Goal: Transaction & Acquisition: Purchase product/service

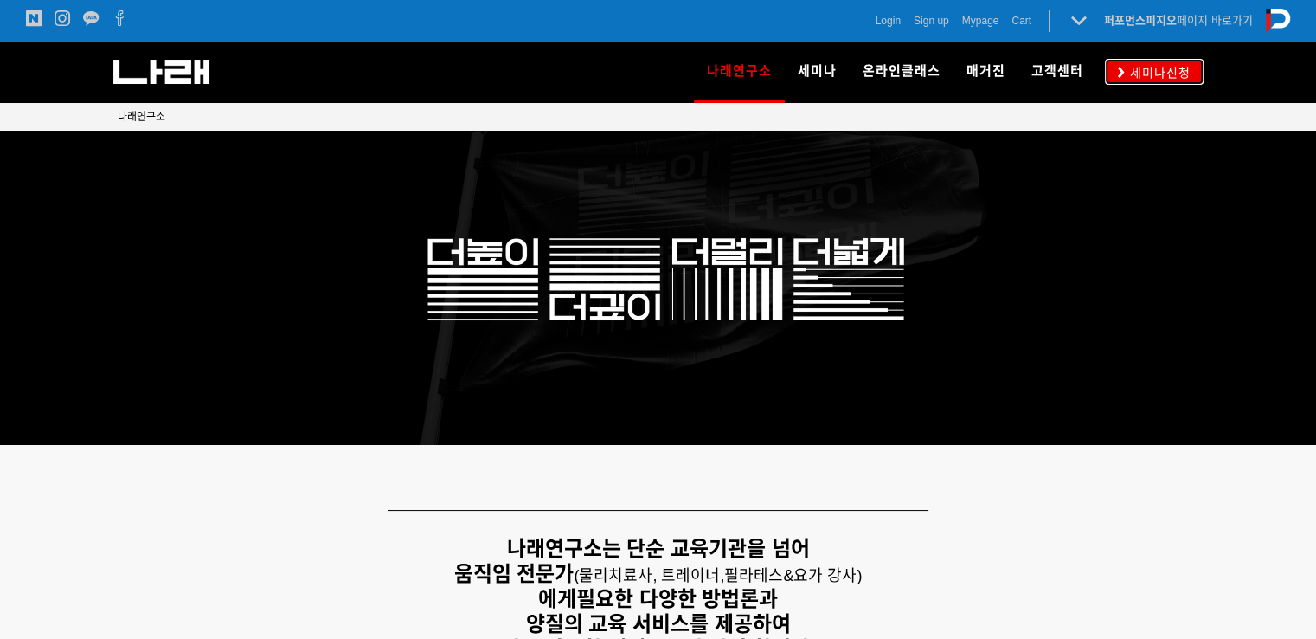
click at [1141, 67] on span "세미나신청" at bounding box center [1158, 72] width 66 height 17
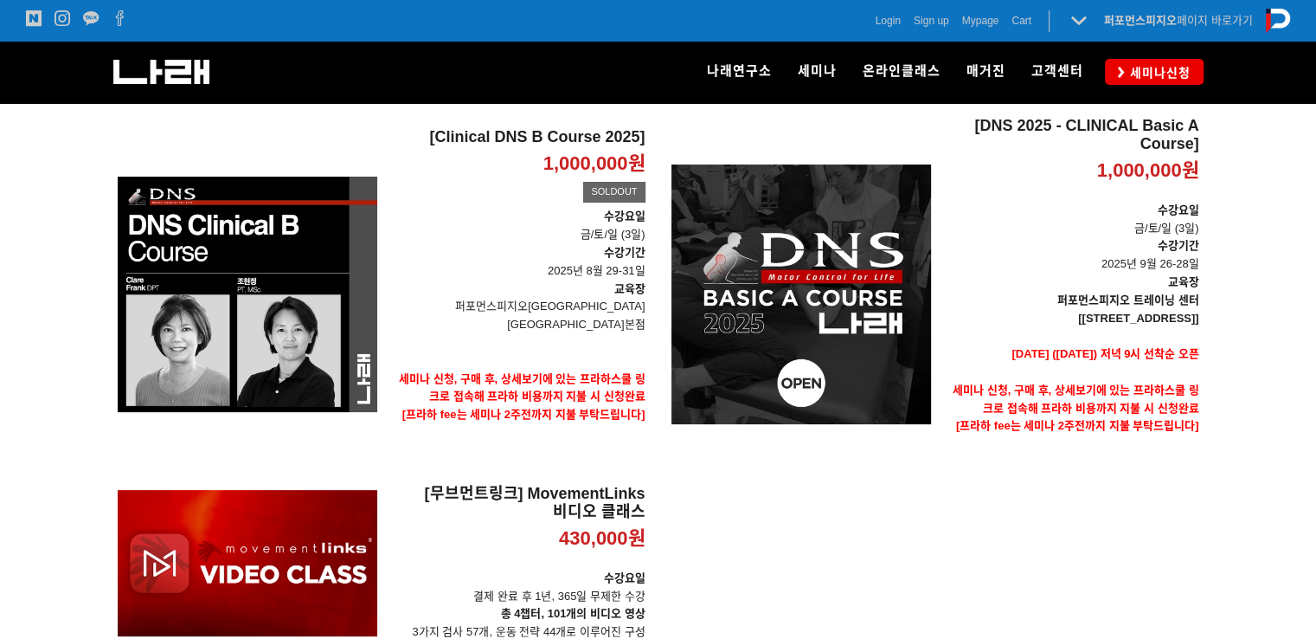
scroll to position [230, 0]
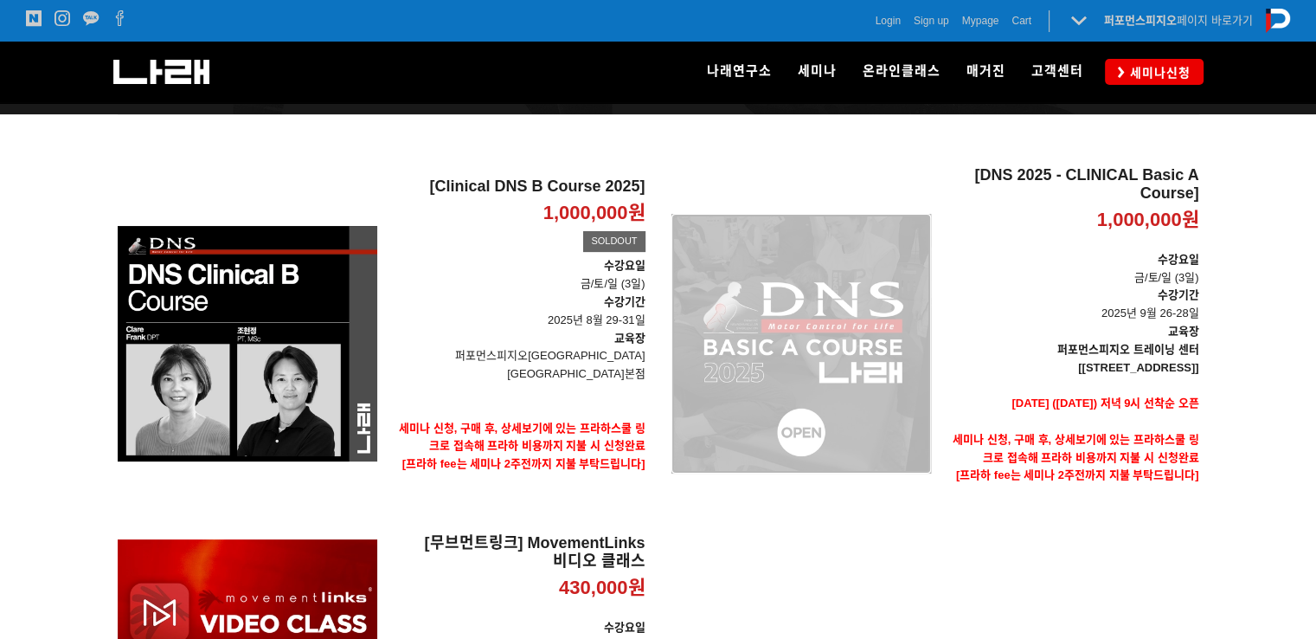
click at [870, 357] on div "[DNS 2025 - CLINICAL Basic A Course] 1,000,000원 TIME SALE" at bounding box center [802, 343] width 260 height 355
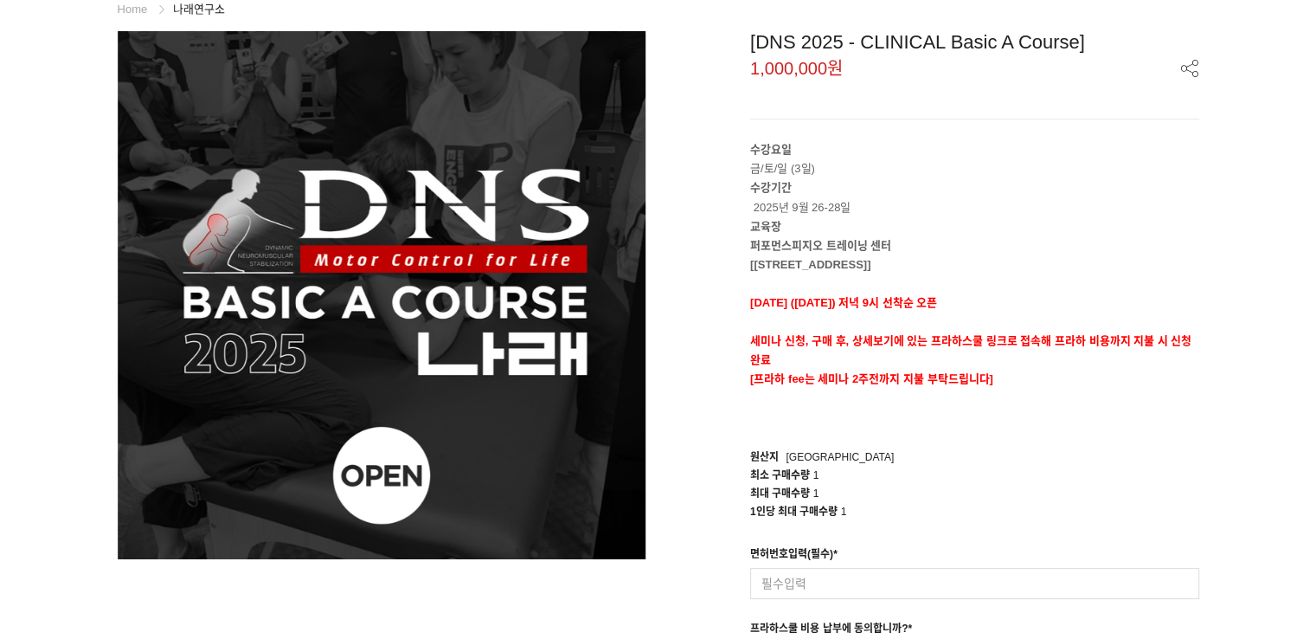
scroll to position [346, 0]
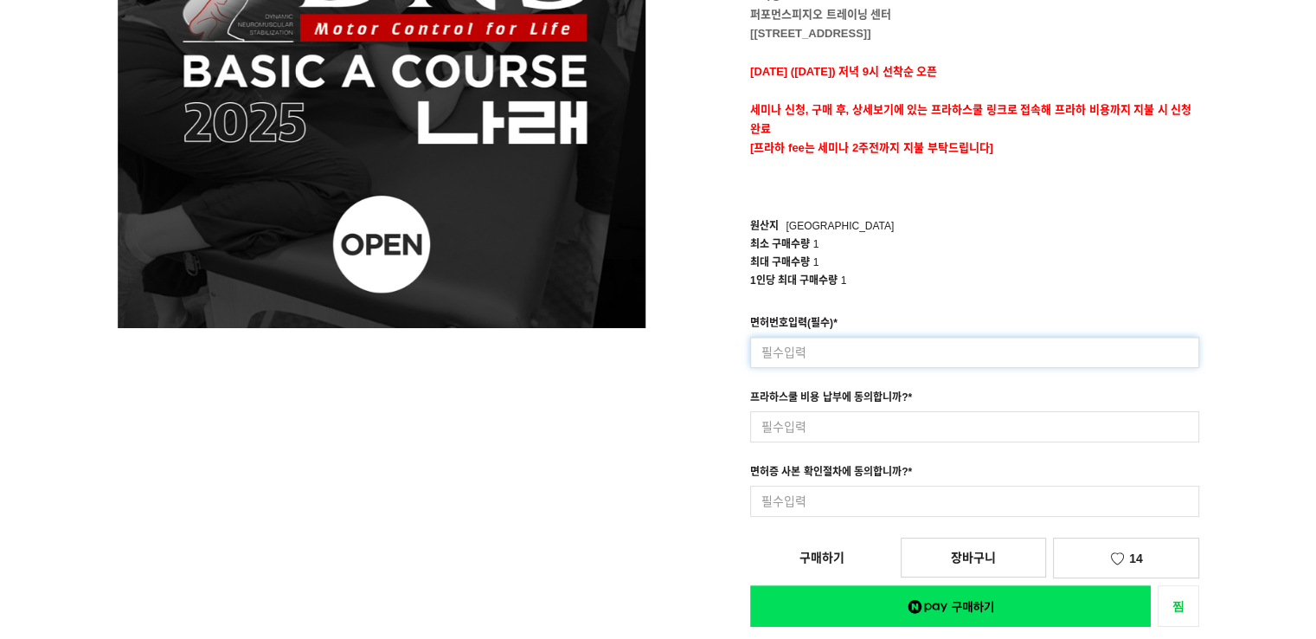
click at [876, 358] on input at bounding box center [974, 352] width 449 height 31
type input "42114"
click at [924, 233] on div "원산지 Korea" at bounding box center [974, 226] width 449 height 18
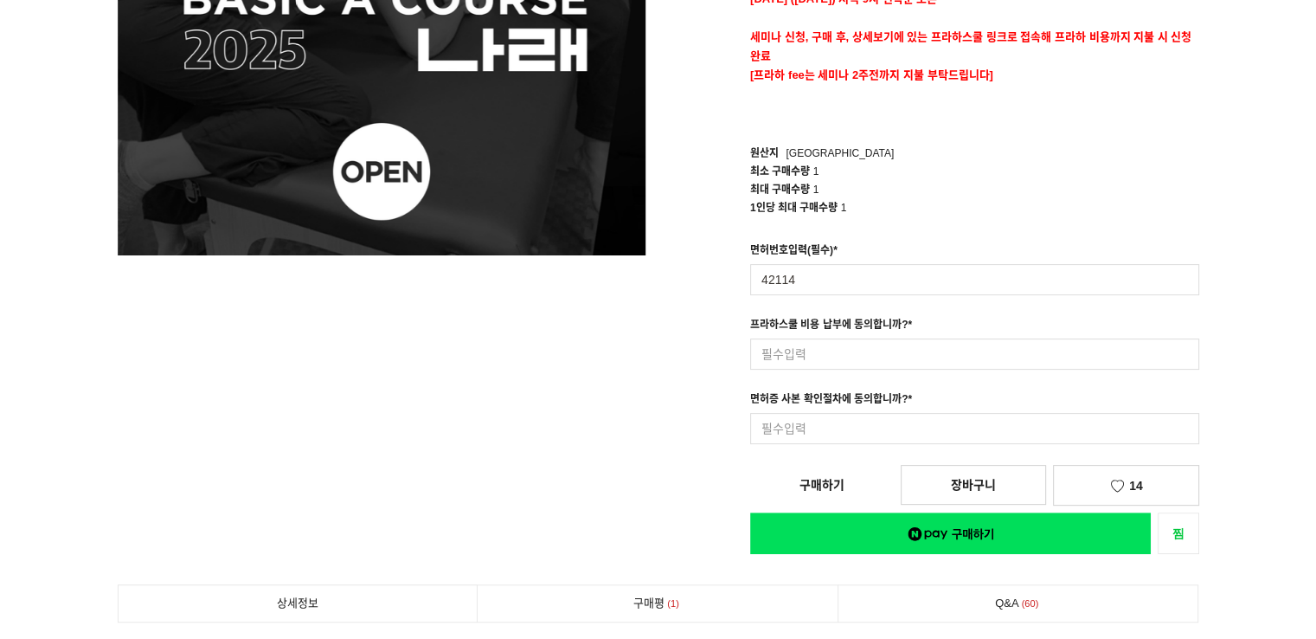
scroll to position [576, 0]
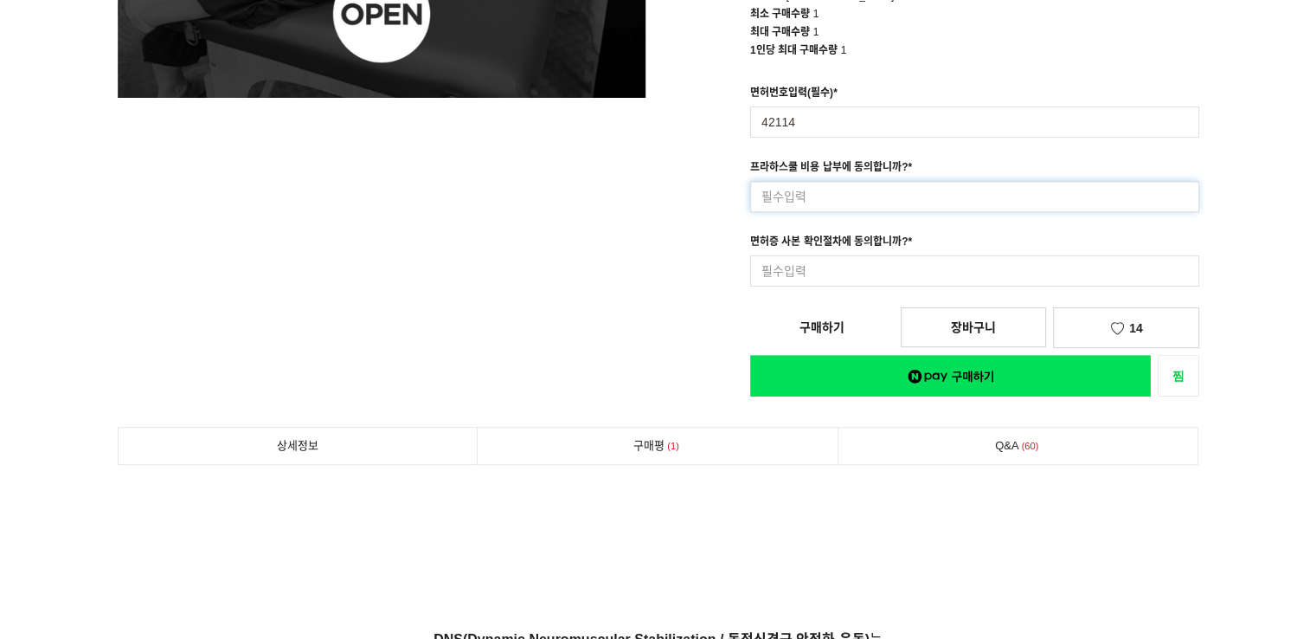
click at [827, 205] on input at bounding box center [974, 196] width 449 height 31
type input "네"
click at [801, 278] on input at bounding box center [974, 270] width 449 height 31
type input "네"
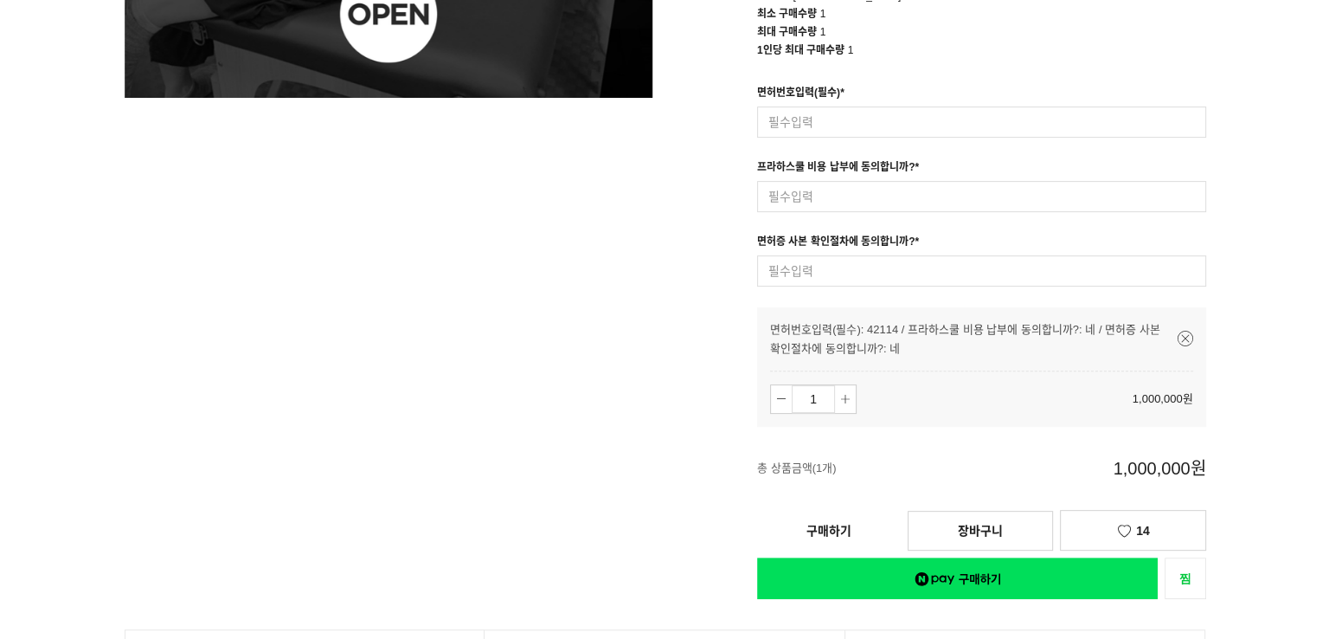
scroll to position [692, 0]
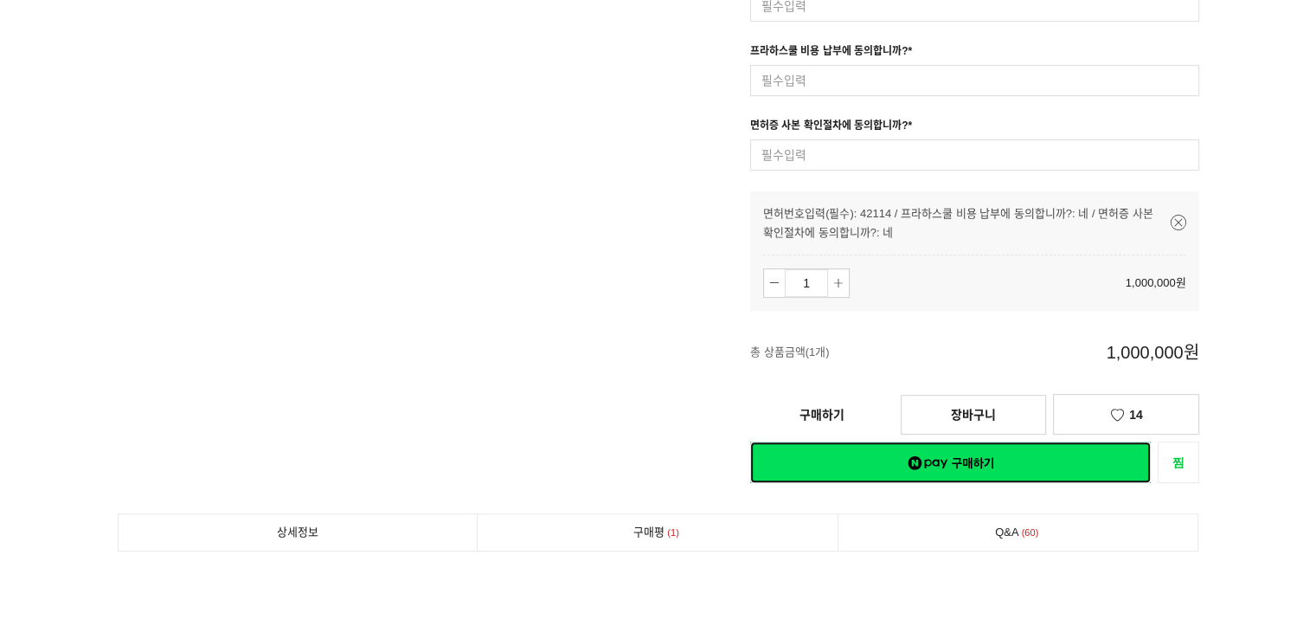
click at [917, 463] on link "네이버페이 구매하기" at bounding box center [950, 462] width 401 height 42
click at [824, 412] on link "구매하기" at bounding box center [822, 415] width 144 height 38
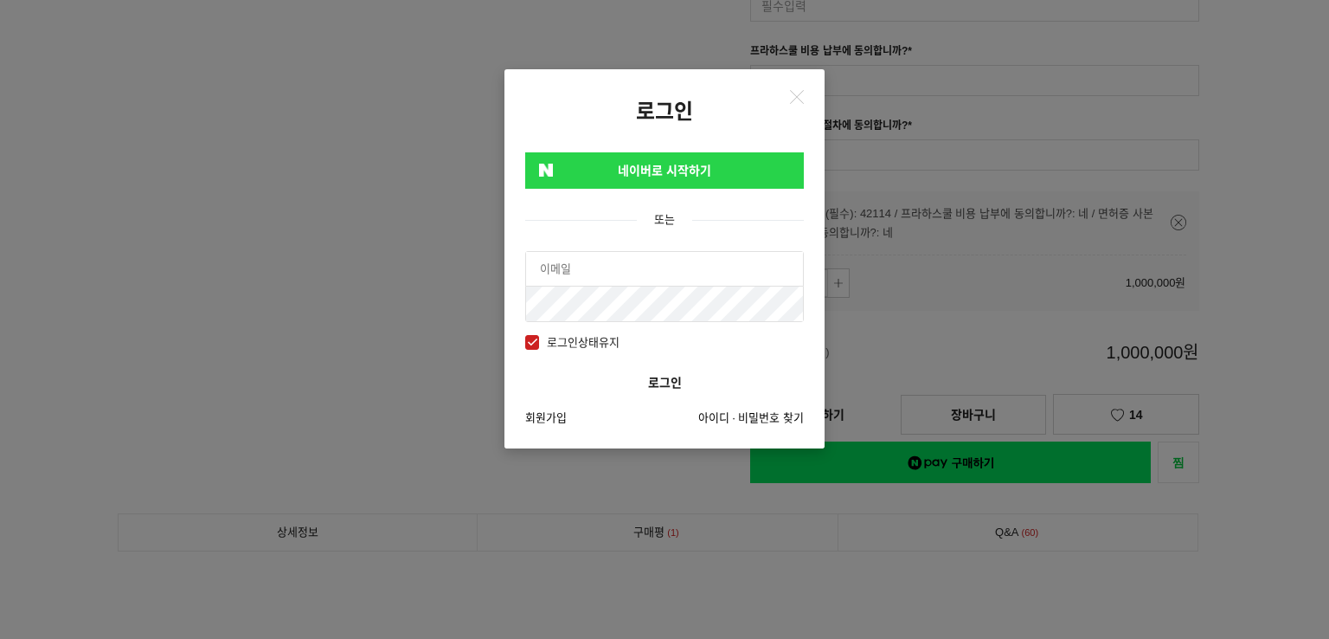
click at [636, 272] on input "text" at bounding box center [664, 269] width 277 height 35
click at [637, 271] on input "text" at bounding box center [664, 269] width 277 height 35
click at [640, 271] on input "text" at bounding box center [664, 269] width 277 height 35
click at [565, 416] on link "회원가입" at bounding box center [546, 418] width 42 height 19
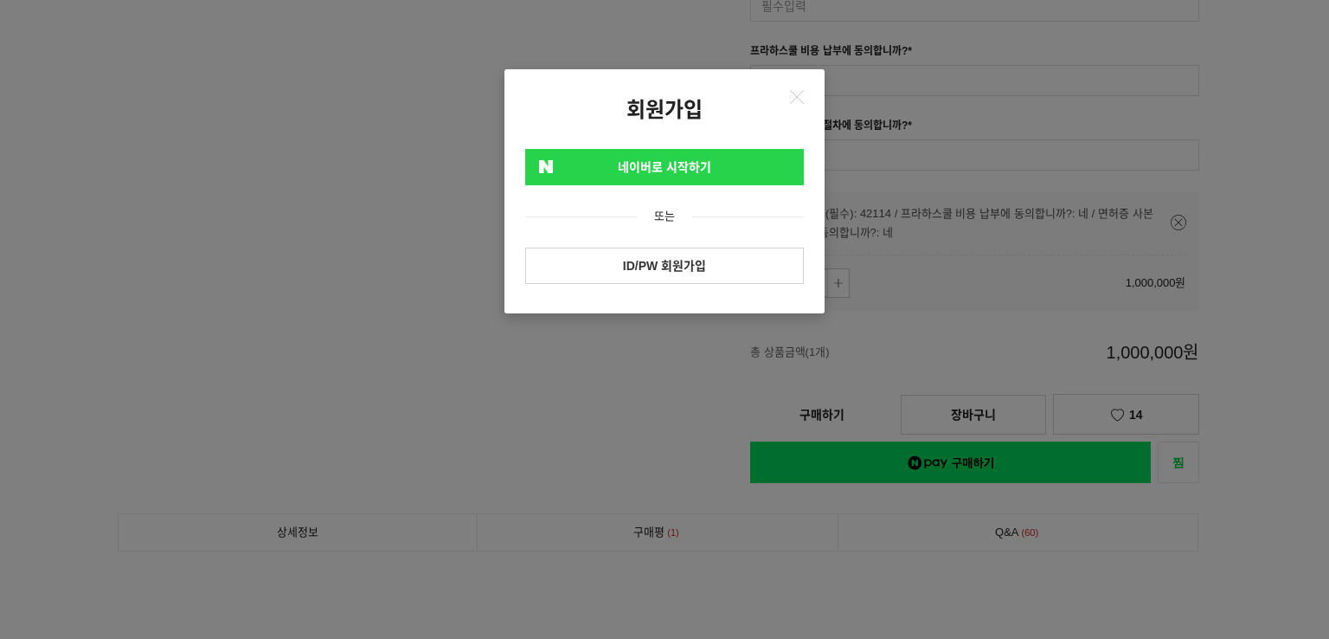
click at [709, 261] on link "ID/PW 회원가입" at bounding box center [664, 266] width 279 height 36
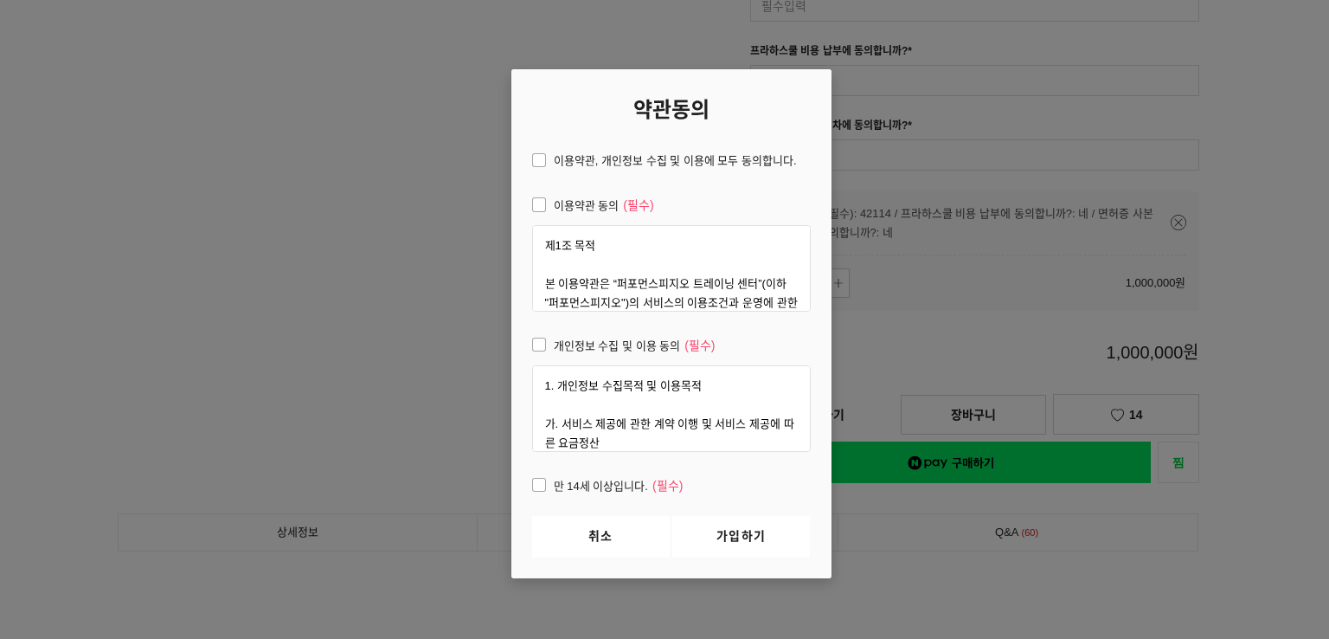
click at [532, 163] on span "이용약관, 개인정보 수집 및 이용에 모두 동의합니다." at bounding box center [664, 160] width 265 height 19
click at [526, 163] on input "이용약관, 개인정보 수집 및 이용에 모두 동의합니다." at bounding box center [520, 157] width 11 height 11
checkbox input "true"
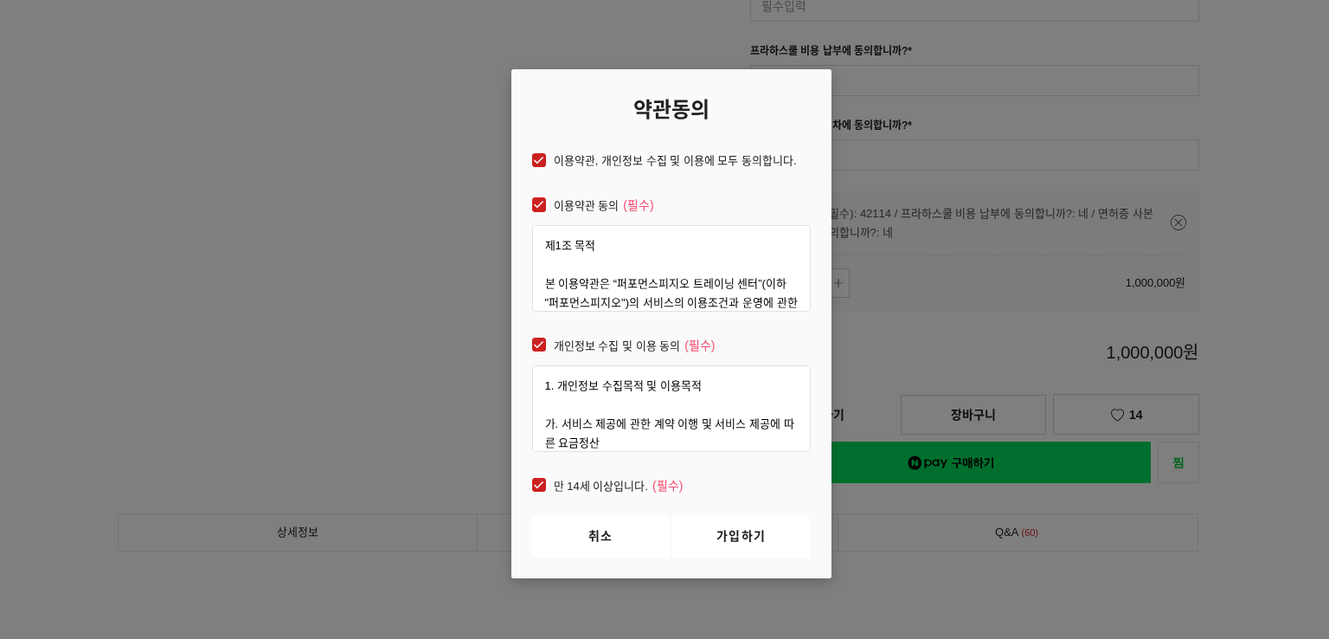
checkbox input "true"
click at [710, 540] on link "가입하기" at bounding box center [741, 537] width 138 height 42
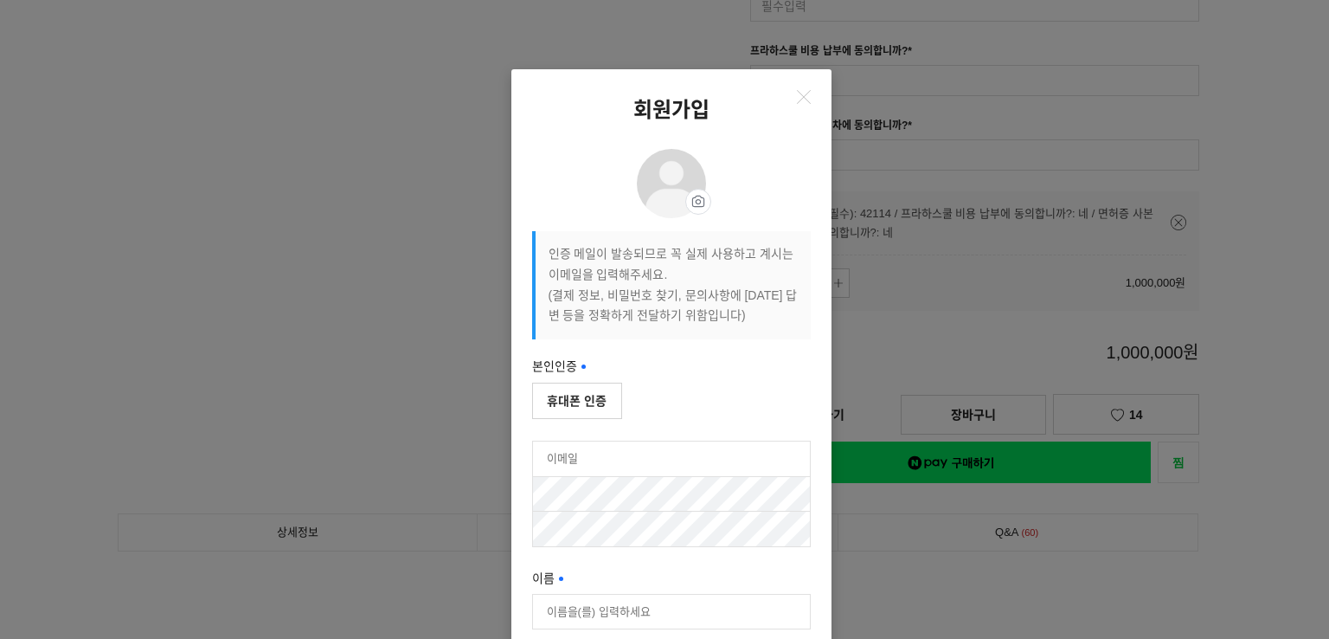
click at [579, 402] on button "휴대폰 인증" at bounding box center [577, 401] width 90 height 36
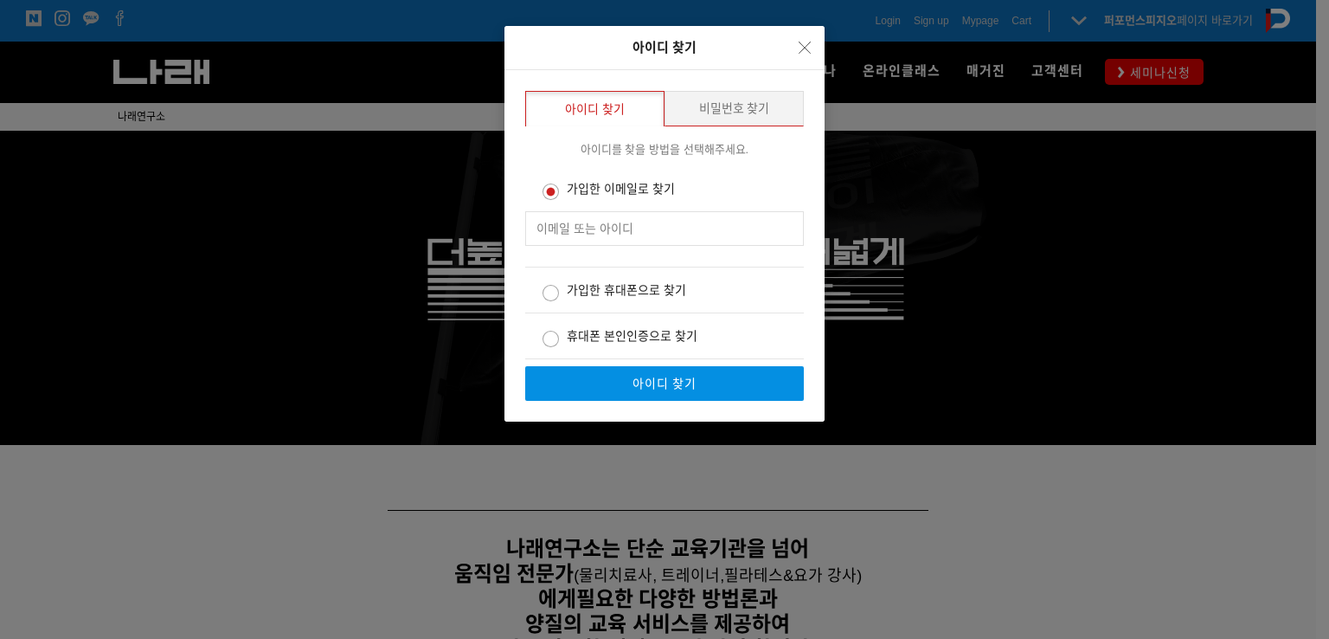
click at [584, 235] on input "text" at bounding box center [664, 228] width 279 height 35
click at [802, 48] on icon "Close" at bounding box center [805, 48] width 12 height 12
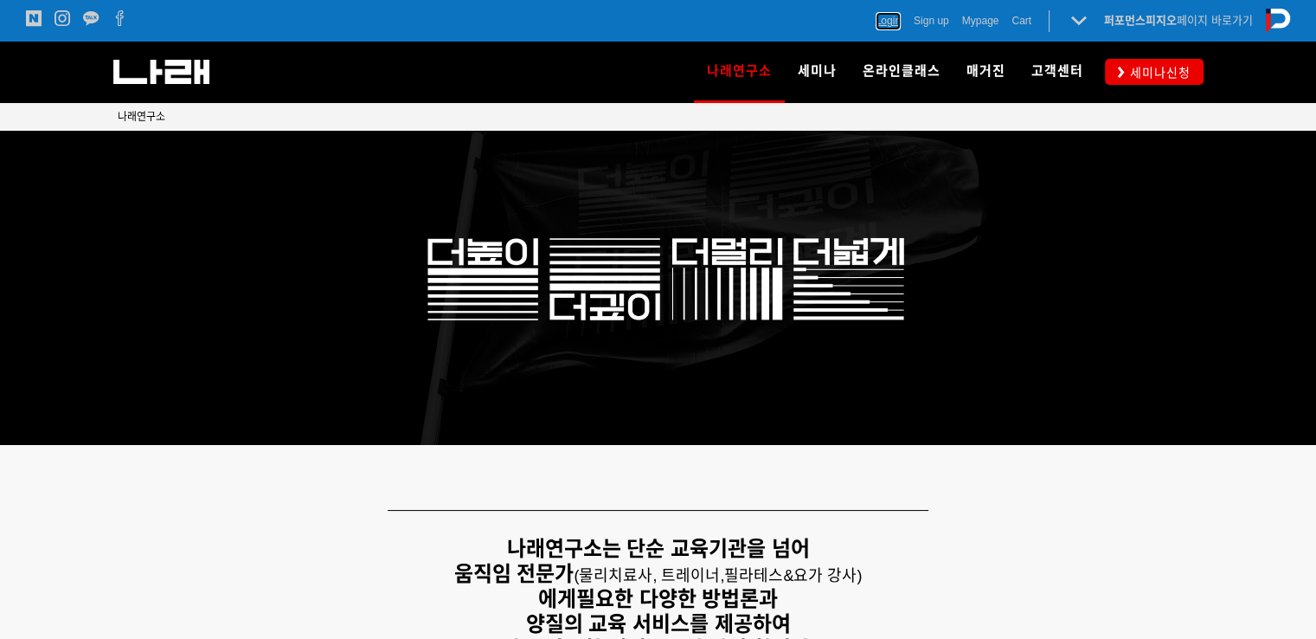
click at [897, 22] on span "Login" at bounding box center [888, 20] width 25 height 17
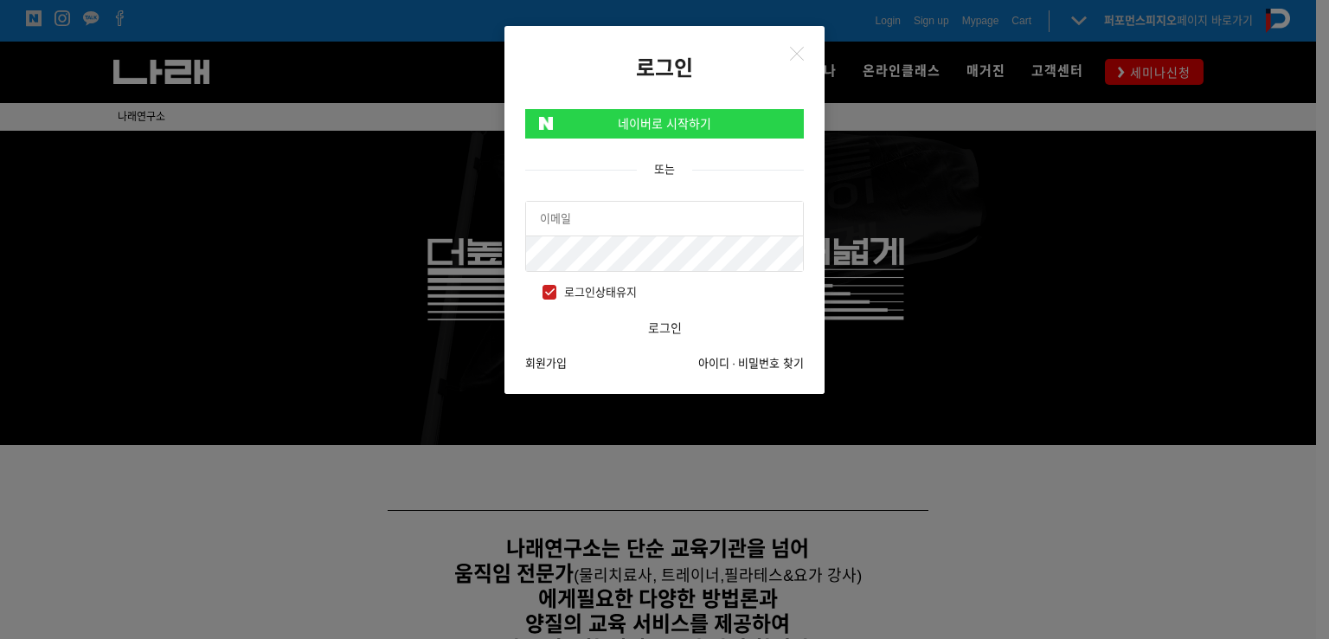
click at [655, 235] on div at bounding box center [664, 253] width 279 height 36
click at [651, 229] on input "text" at bounding box center [664, 219] width 277 height 35
type input "ㅎ"
type input "g"
click at [651, 228] on input "geun0516" at bounding box center [664, 219] width 277 height 35
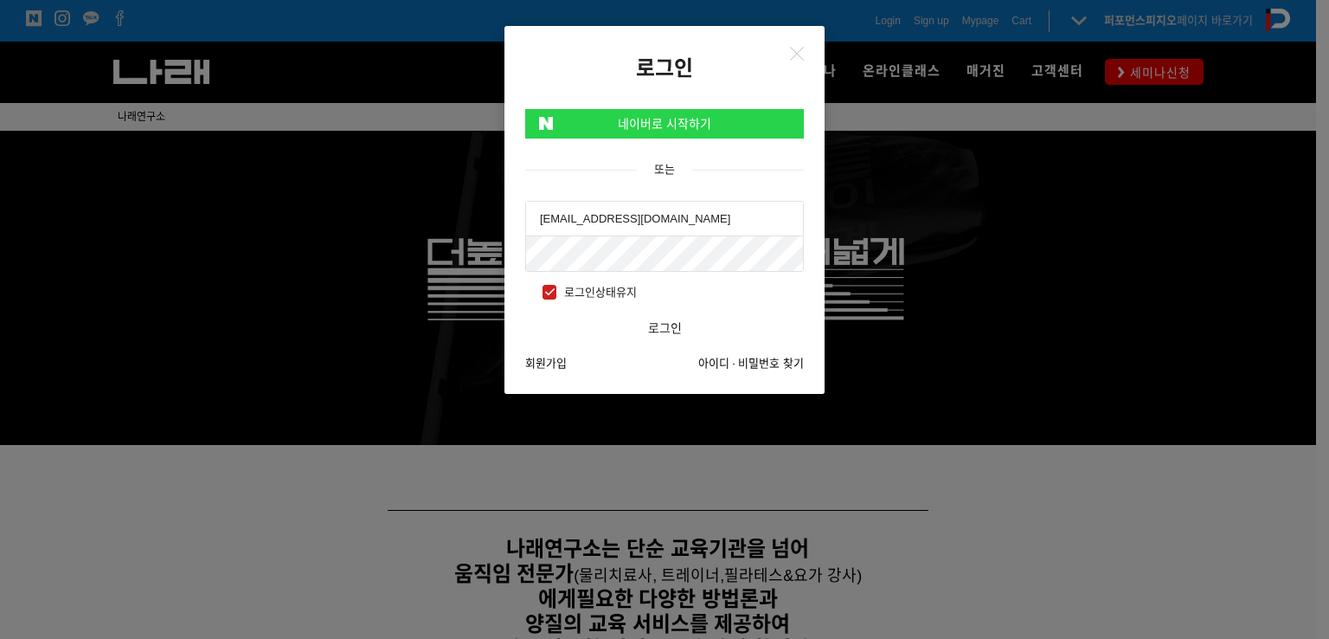
type input "[EMAIL_ADDRESS][DOMAIN_NAME]"
click at [525, 311] on button "로그인" at bounding box center [664, 328] width 279 height 35
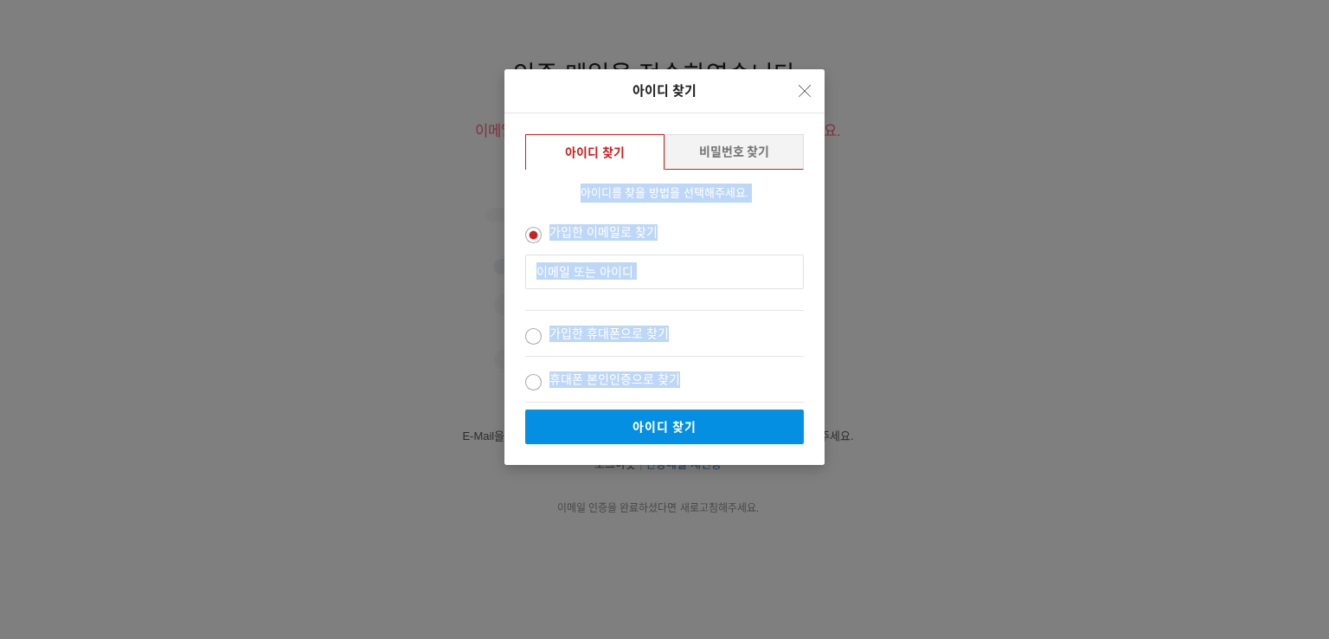
drag, startPoint x: 722, startPoint y: 80, endPoint x: 751, endPoint y: 125, distance: 53.8
click at [550, 483] on div "아이디 찾기 비밀번호 찾기 아이디 찾기 비밀번호 찾기 아이디를 찾을 방법을 선택해주세요. 가입한 이메일로 찾기 가입한 휴대폰으로 찾기 휴대폰 …" at bounding box center [664, 319] width 1329 height 639
click at [794, 83] on button "Close" at bounding box center [805, 91] width 26 height 26
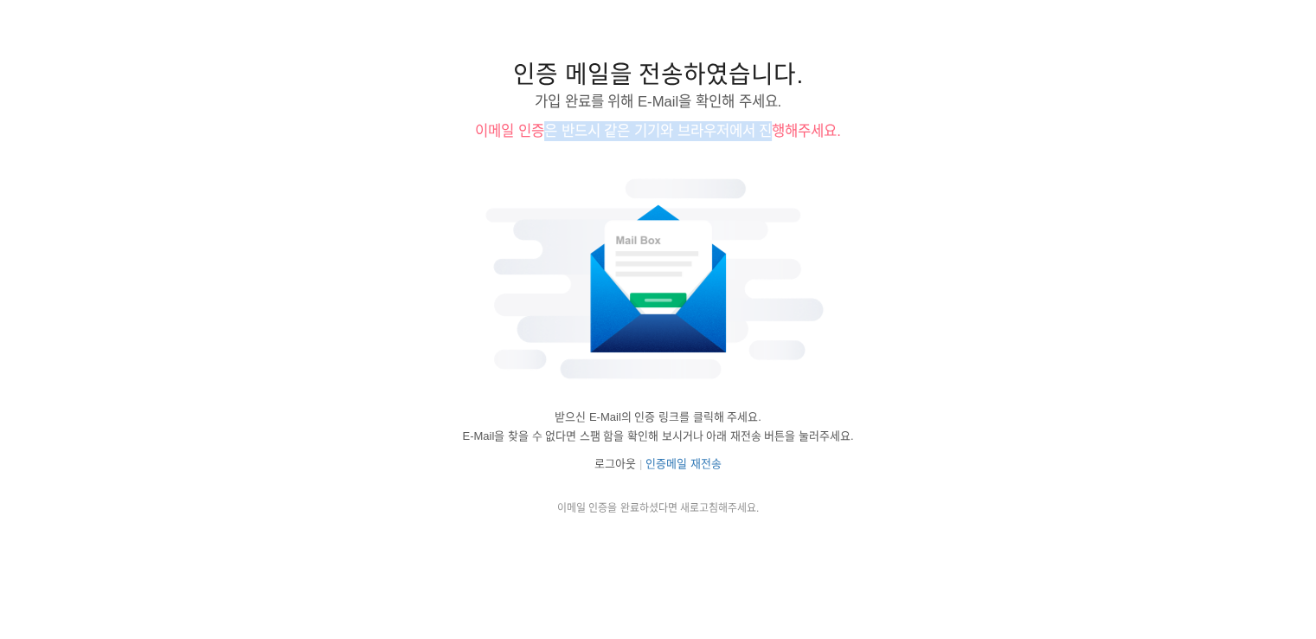
drag, startPoint x: 775, startPoint y: 130, endPoint x: 541, endPoint y: 139, distance: 233.9
click at [541, 139] on h6 "이메일 인증은 반드시 같은 기기와 브라우저에서 진행해주세요." at bounding box center [658, 131] width 407 height 20
click at [673, 139] on h6 "이메일 인증은 반드시 같은 기기와 브라우저에서 진행해주세요." at bounding box center [658, 131] width 407 height 20
click at [594, 513] on div "이메일 인증을 완료하셨다면 새로고침해주세요." at bounding box center [658, 507] width 407 height 17
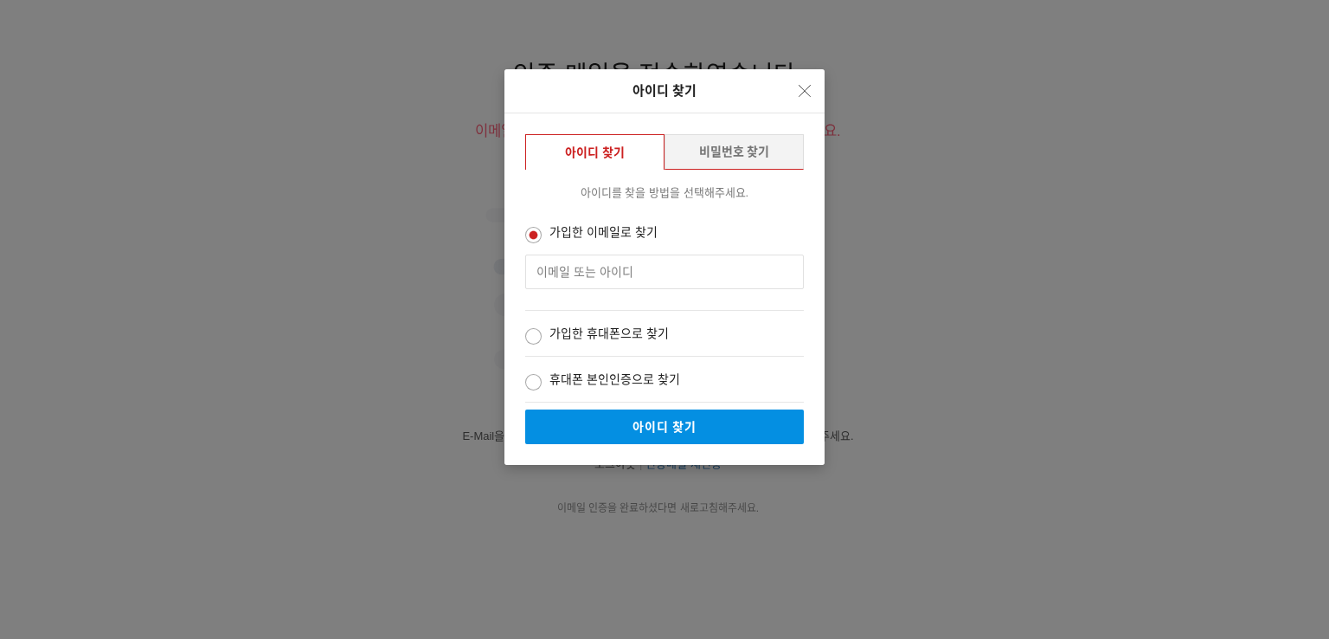
click at [702, 155] on button "비밀번호 찾기" at bounding box center [734, 151] width 139 height 35
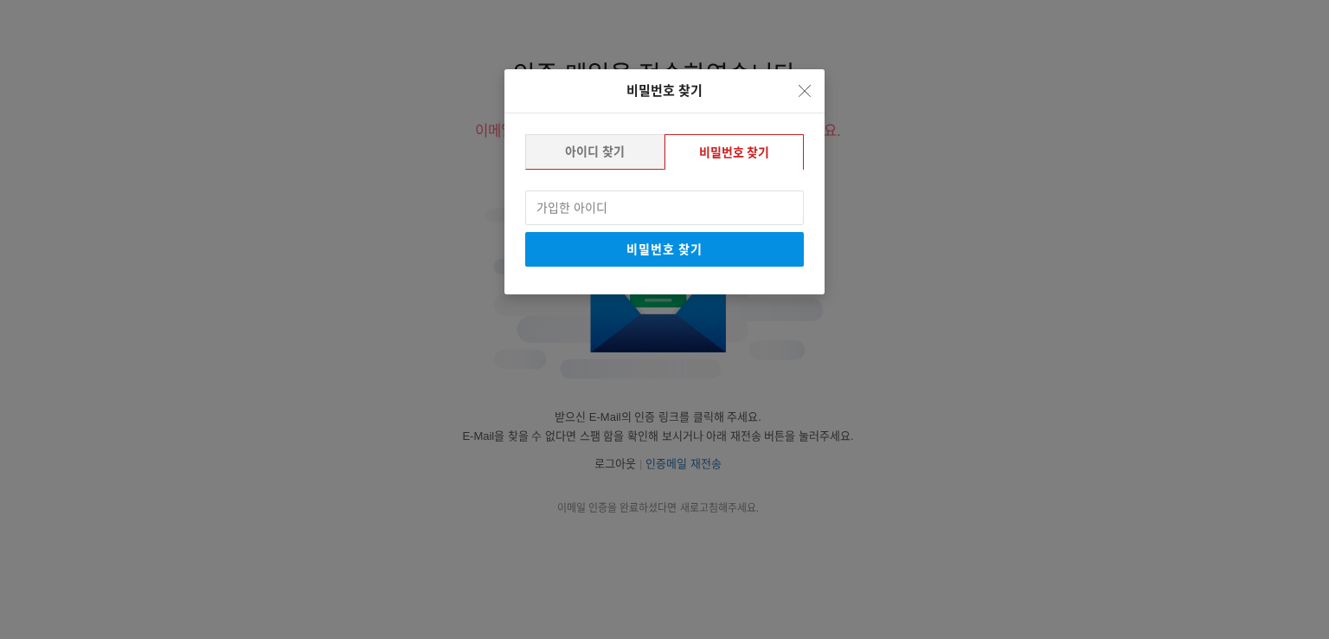
click at [644, 158] on button "아이디 찾기" at bounding box center [594, 151] width 139 height 35
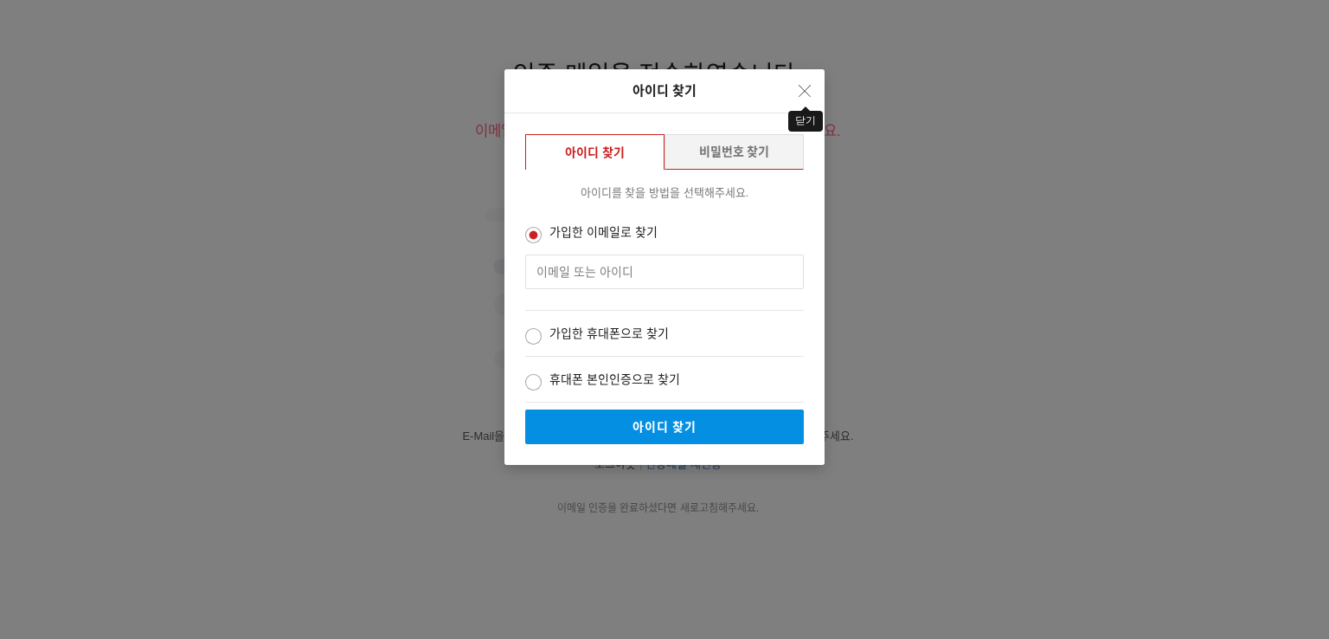
click at [803, 92] on icon "Close" at bounding box center [805, 91] width 12 height 12
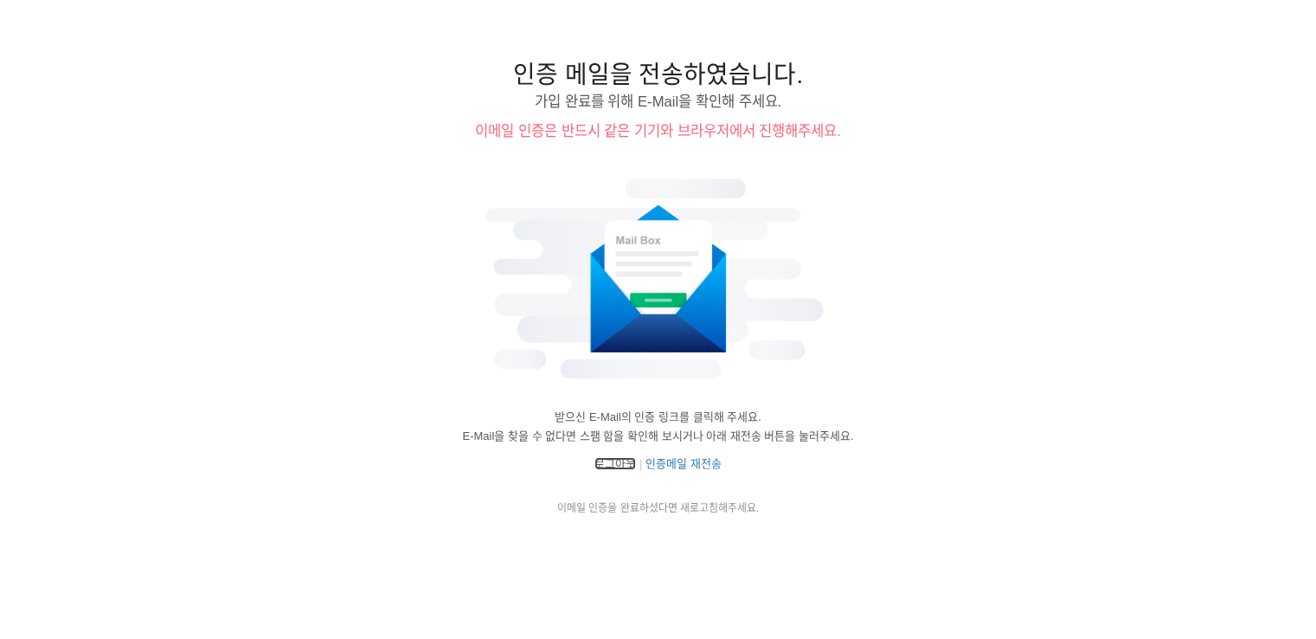
click at [627, 463] on link "로그아웃" at bounding box center [616, 463] width 42 height 13
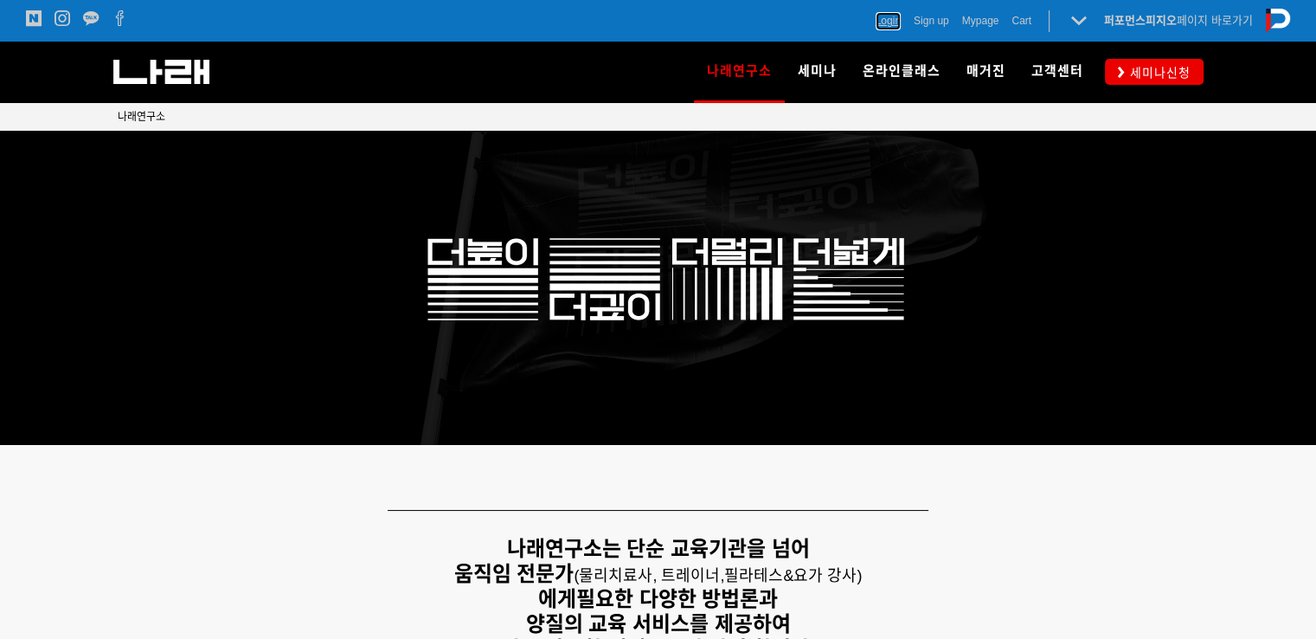
click at [888, 18] on span "Login" at bounding box center [888, 20] width 25 height 17
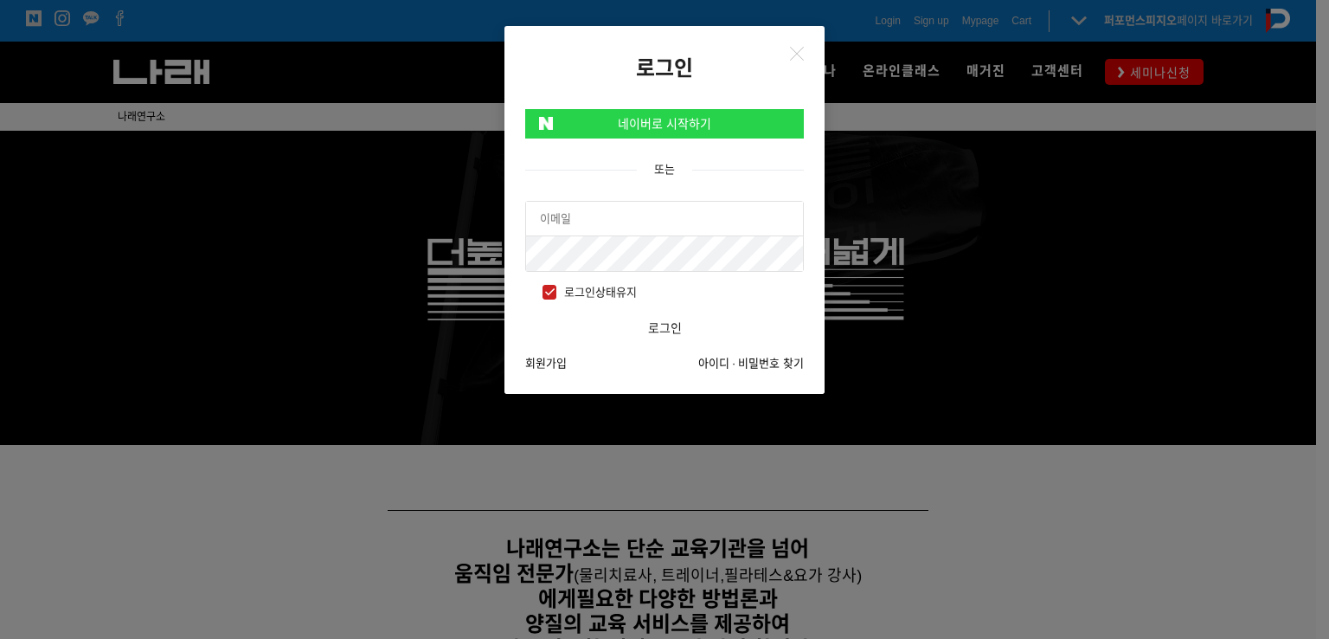
click at [555, 207] on input "text" at bounding box center [664, 219] width 277 height 35
type input "[EMAIL_ADDRESS][DOMAIN_NAME]"
click at [525, 311] on button "로그인" at bounding box center [664, 328] width 279 height 35
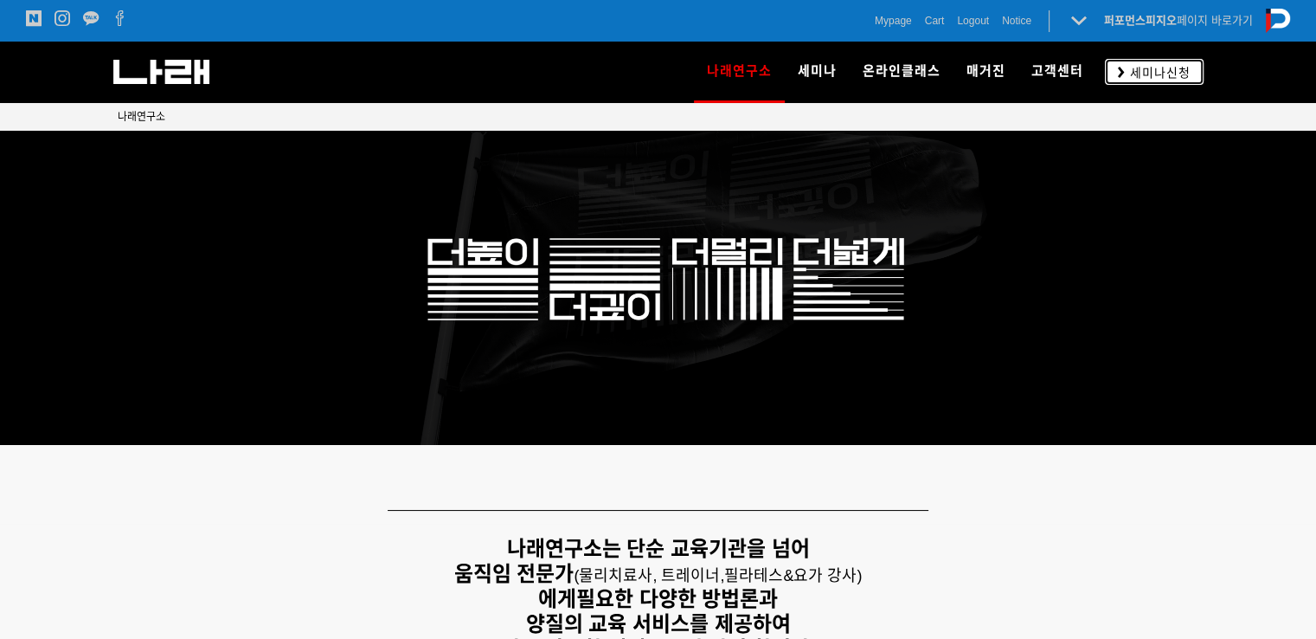
click at [1121, 68] on icon at bounding box center [1121, 72] width 7 height 11
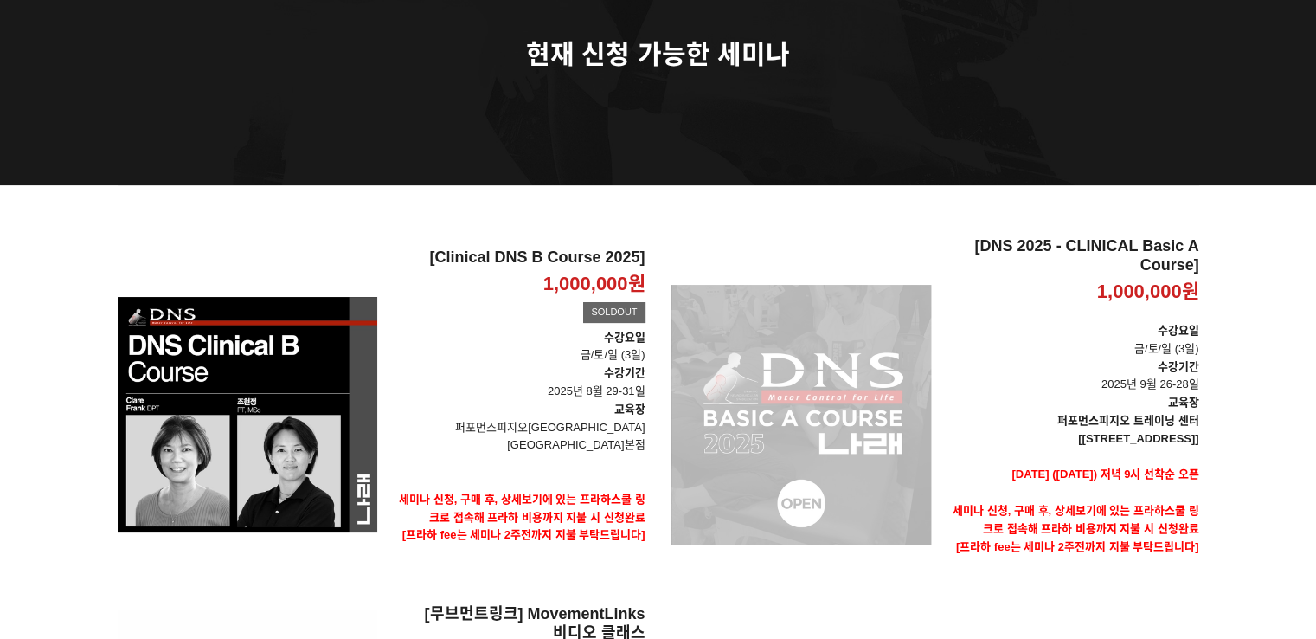
scroll to position [230, 0]
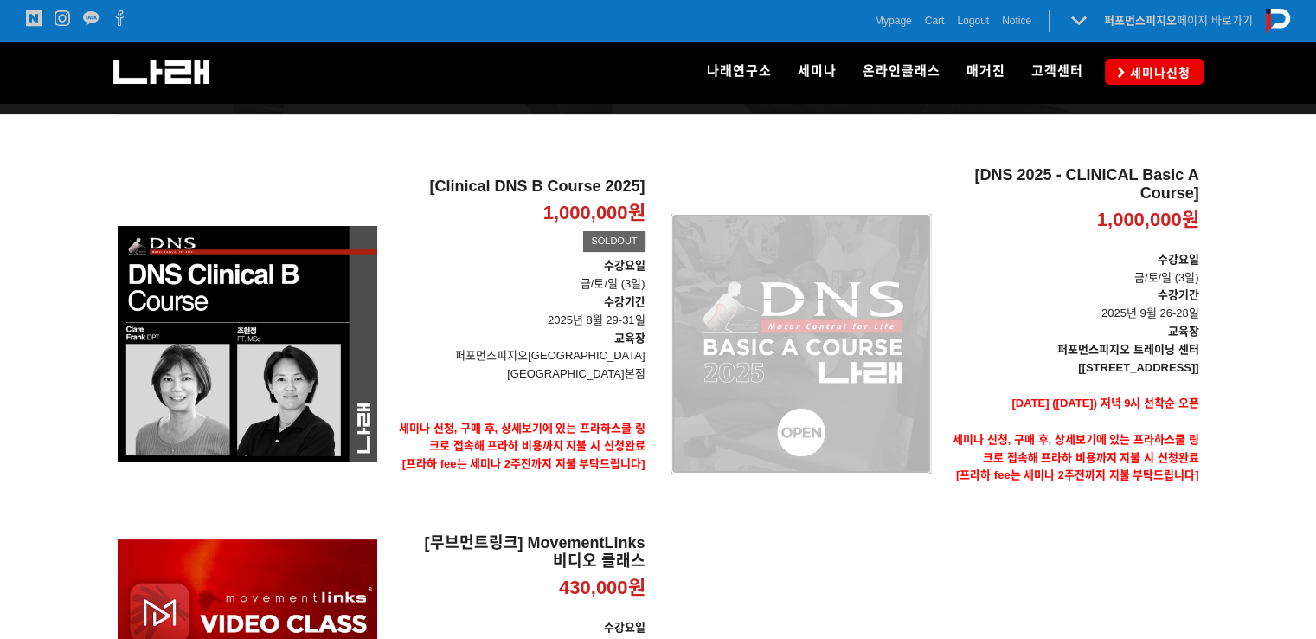
click at [887, 384] on div "[DNS 2025 - CLINICAL Basic A Course] 1,000,000원 TIME SALE" at bounding box center [802, 343] width 260 height 355
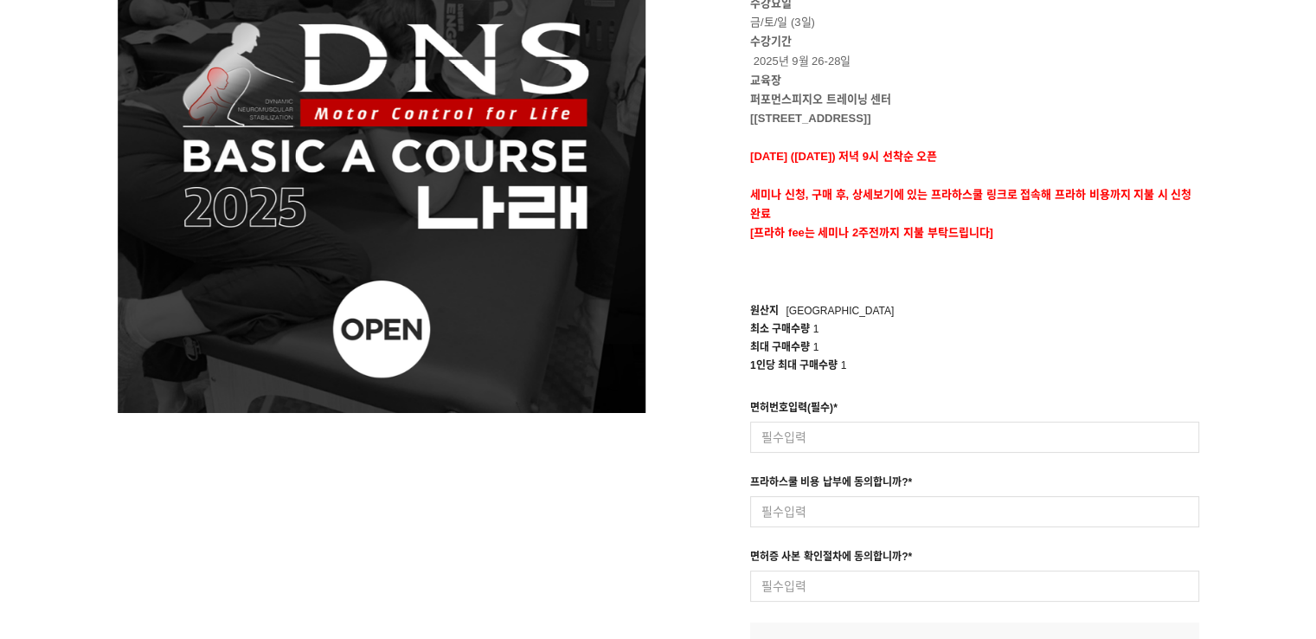
scroll to position [461, 0]
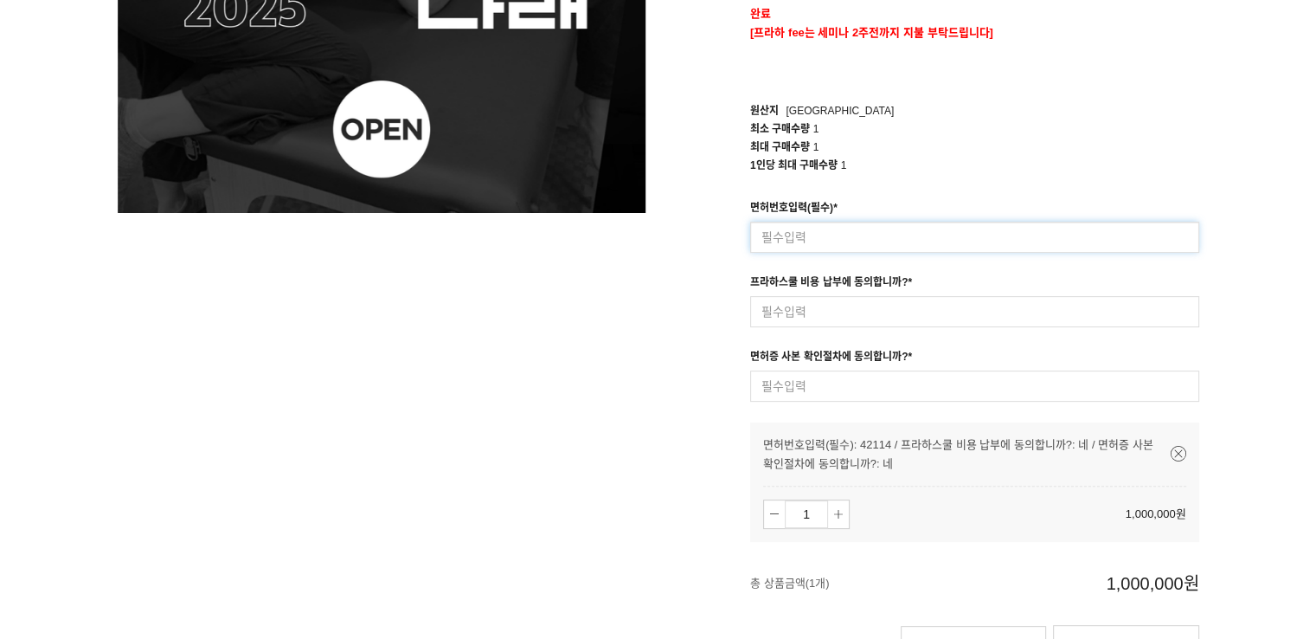
click at [884, 229] on input at bounding box center [974, 237] width 449 height 31
type input "42114"
click at [814, 316] on input at bounding box center [974, 311] width 449 height 31
type input "s"
type input "네"
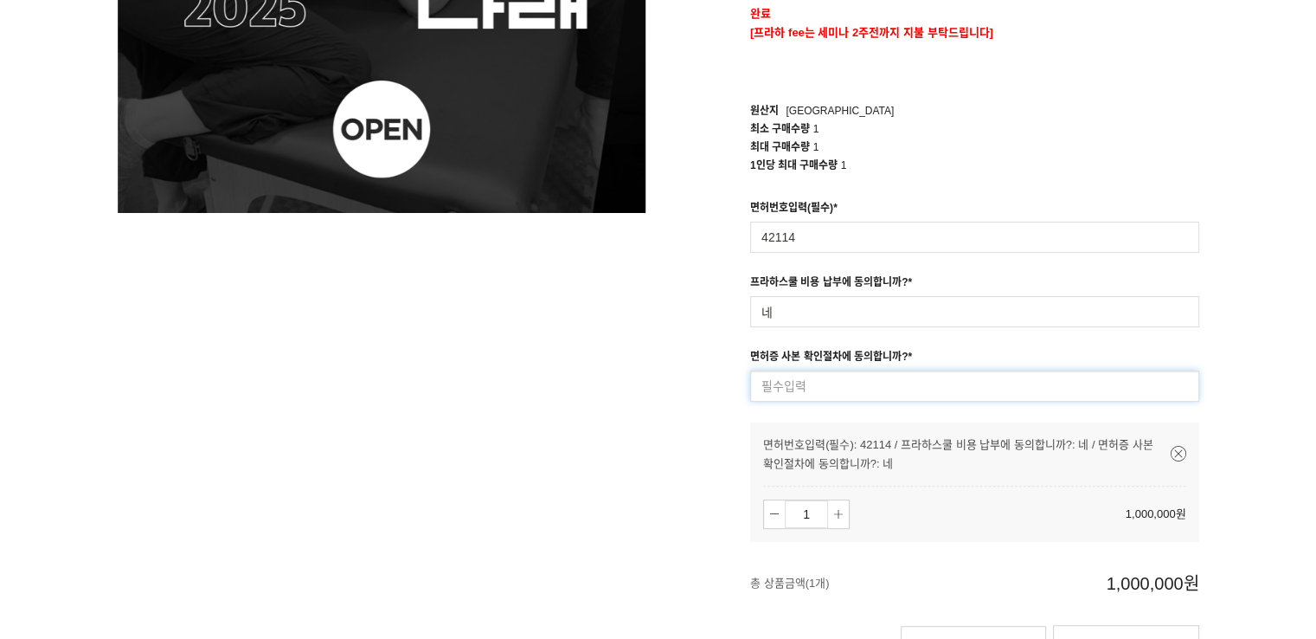
click at [819, 389] on input at bounding box center [974, 385] width 449 height 31
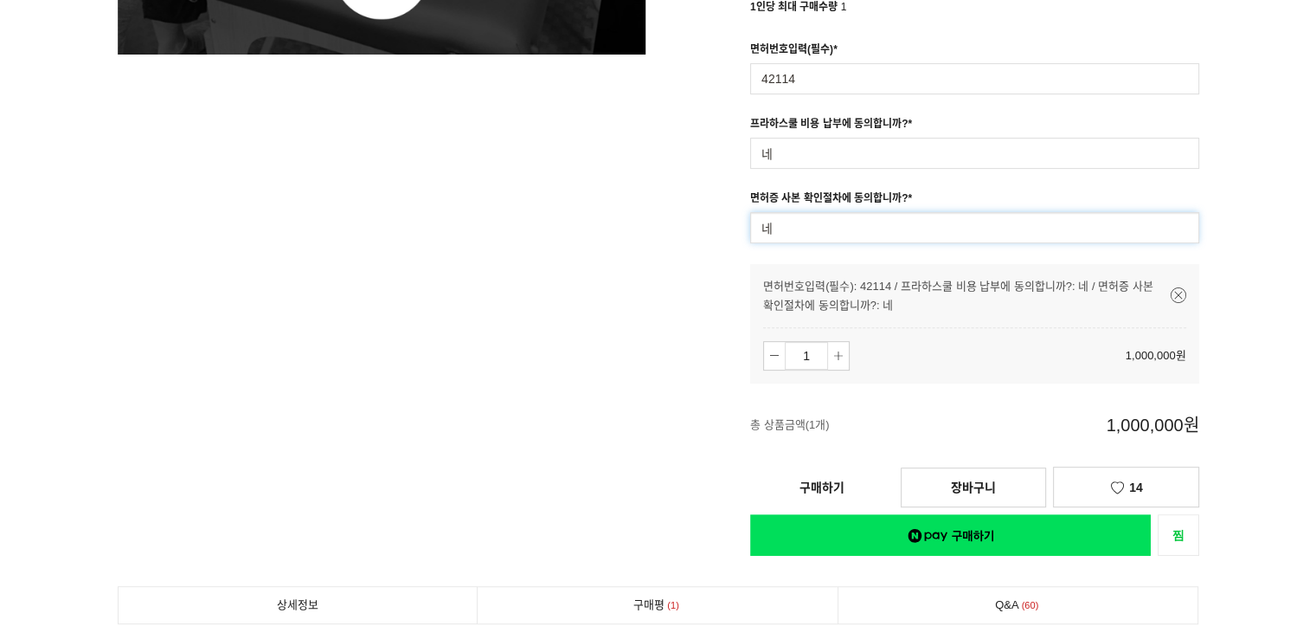
scroll to position [692, 0]
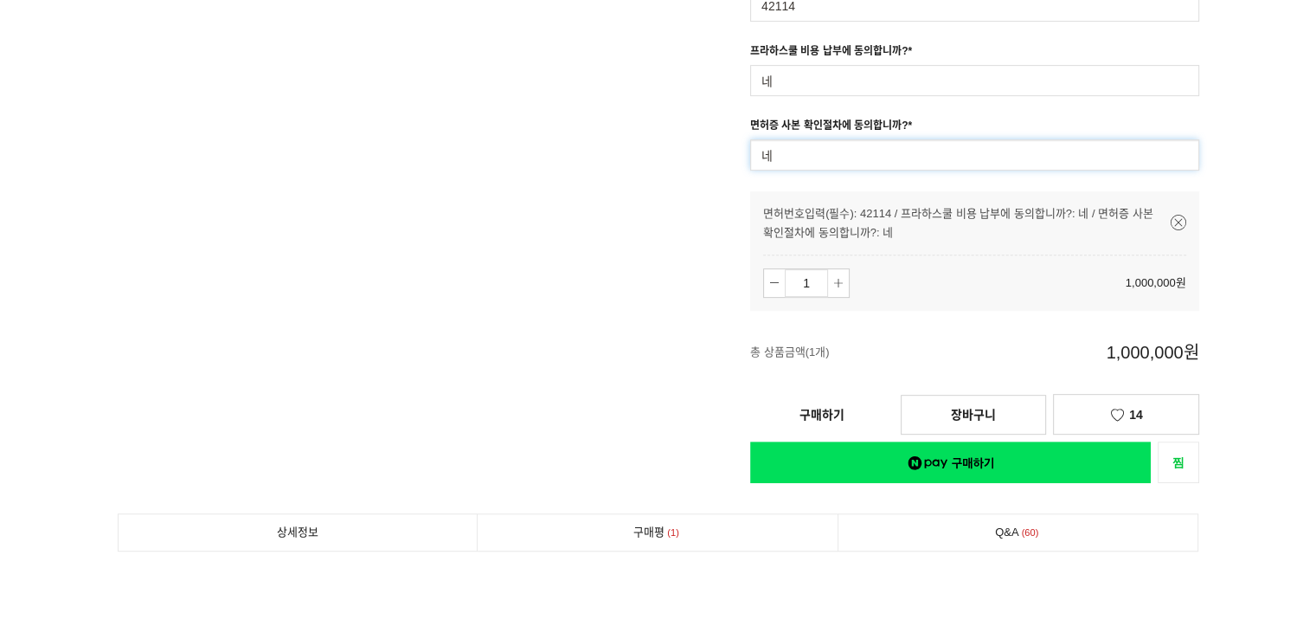
type input "네"
click at [827, 421] on link "구매하기" at bounding box center [822, 415] width 144 height 38
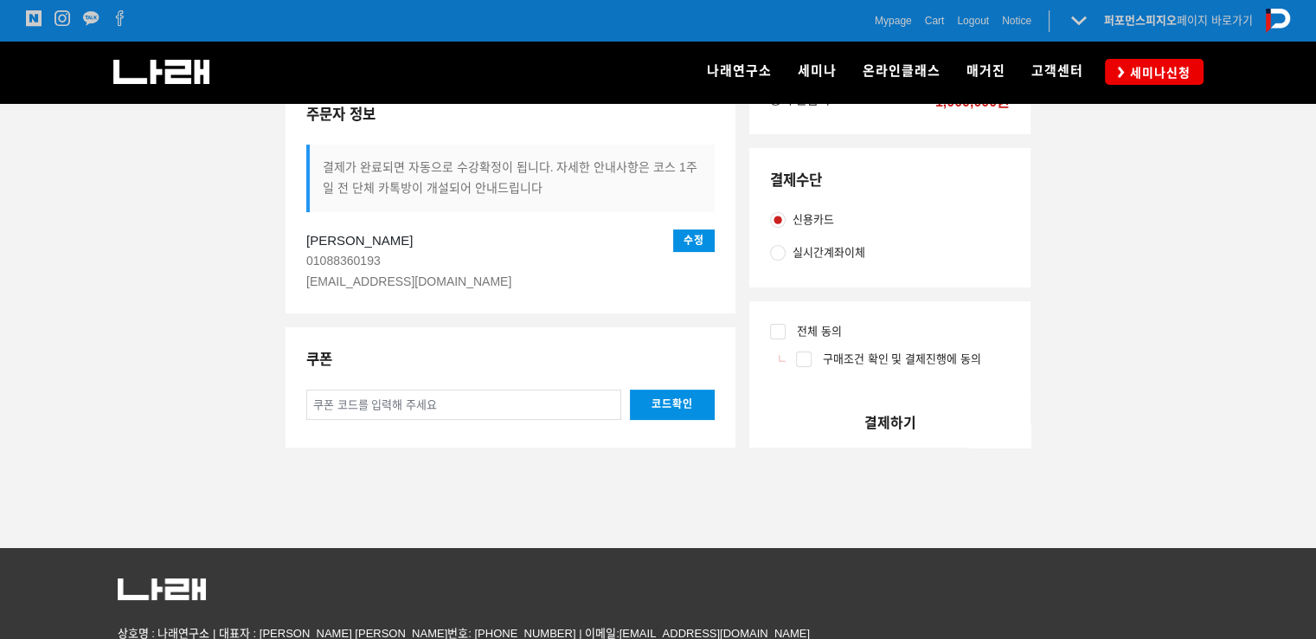
scroll to position [230, 0]
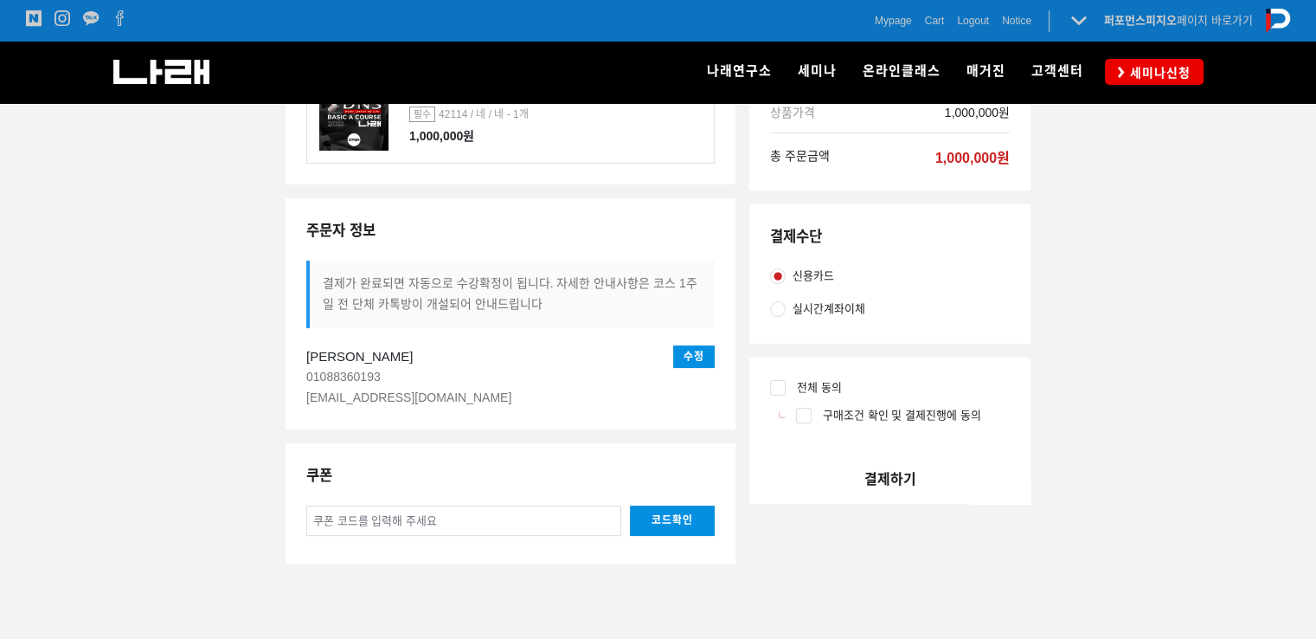
click at [774, 386] on input "전체 동의" at bounding box center [778, 388] width 16 height 16
checkbox input "true"
click at [772, 307] on input "실시간계좌이체" at bounding box center [778, 309] width 16 height 16
radio input "true"
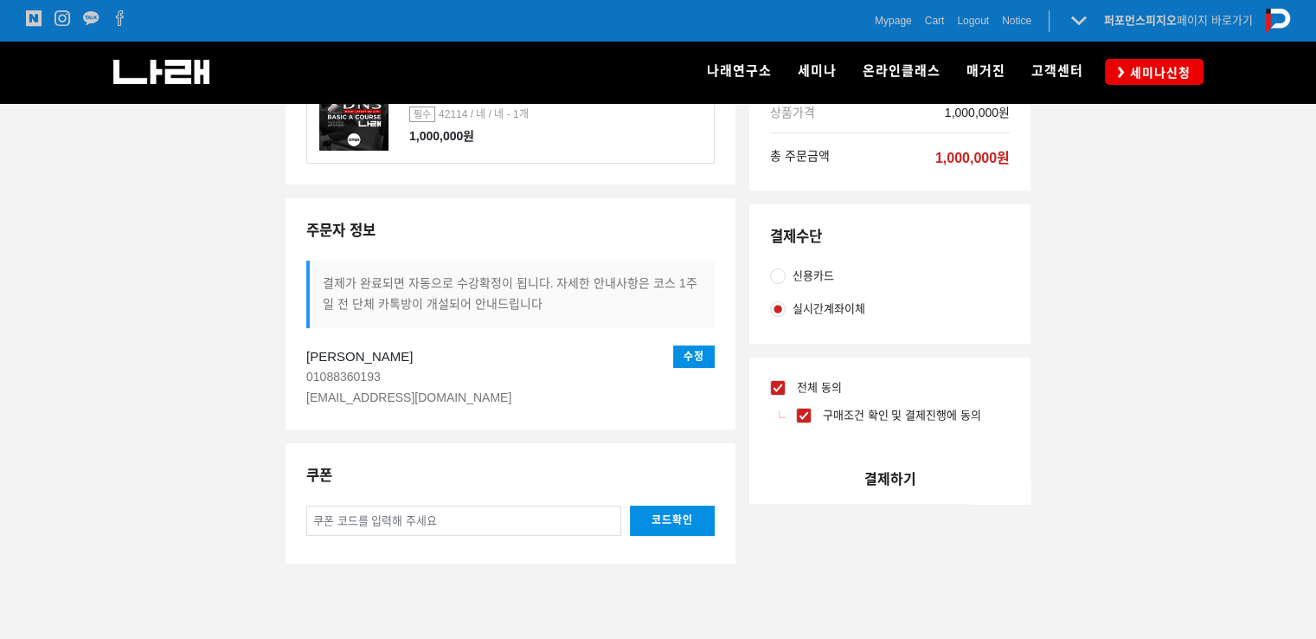
click at [775, 277] on input "신용카드" at bounding box center [778, 276] width 16 height 16
radio input "true"
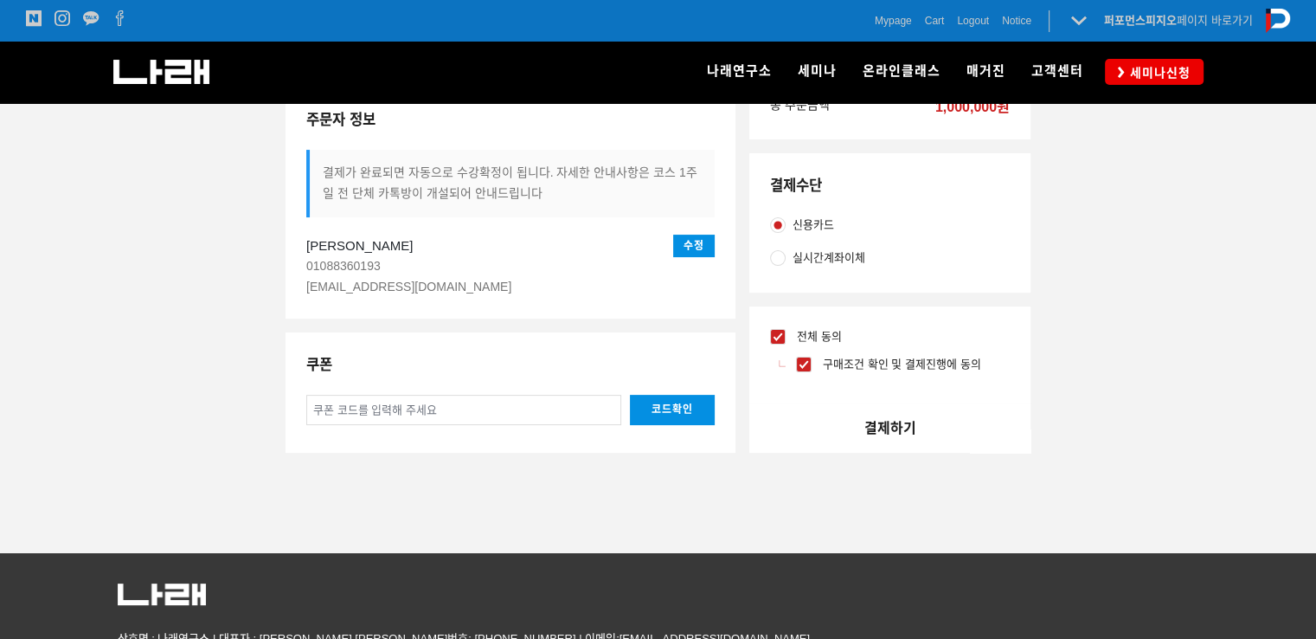
scroll to position [346, 0]
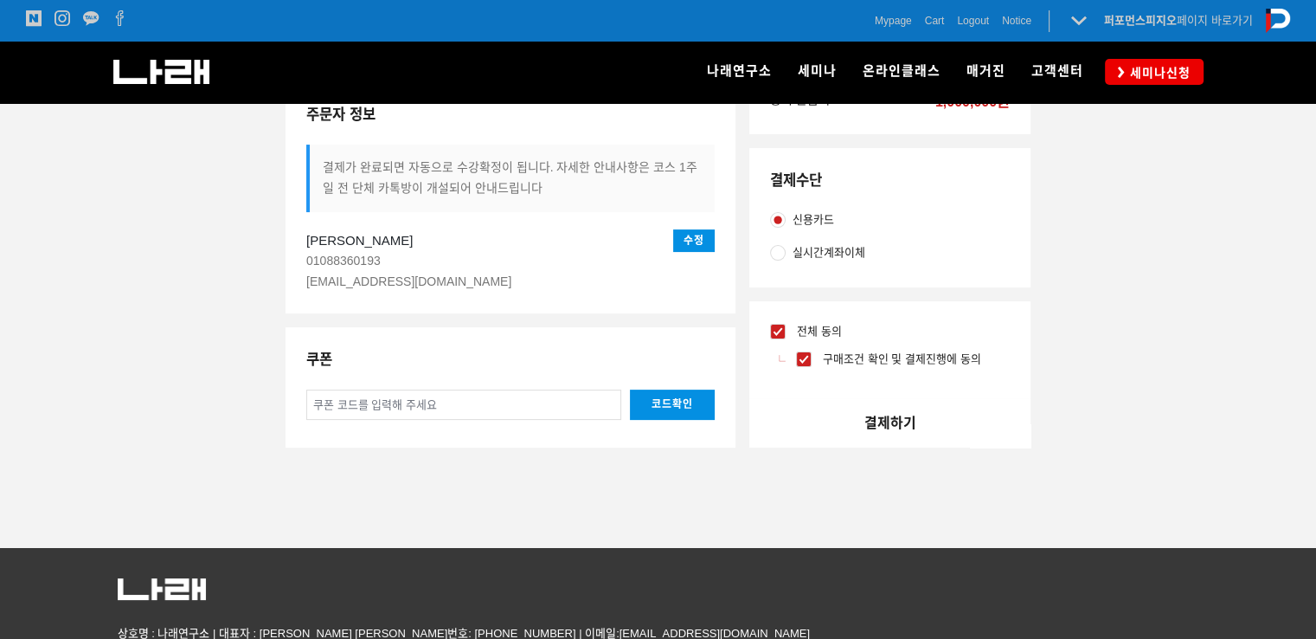
click at [906, 428] on button "결제하기" at bounding box center [889, 422] width 281 height 49
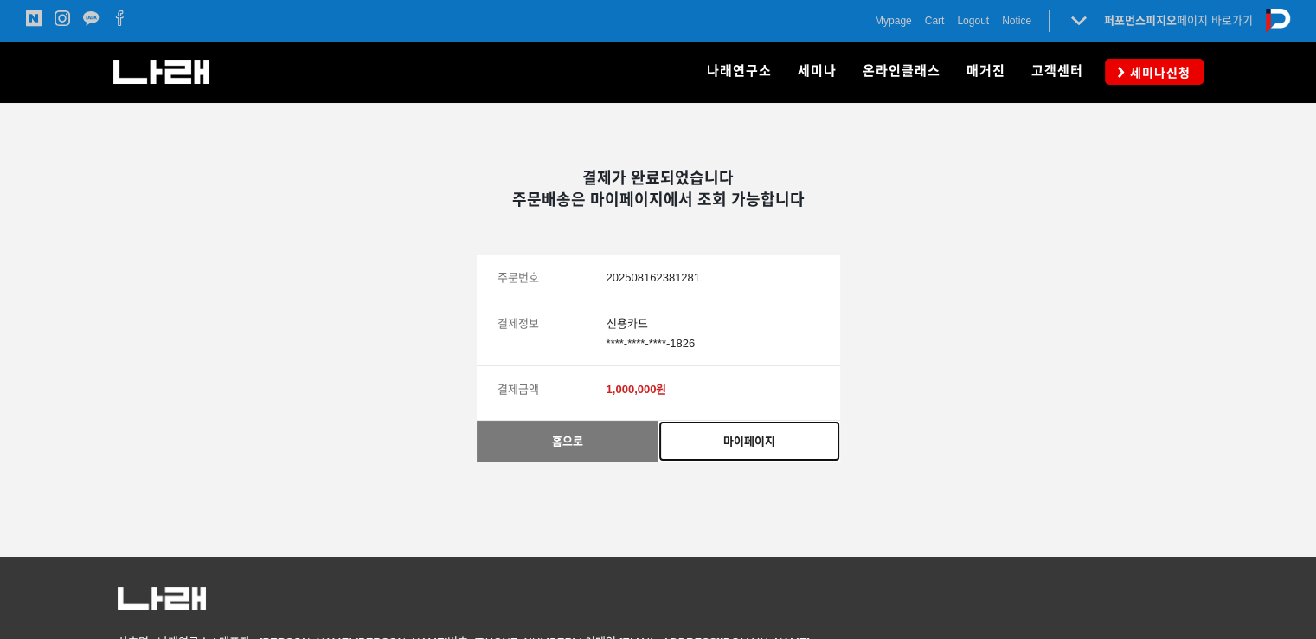
click at [780, 447] on link "마이페이지" at bounding box center [750, 441] width 182 height 41
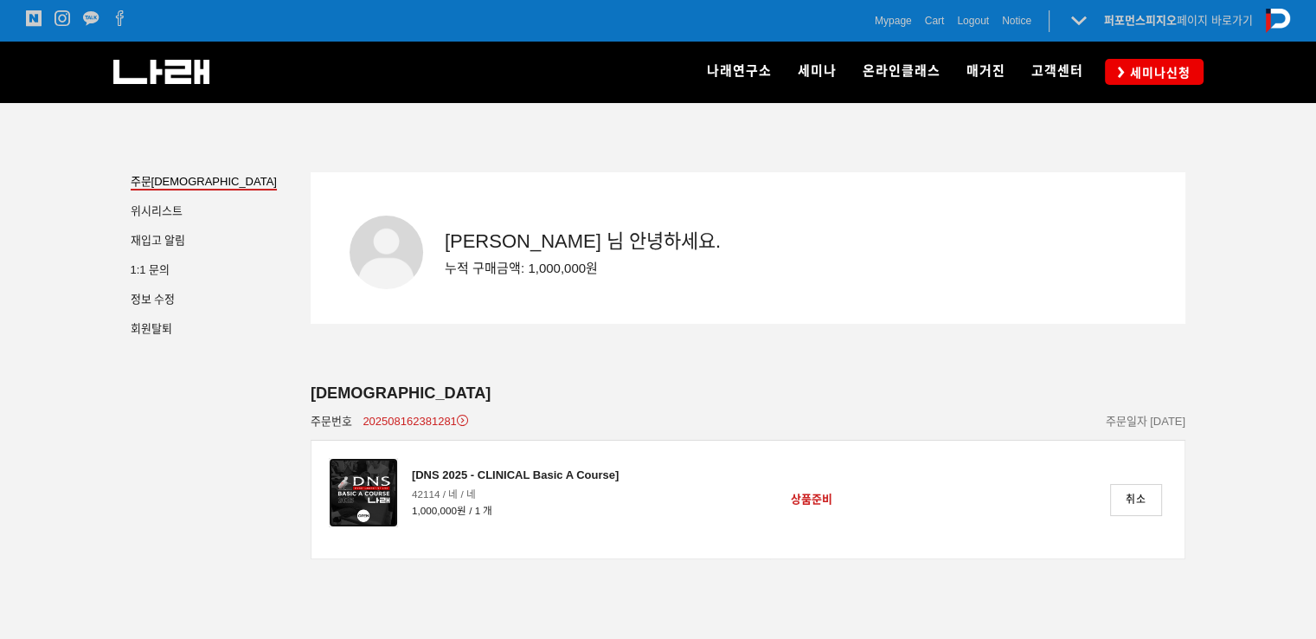
click at [376, 479] on img at bounding box center [363, 492] width 69 height 69
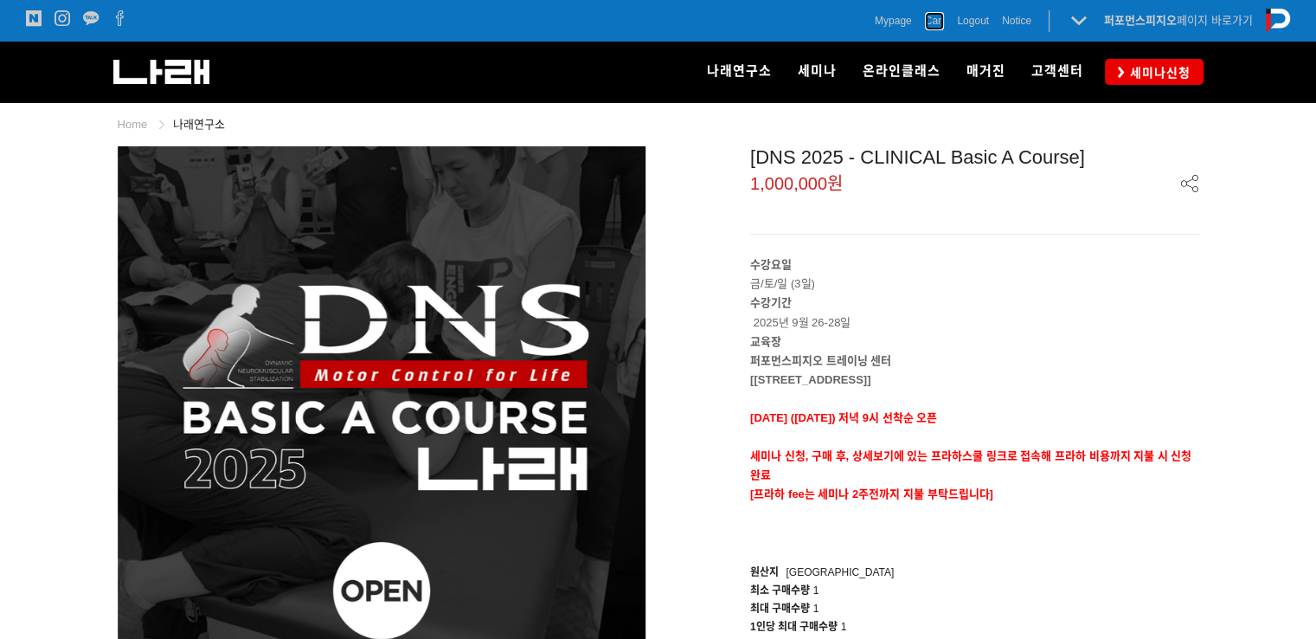
click at [930, 23] on span "Cart" at bounding box center [935, 20] width 20 height 17
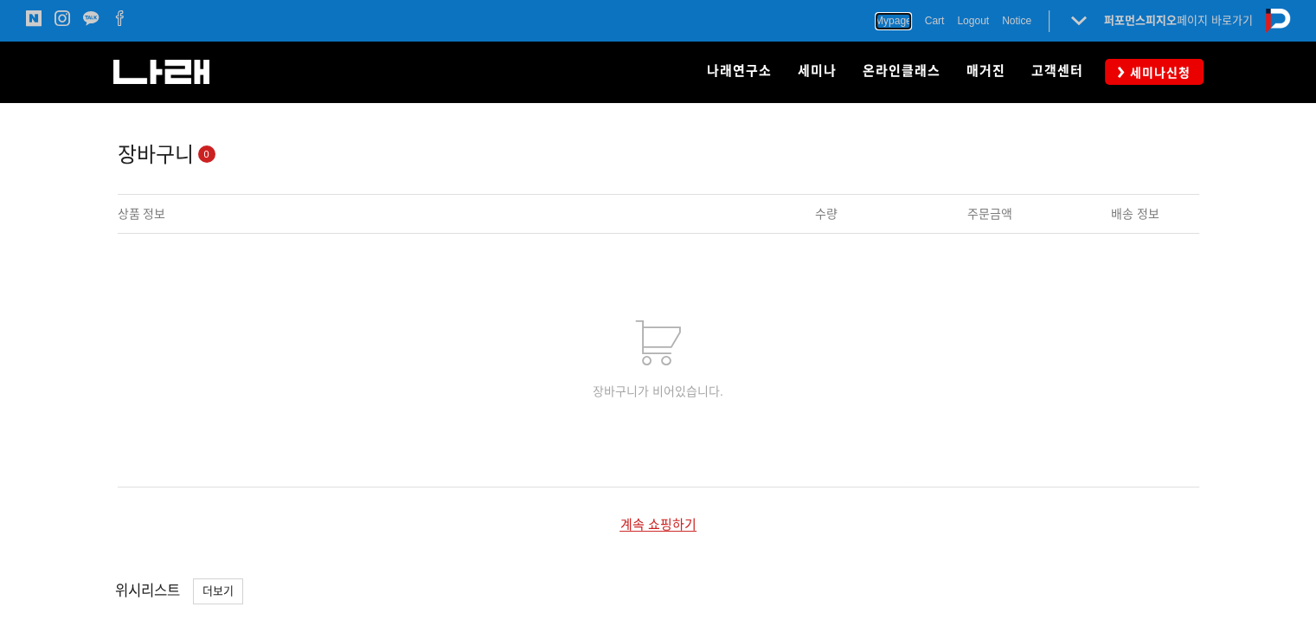
click at [896, 24] on span "Mypage" at bounding box center [893, 20] width 37 height 17
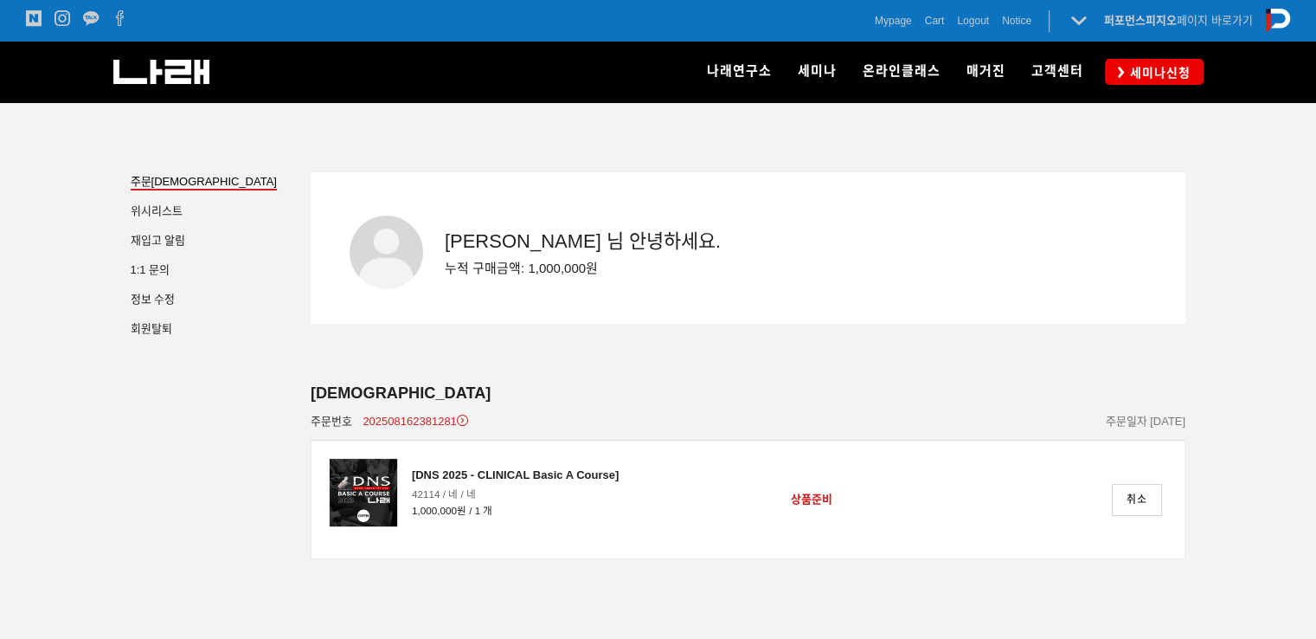
click at [456, 357] on div "정보 수정 이지은 님 안녕하세요. 누적 구매금액: 1,000,000원 주문 조회 주문번호 202508162381281 주문일자 2025-08-…" at bounding box center [749, 378] width 902 height 413
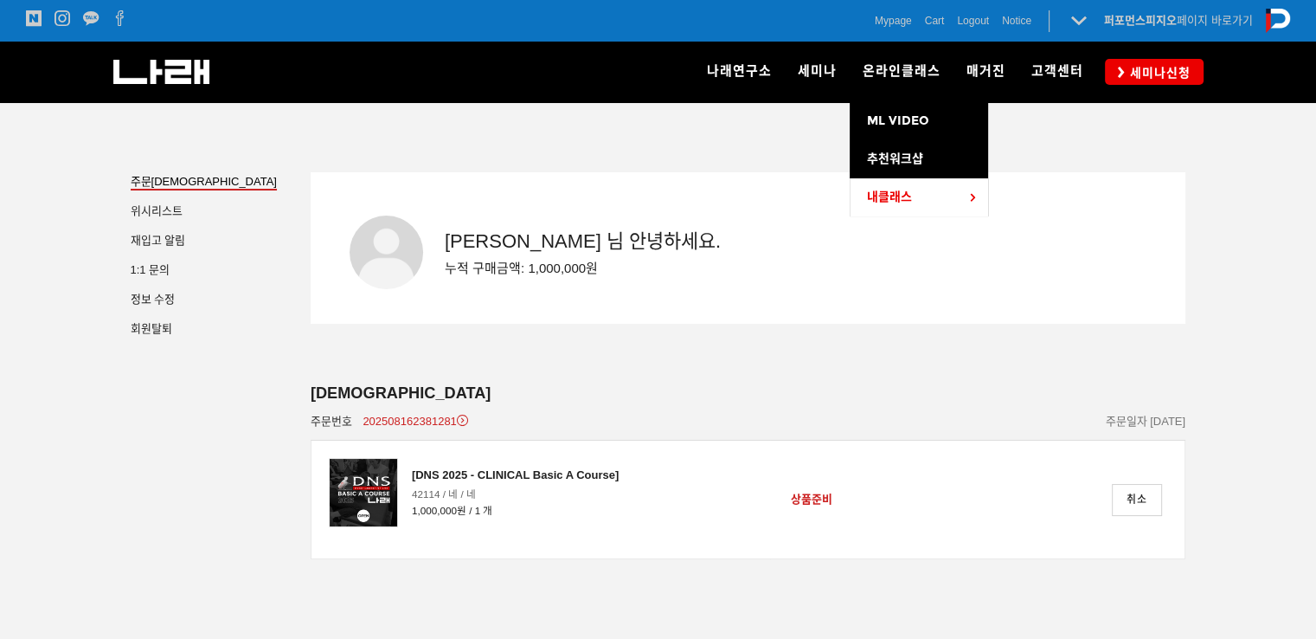
click at [901, 190] on span "내클래스" at bounding box center [889, 197] width 45 height 15
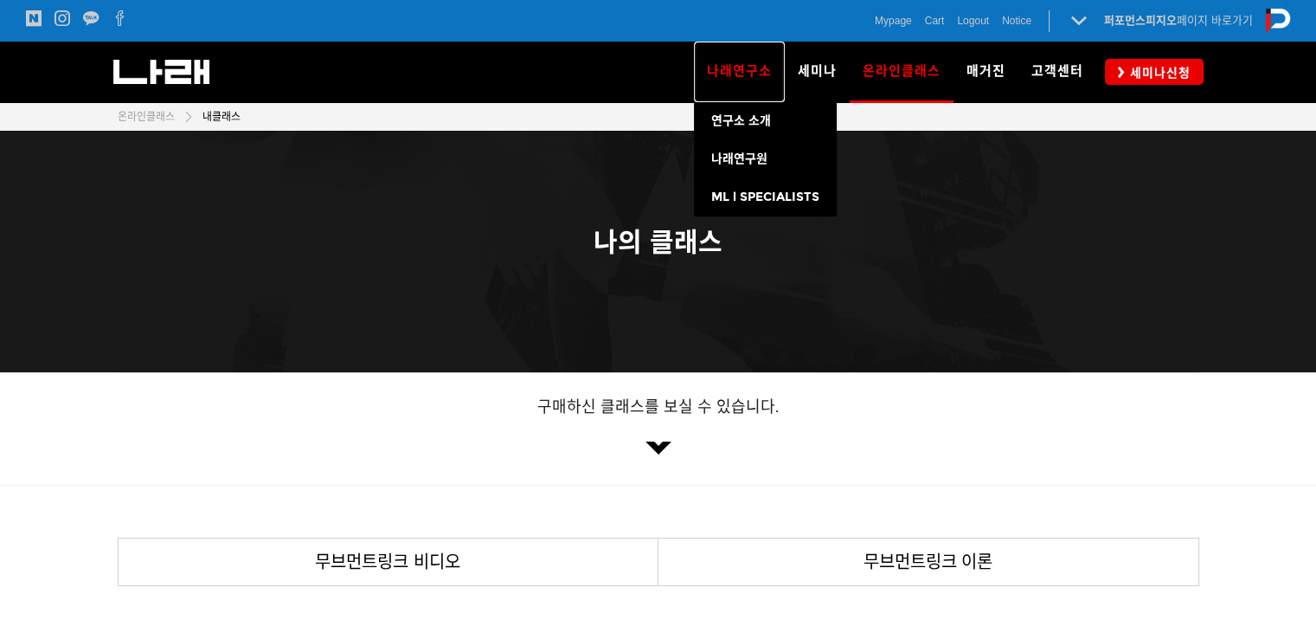
click at [746, 87] on link "나래연구소" at bounding box center [739, 72] width 91 height 61
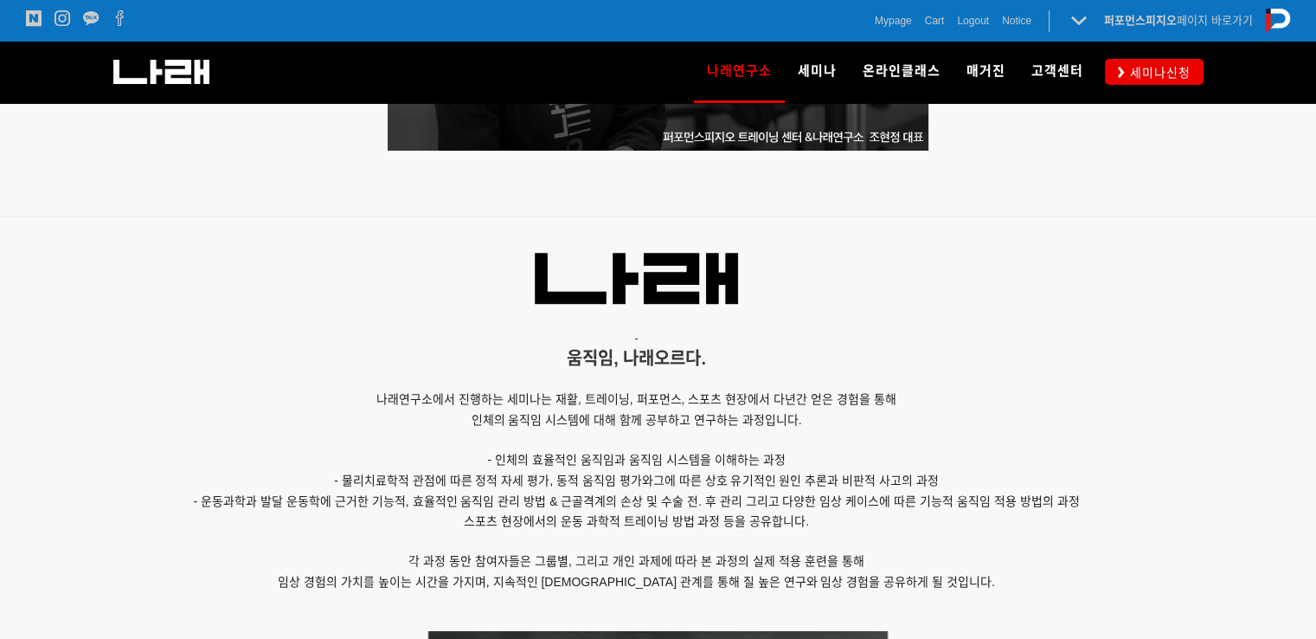
scroll to position [1269, 0]
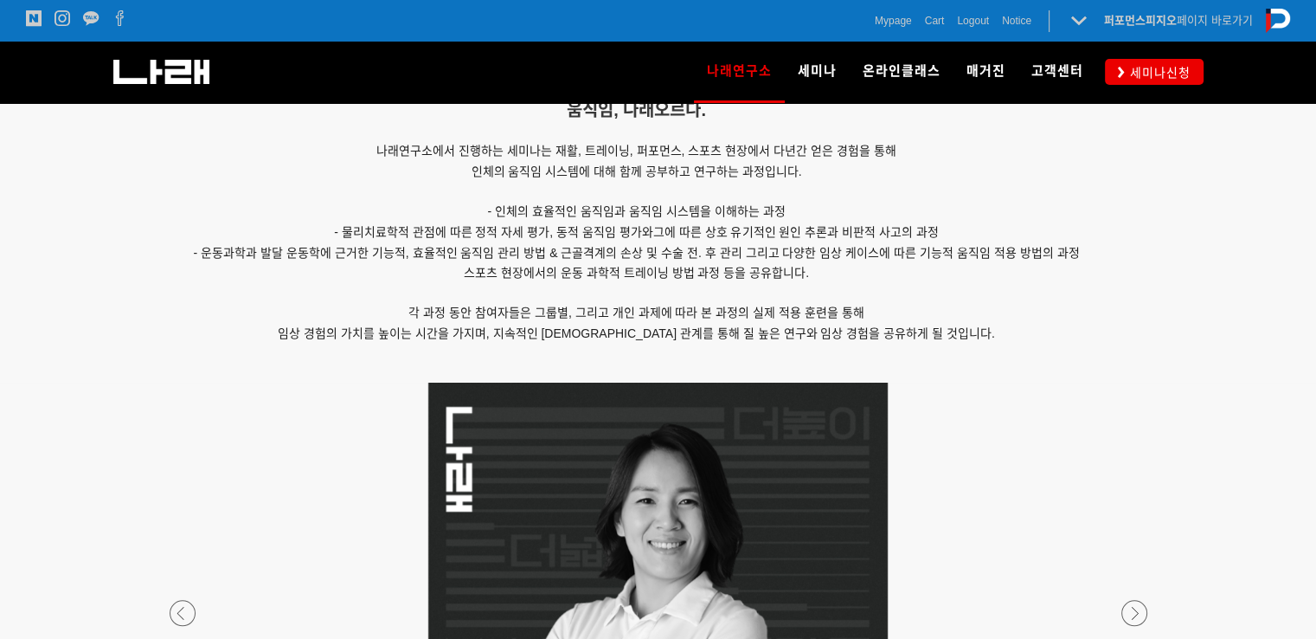
click at [376, 437] on p at bounding box center [658, 613] width 1021 height 460
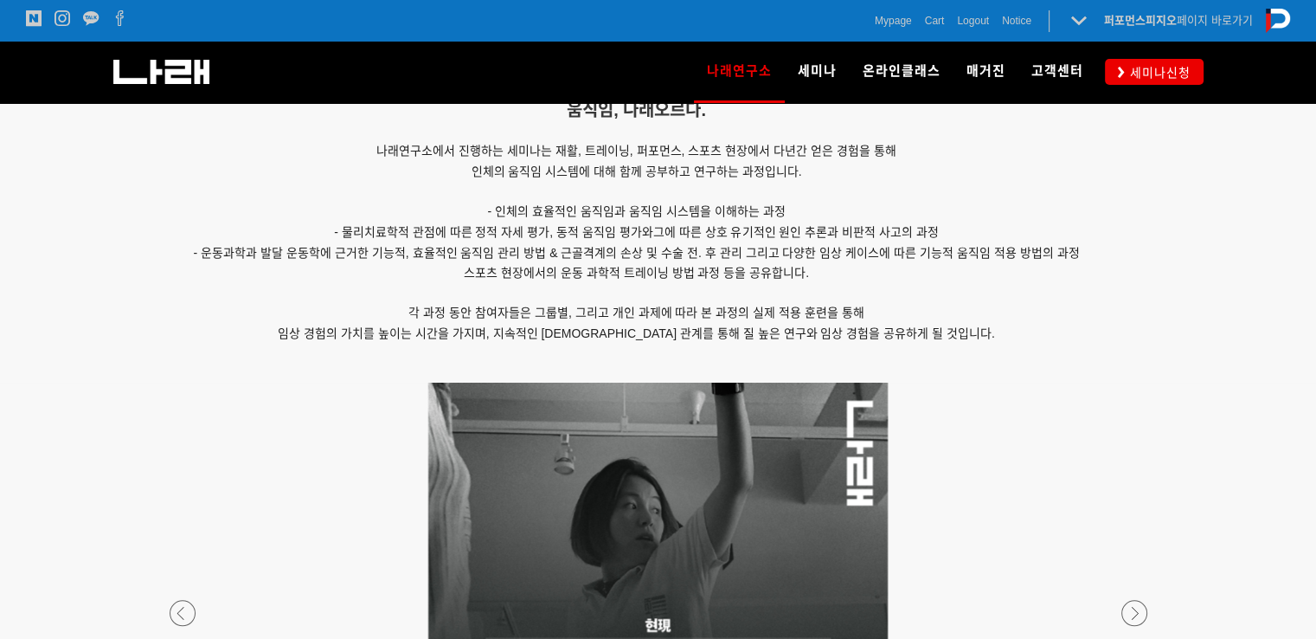
drag, startPoint x: 914, startPoint y: 267, endPoint x: 888, endPoint y: 233, distance: 42.6
click at [914, 267] on p "스포츠 현장에서의 운동 과학적 트레이닝 방법 과정 등을 공유합니다." at bounding box center [637, 273] width 1039 height 21
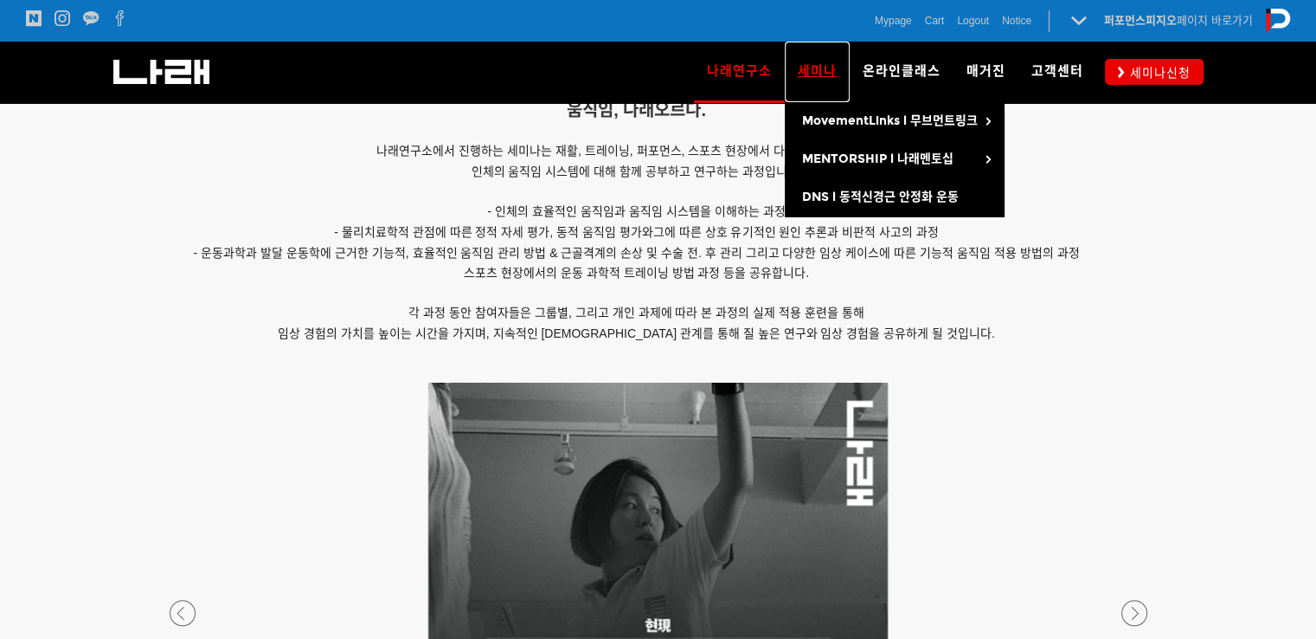
click at [831, 78] on span "세미나" at bounding box center [817, 71] width 39 height 16
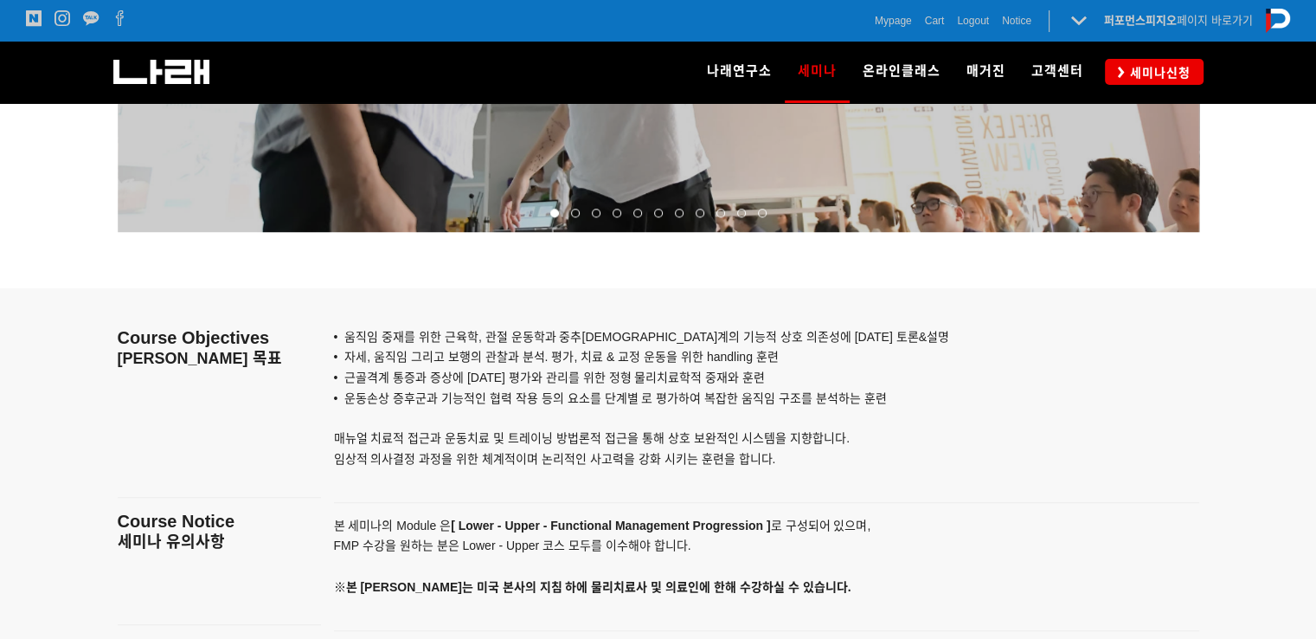
scroll to position [1731, 0]
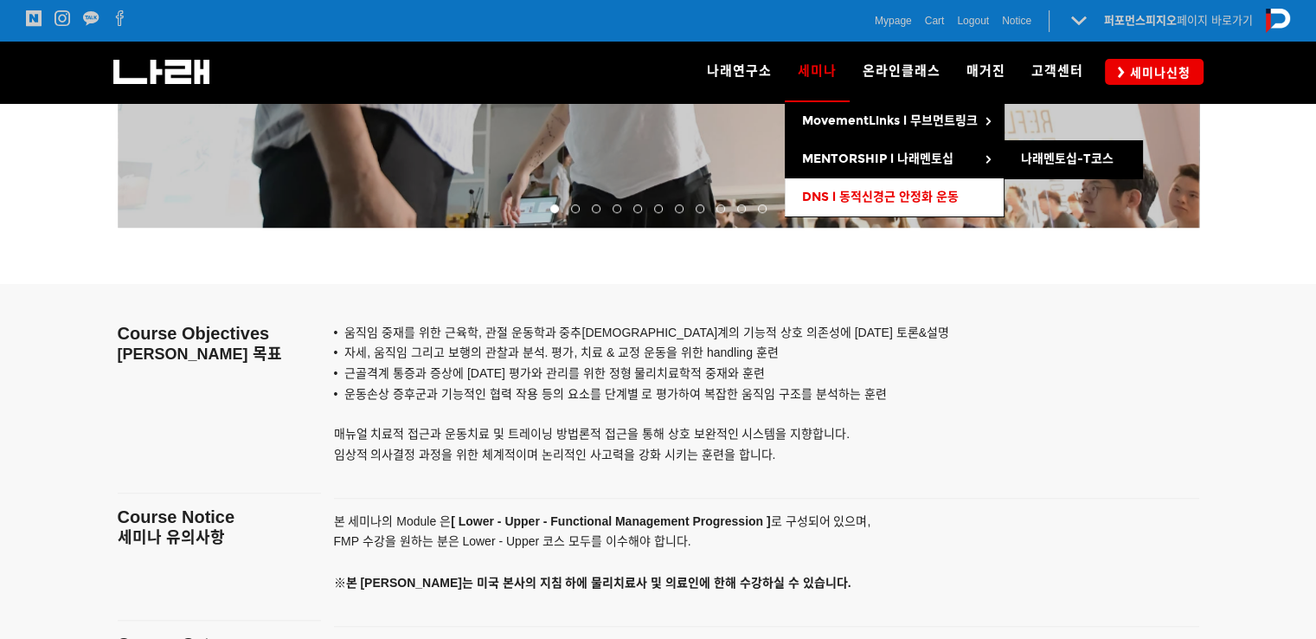
click at [829, 188] on link "DNS l 동적신경근 안정화 운동" at bounding box center [894, 197] width 219 height 38
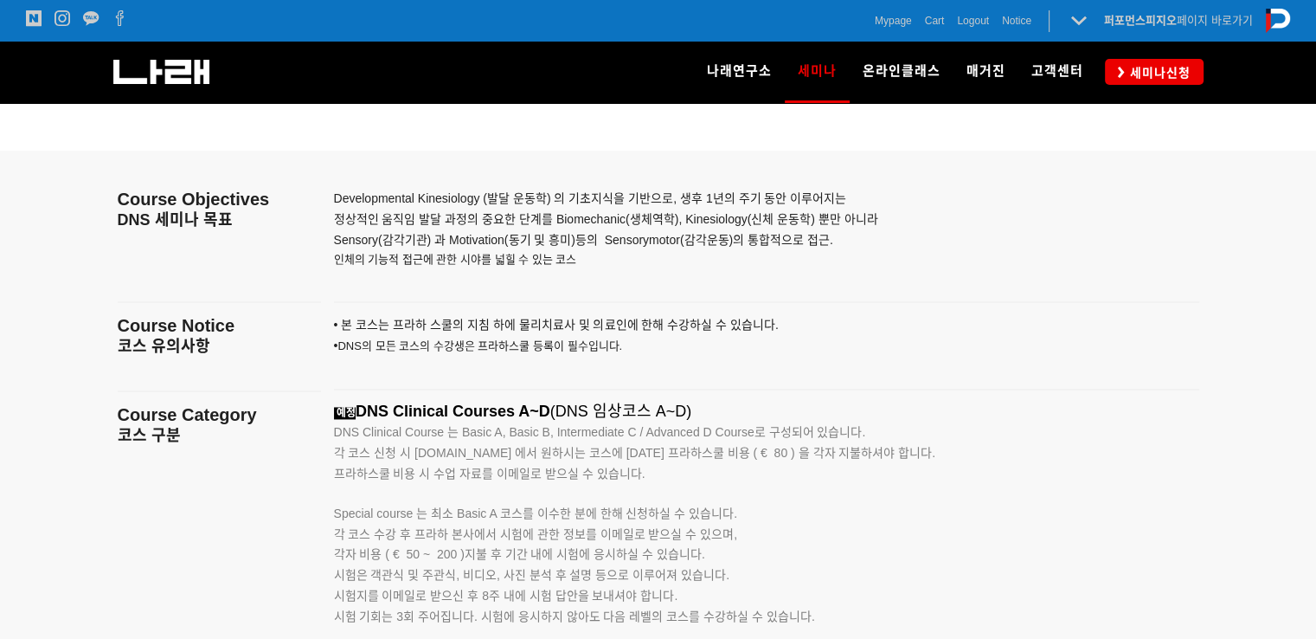
scroll to position [3276, 0]
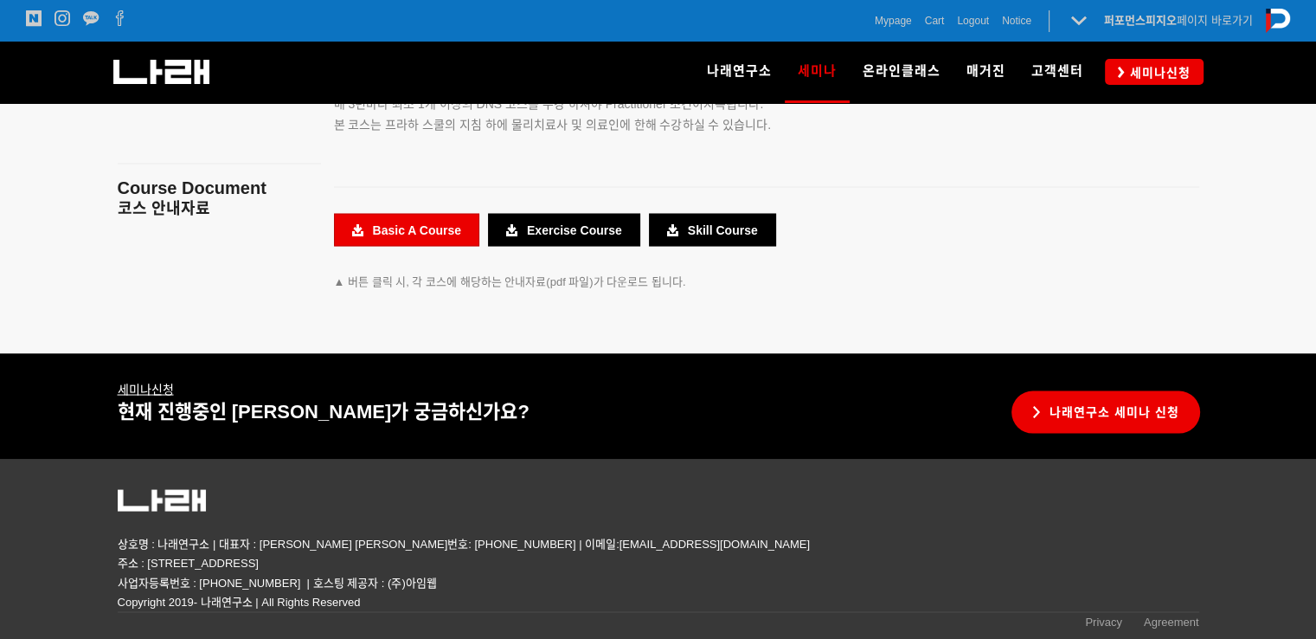
click at [450, 234] on link "Basic A Course" at bounding box center [406, 229] width 145 height 33
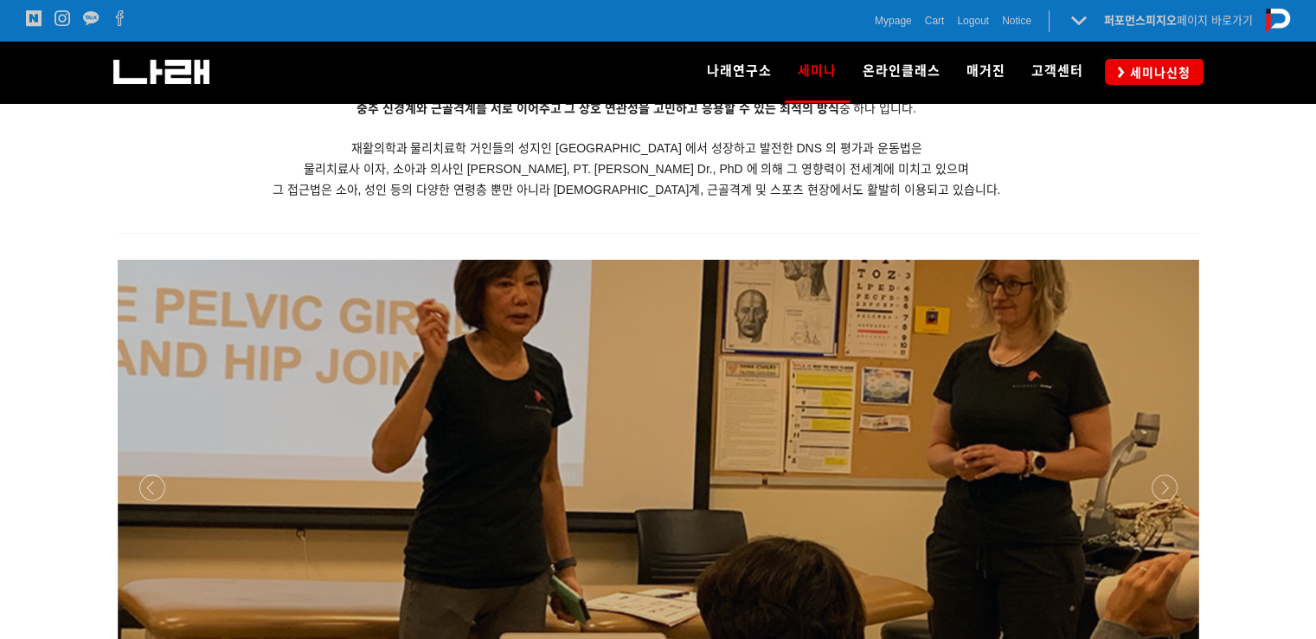
scroll to position [1545, 0]
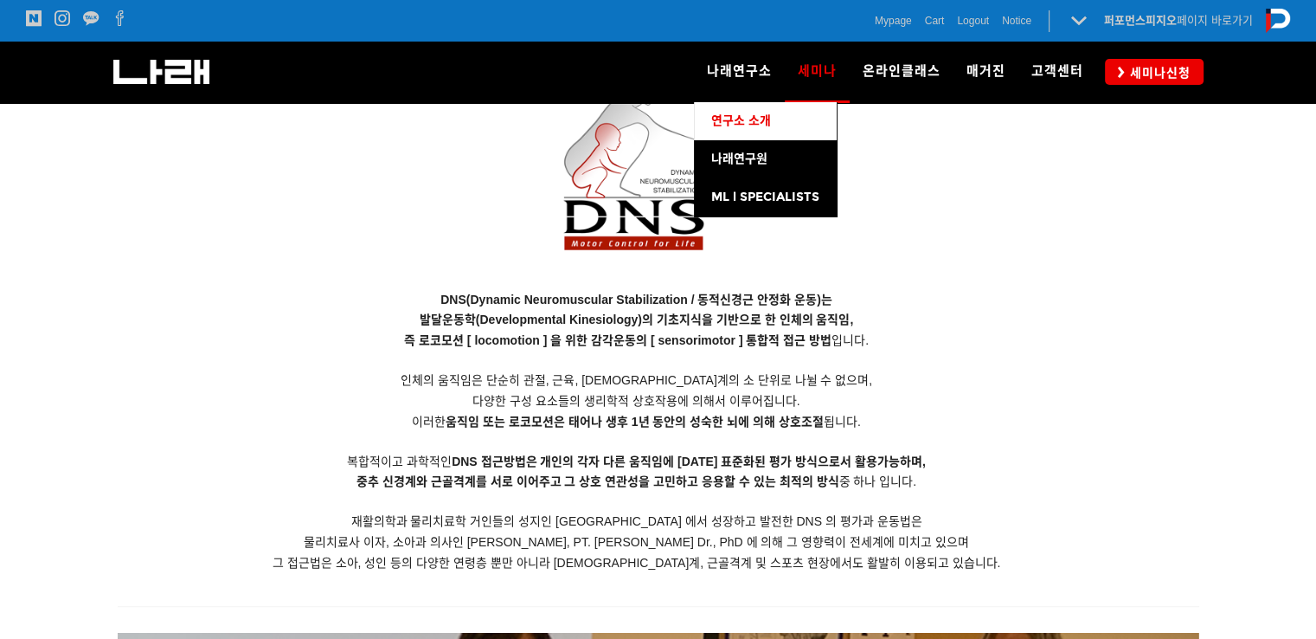
click at [758, 135] on link "연구소 소개" at bounding box center [765, 121] width 143 height 38
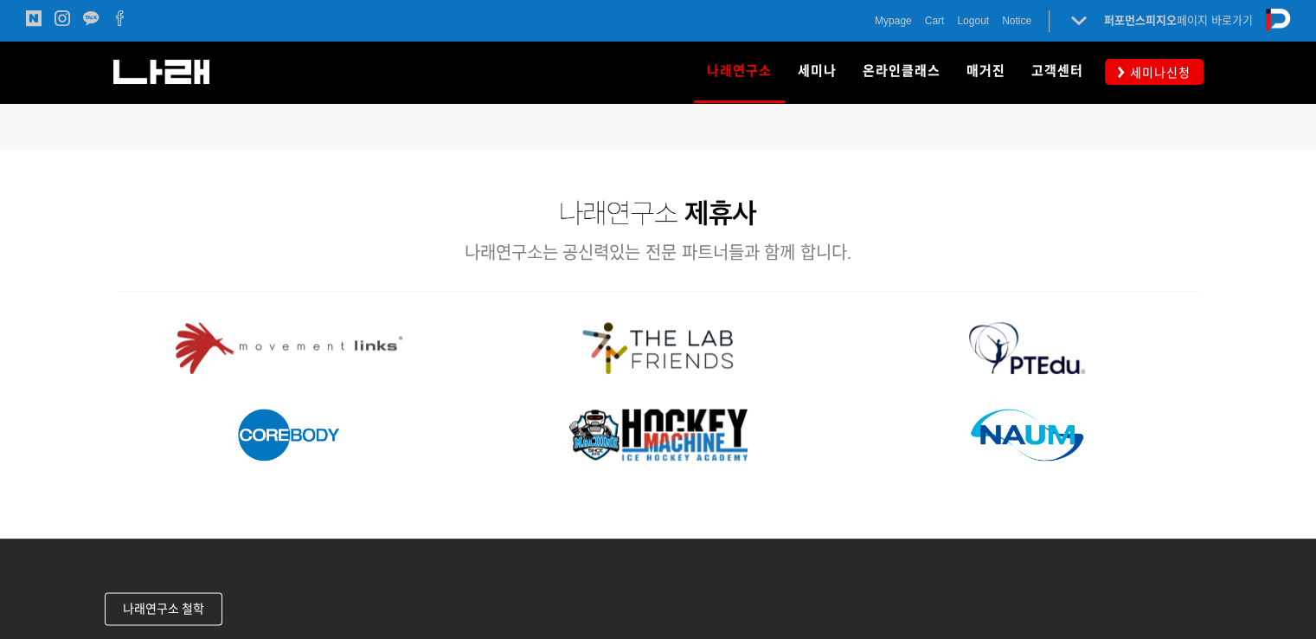
scroll to position [1154, 0]
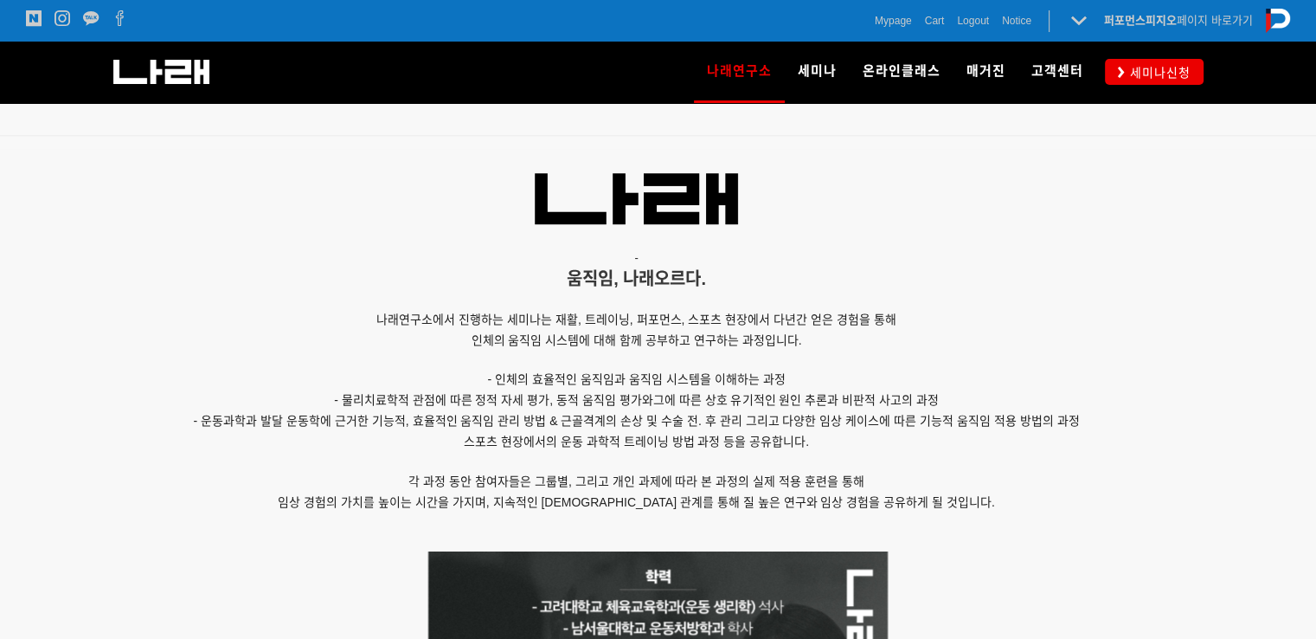
click at [1101, 71] on div "세미나신청" at bounding box center [1150, 71] width 107 height 25
click at [1115, 71] on link "세미나신청" at bounding box center [1154, 71] width 99 height 25
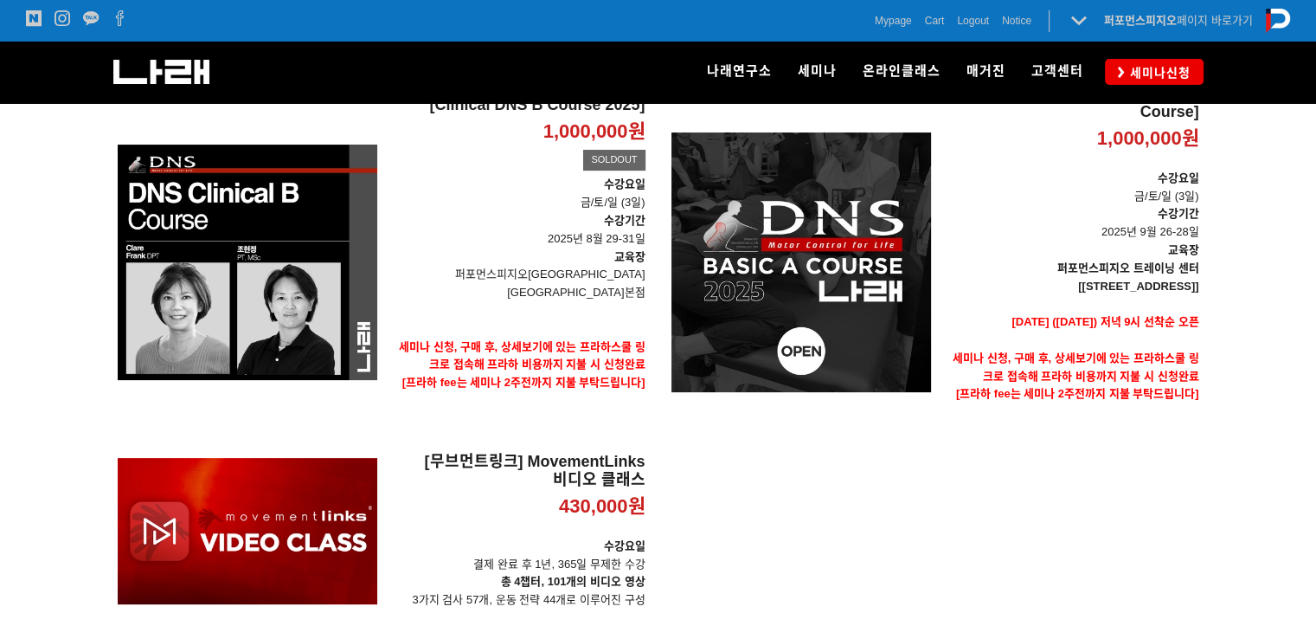
scroll to position [346, 0]
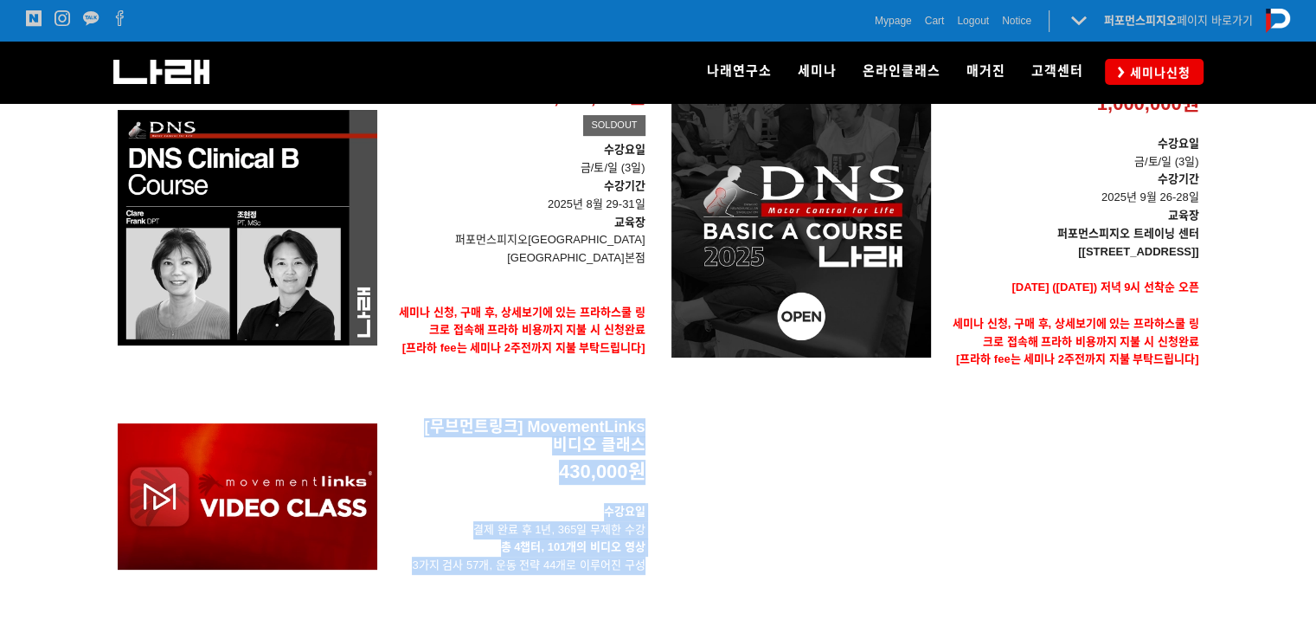
drag, startPoint x: 699, startPoint y: 450, endPoint x: 397, endPoint y: 432, distance: 302.6
click at [397, 432] on div "[Clinical DNS B Course 2025] 1,000,000원 TIME SALE SOLDOUT [Clinical DNS B Cours…" at bounding box center [659, 318] width 1108 height 537
copy link "[무브먼트링크] MovementLinks 비디오 클래스 430,000원 TIME SALE 수강요일 결제 완료 후 1년, 365일 무제한 수강 …"
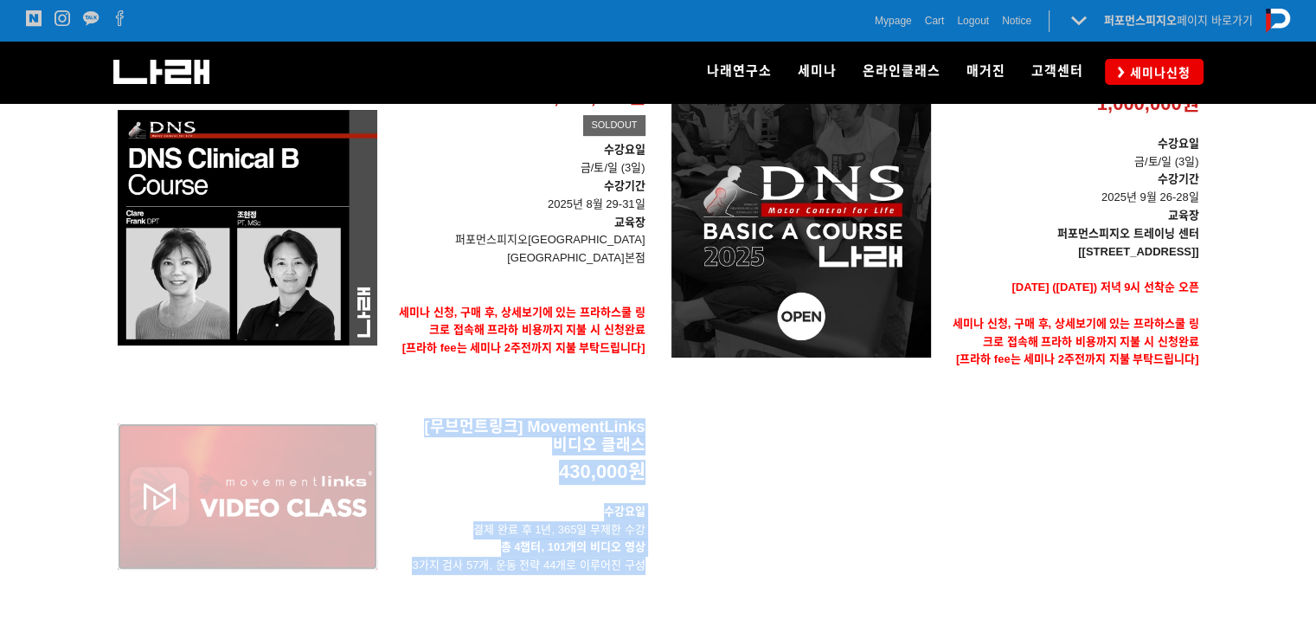
click at [343, 494] on div "[무브먼트링크] MovementLinks 비디오 클래스 430,000원 TIME SALE" at bounding box center [248, 496] width 260 height 157
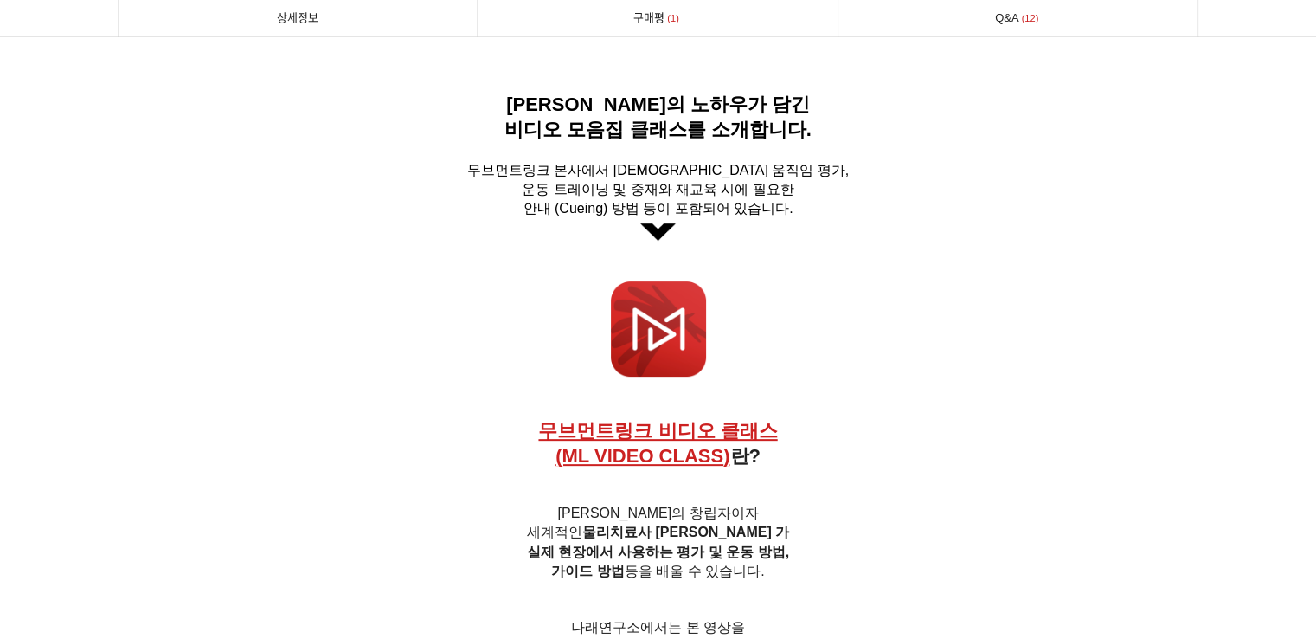
scroll to position [576, 0]
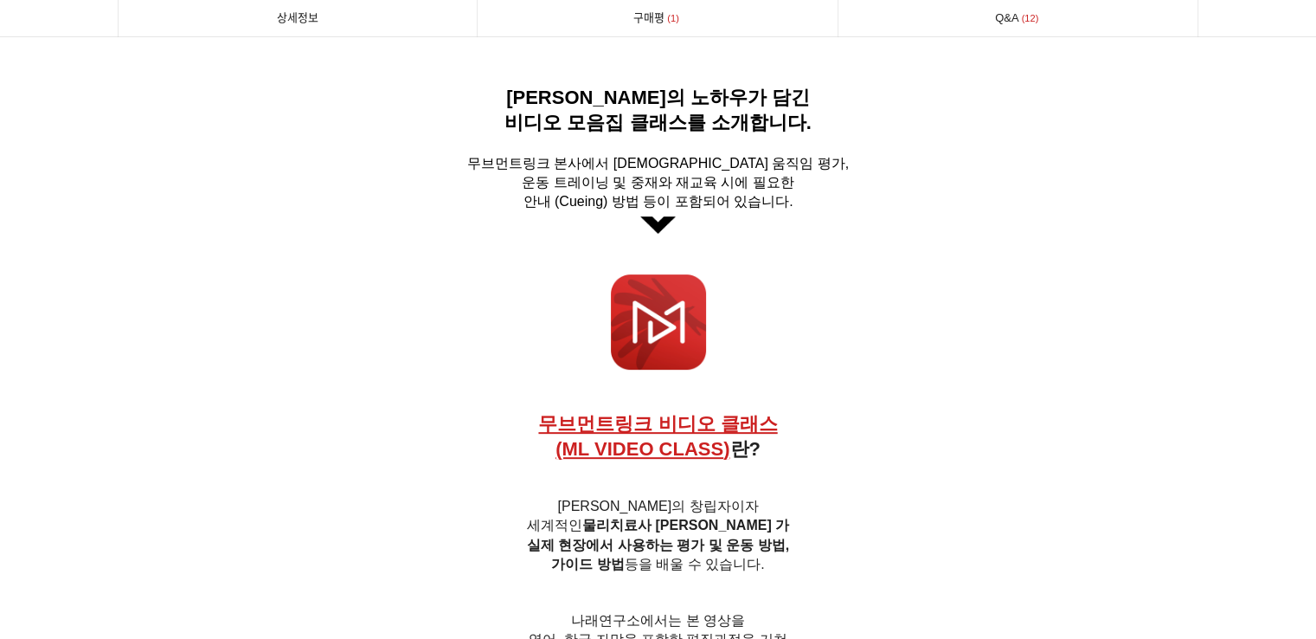
click at [874, 488] on p at bounding box center [659, 478] width 1082 height 19
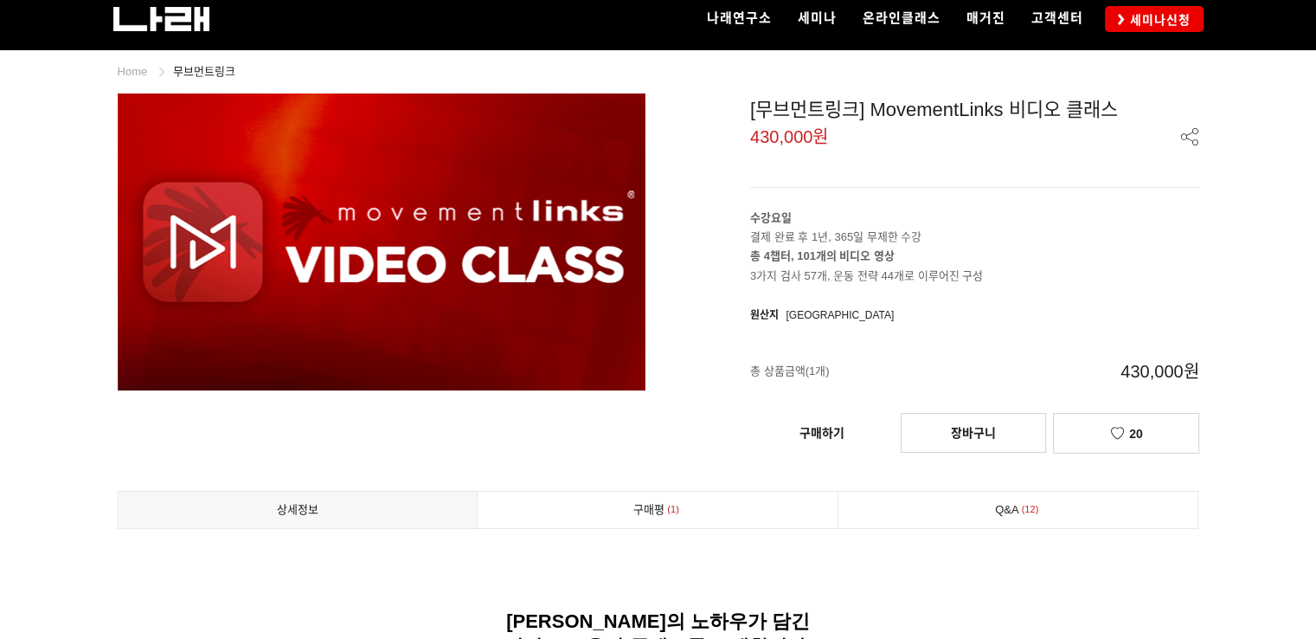
scroll to position [0, 0]
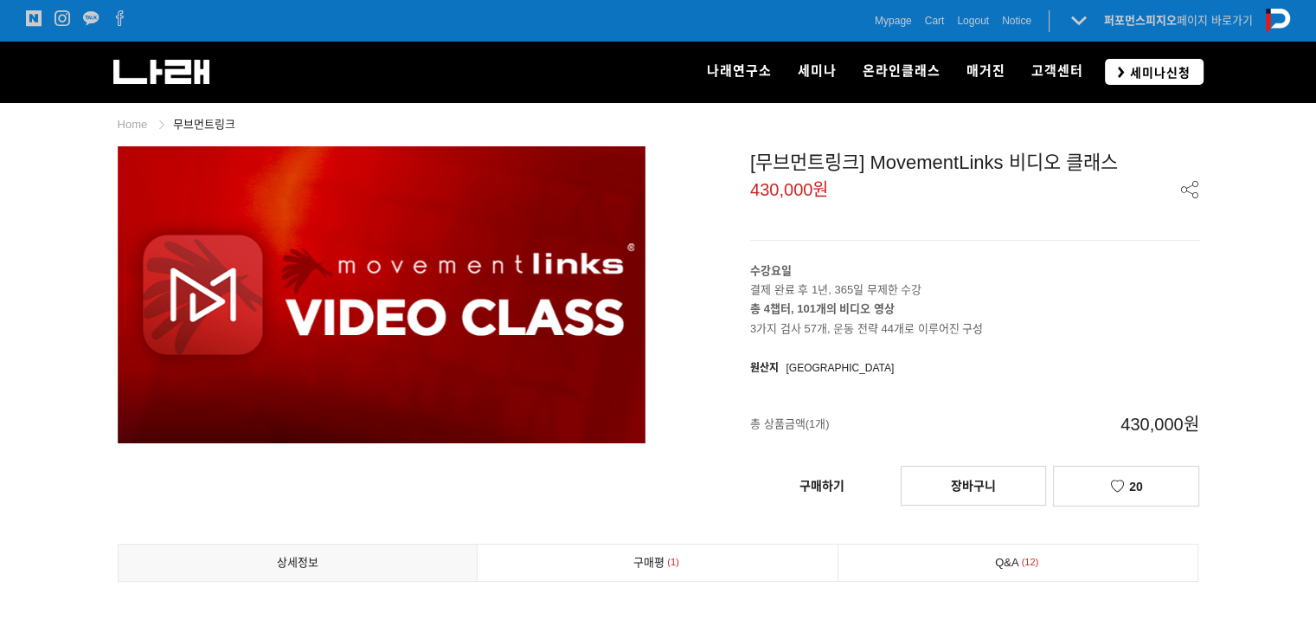
click at [1106, 69] on link "세미나신청" at bounding box center [1154, 71] width 99 height 25
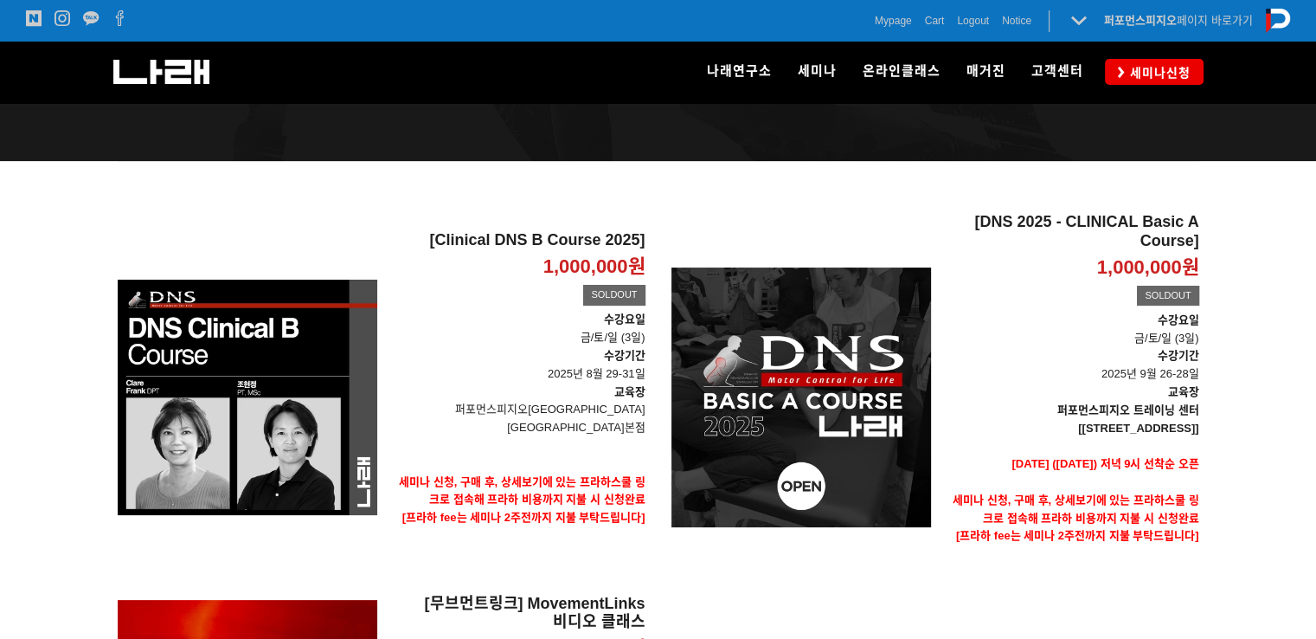
scroll to position [230, 0]
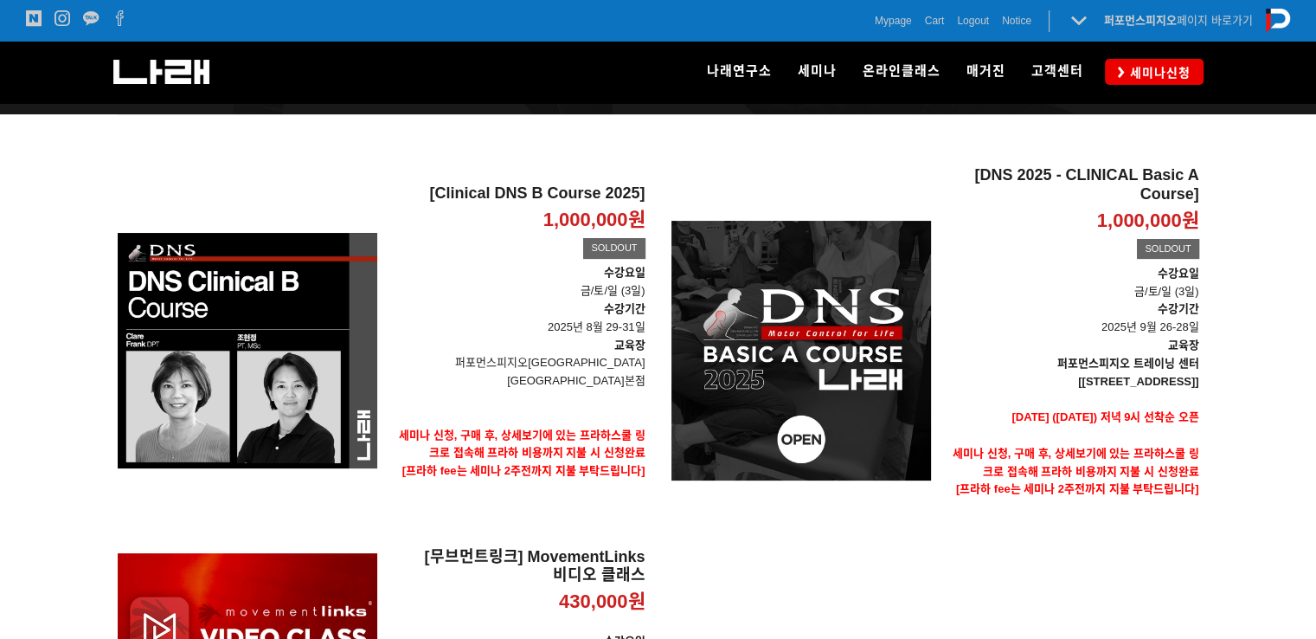
click at [713, 560] on div "[Clinical DNS B Course 2025] 1,000,000원 TIME SALE SOLDOUT [Clinical DNS B Cours…" at bounding box center [659, 441] width 1108 height 551
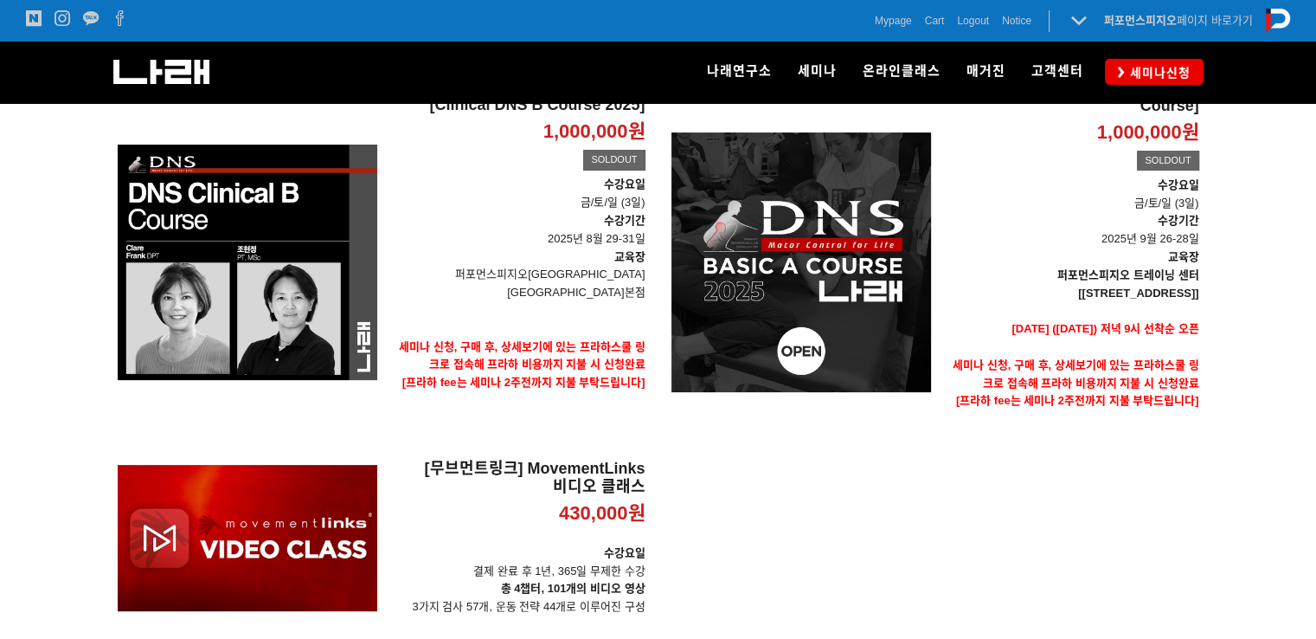
scroll to position [346, 0]
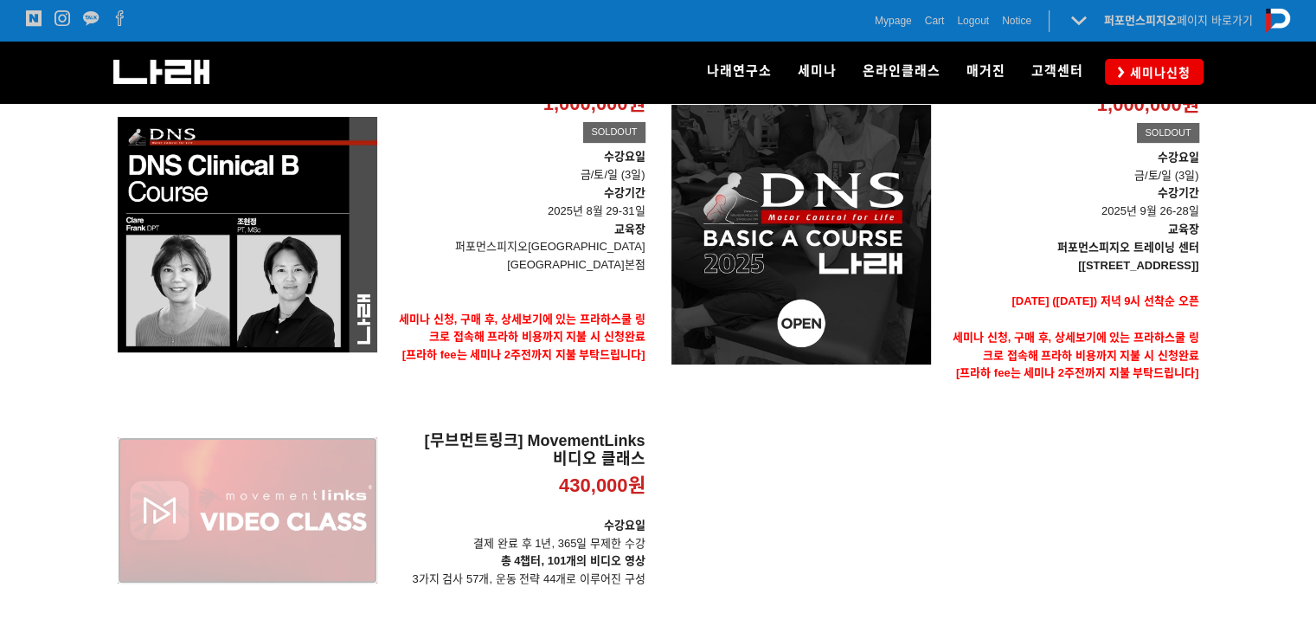
click at [356, 531] on div "[무브먼트링크] MovementLinks 비디오 클래스 430,000원 TIME SALE" at bounding box center [248, 510] width 260 height 157
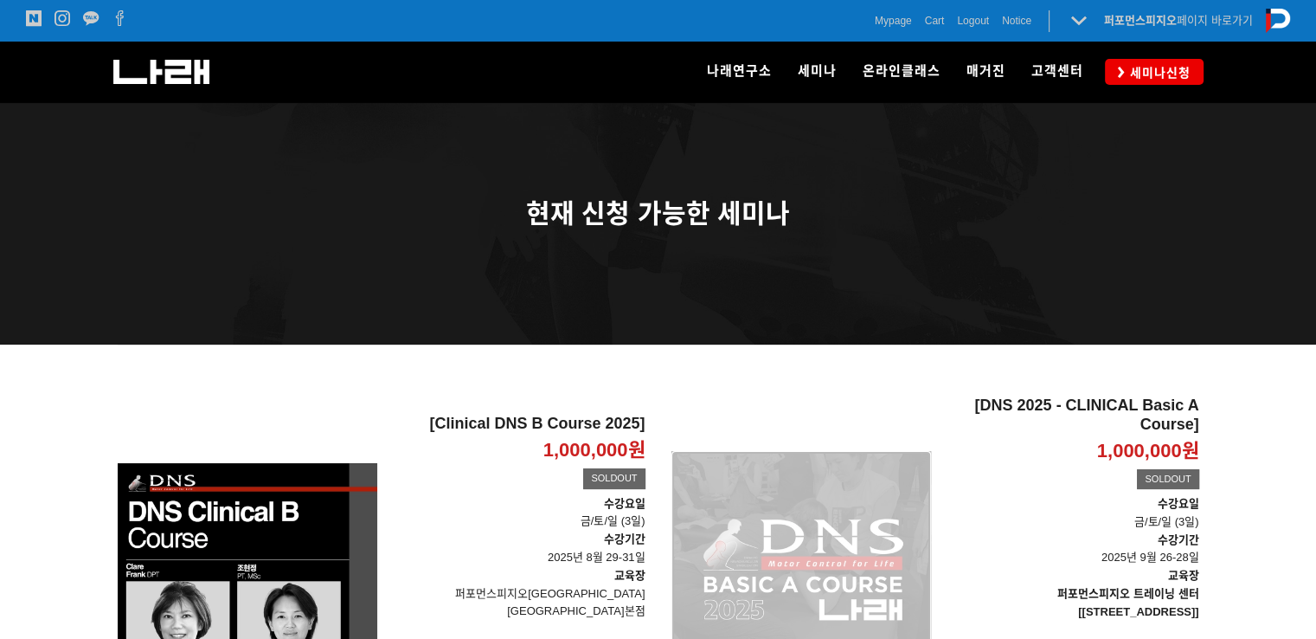
click at [717, 559] on div "[DNS 2025 - CLINICAL Basic A Course] 1,000,000원 TIME SALE SOLDOUT" at bounding box center [802, 580] width 260 height 369
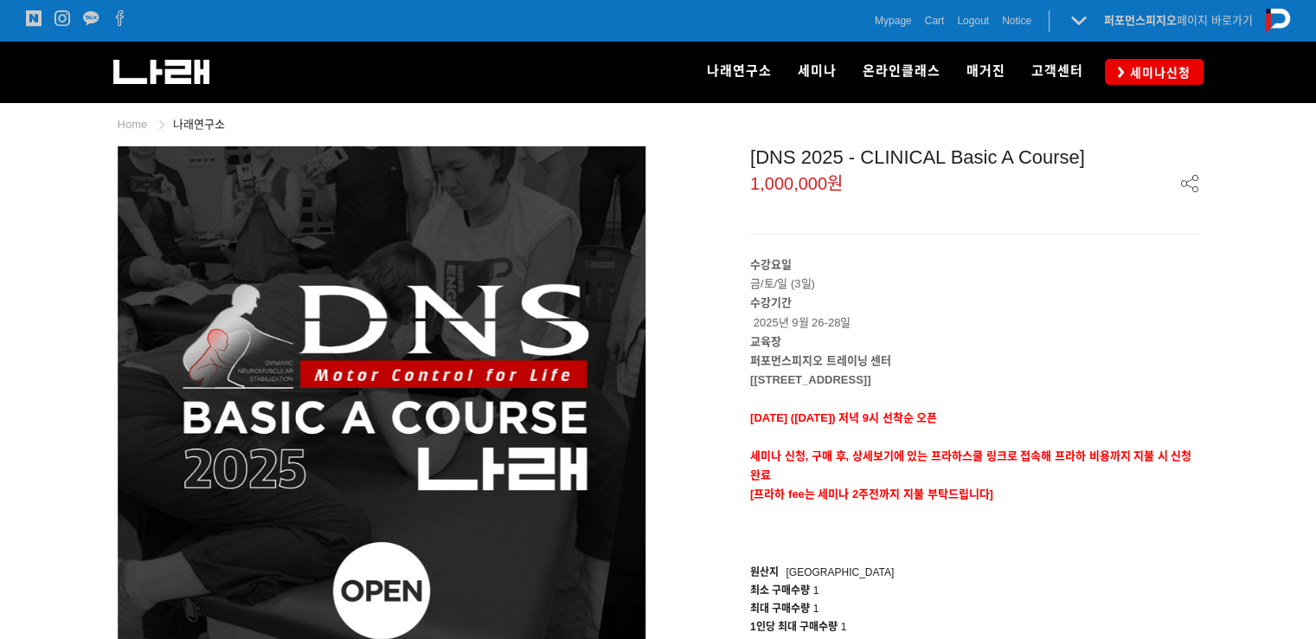
click at [880, 337] on p "교육장" at bounding box center [974, 341] width 449 height 19
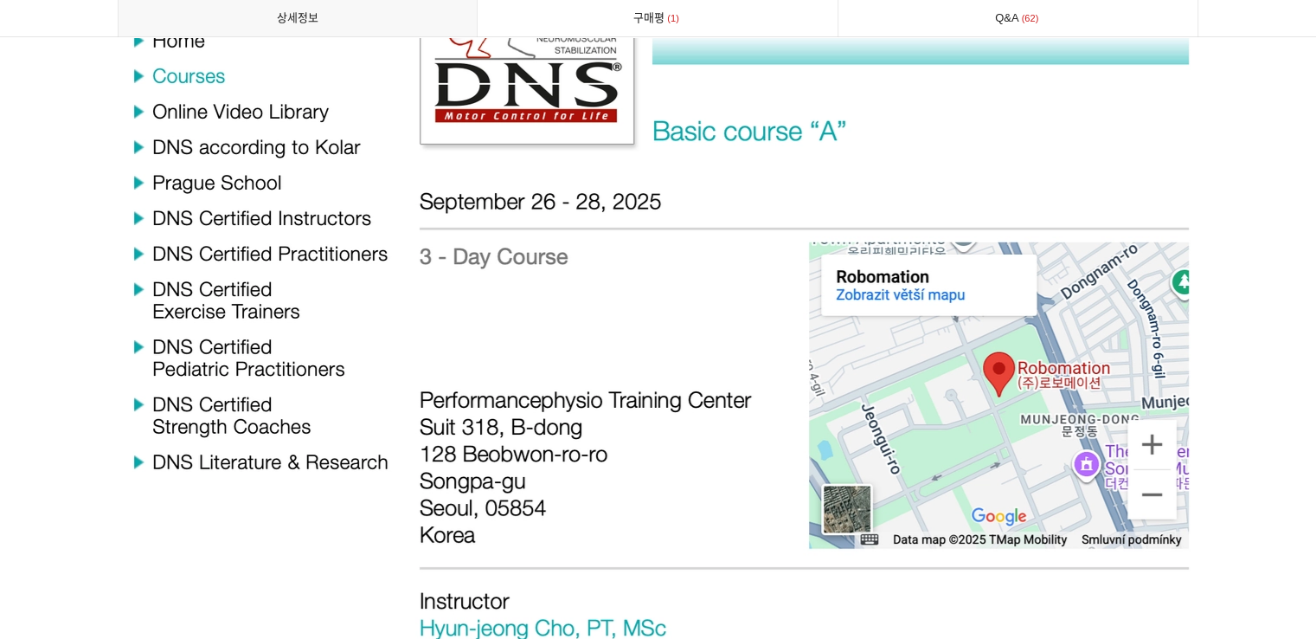
scroll to position [6115, 0]
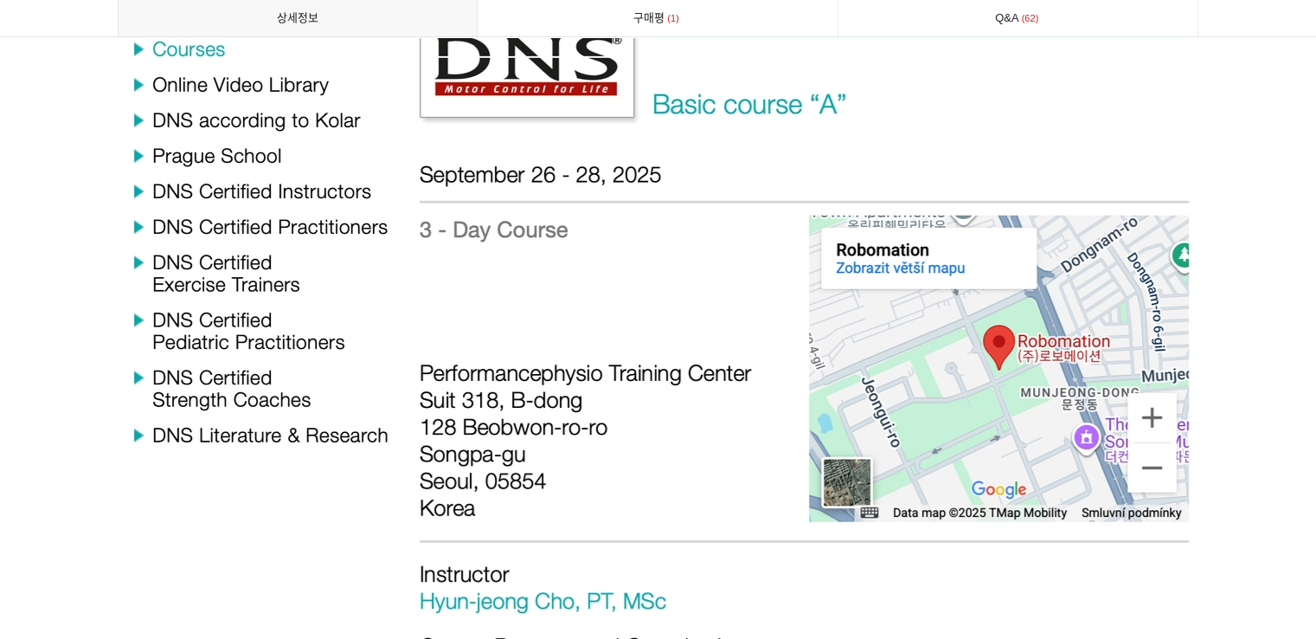
click at [1187, 454] on img at bounding box center [659, 278] width 1082 height 885
click at [1155, 444] on img at bounding box center [659, 278] width 1082 height 885
click at [1155, 457] on img at bounding box center [659, 278] width 1082 height 885
click at [683, 445] on img at bounding box center [659, 278] width 1082 height 885
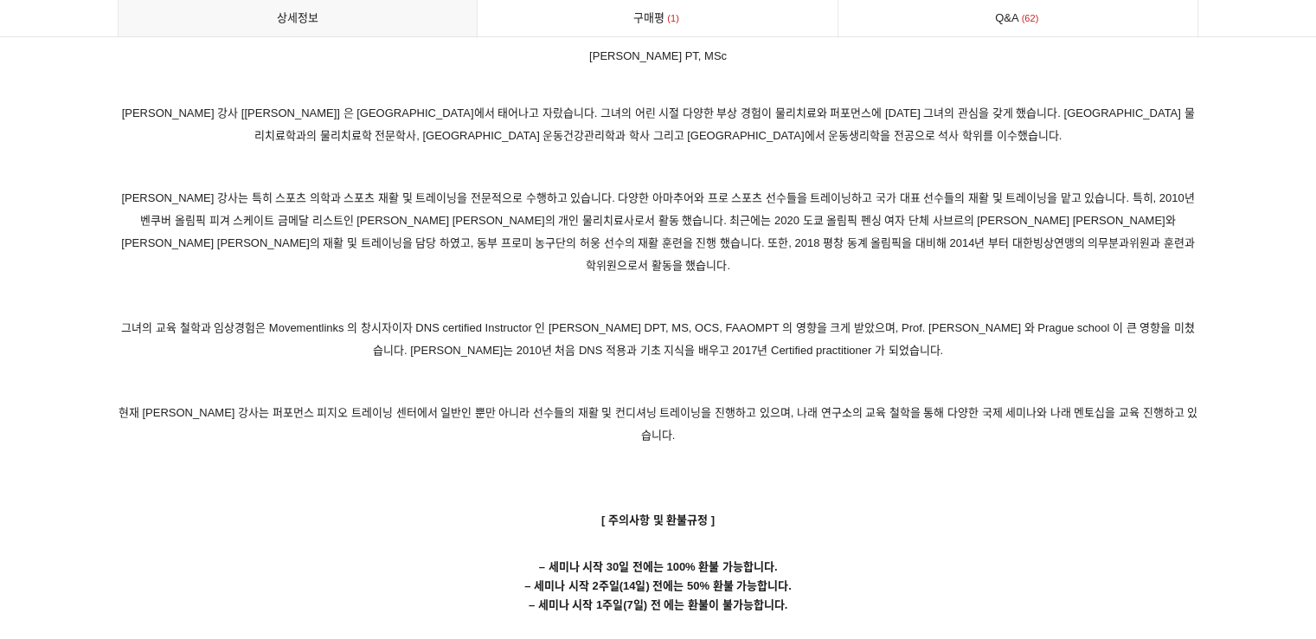
scroll to position [8424, 0]
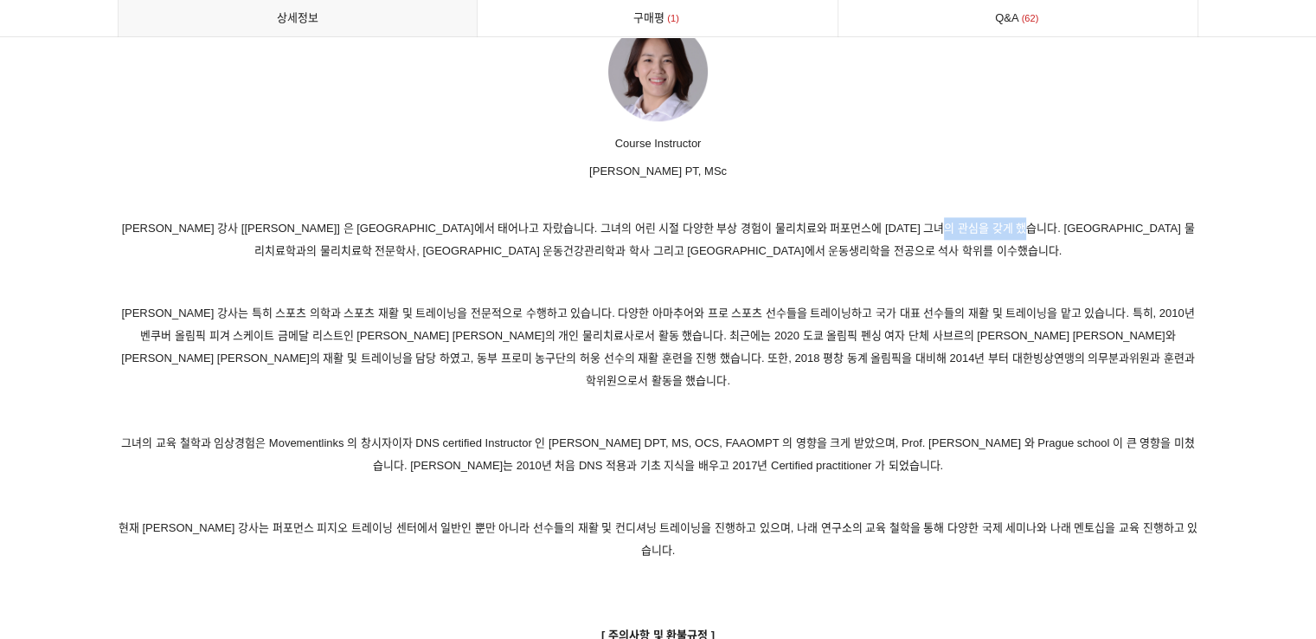
drag, startPoint x: 1035, startPoint y: 209, endPoint x: 1126, endPoint y: 209, distance: 90.9
click at [1126, 217] on p "[PERSON_NAME] 강사 [[PERSON_NAME]] 은 [GEOGRAPHIC_DATA]에서 태어나고 자랐습니다. 그녀의 어린 시절 다양…" at bounding box center [659, 239] width 1082 height 45
click at [914, 223] on p "[PERSON_NAME] 강사 [[PERSON_NAME]] 은 [GEOGRAPHIC_DATA]에서 태어나고 자랐습니다. 그녀의 어린 시절 다양…" at bounding box center [659, 239] width 1082 height 45
drag, startPoint x: 665, startPoint y: 235, endPoint x: 831, endPoint y: 233, distance: 166.2
click at [831, 233] on p "[PERSON_NAME] 강사 [[PERSON_NAME]] 은 [GEOGRAPHIC_DATA]에서 태어나고 자랐습니다. 그녀의 어린 시절 다양…" at bounding box center [659, 239] width 1082 height 45
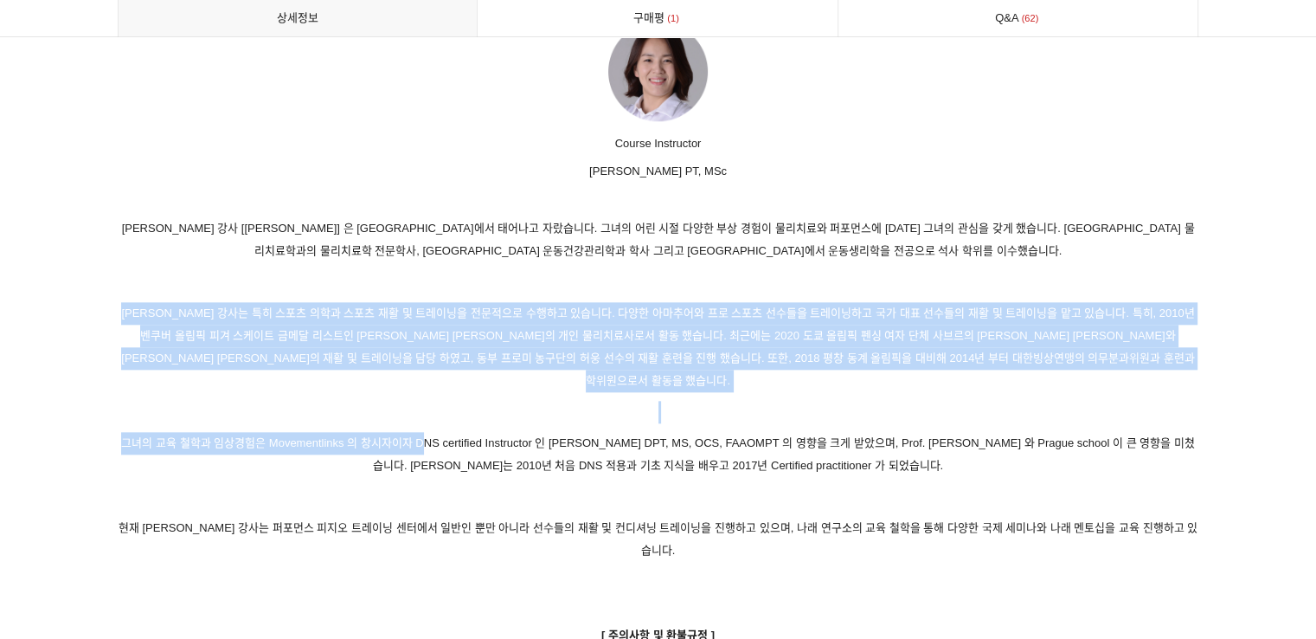
drag, startPoint x: 118, startPoint y: 292, endPoint x: 419, endPoint y: 404, distance: 321.5
click at [405, 432] on p "그녀의 교육 철학과 임상경험은 Movementlinks 의 창시자이자 DNS certified Instructor 인 [PERSON_NAME]…" at bounding box center [659, 454] width 1082 height 45
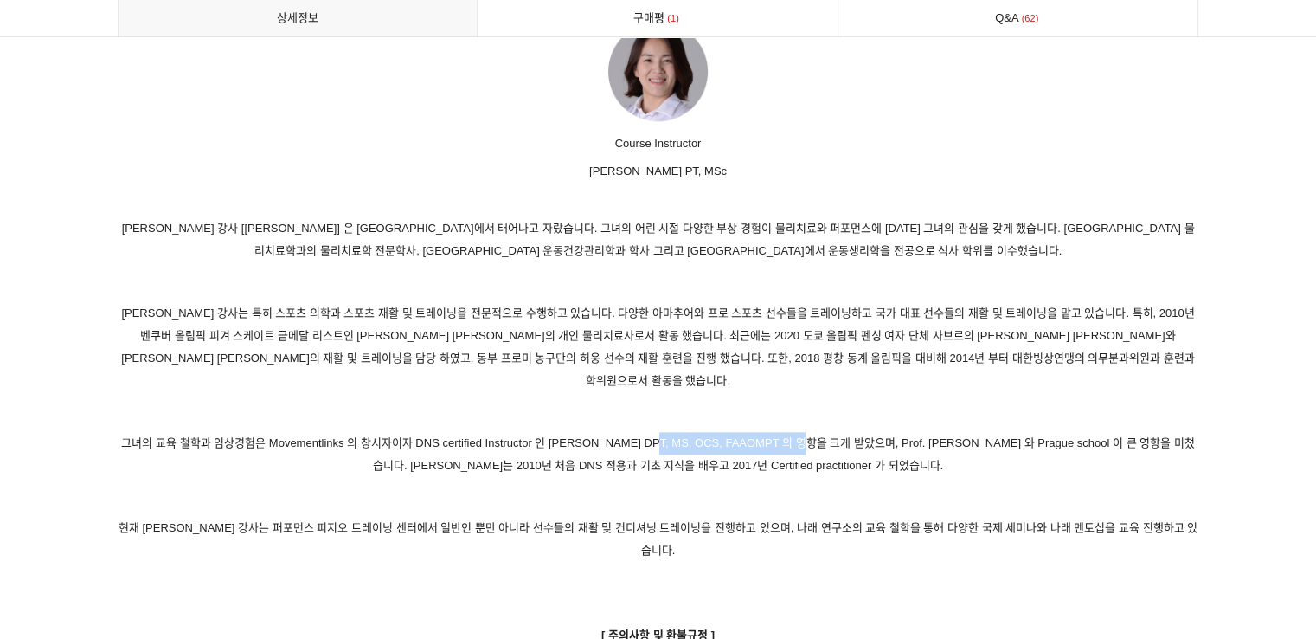
drag, startPoint x: 631, startPoint y: 402, endPoint x: 788, endPoint y: 389, distance: 158.0
click at [788, 432] on p "그녀의 교육 철학과 임상경험은 Movementlinks 의 창시자이자 DNS certified Instructor 인 [PERSON_NAME]…" at bounding box center [659, 454] width 1082 height 45
click at [780, 432] on p "그녀의 교육 철학과 임상경험은 Movementlinks 의 창시자이자 DNS certified Instructor 인 Clare Frank. …" at bounding box center [659, 454] width 1082 height 45
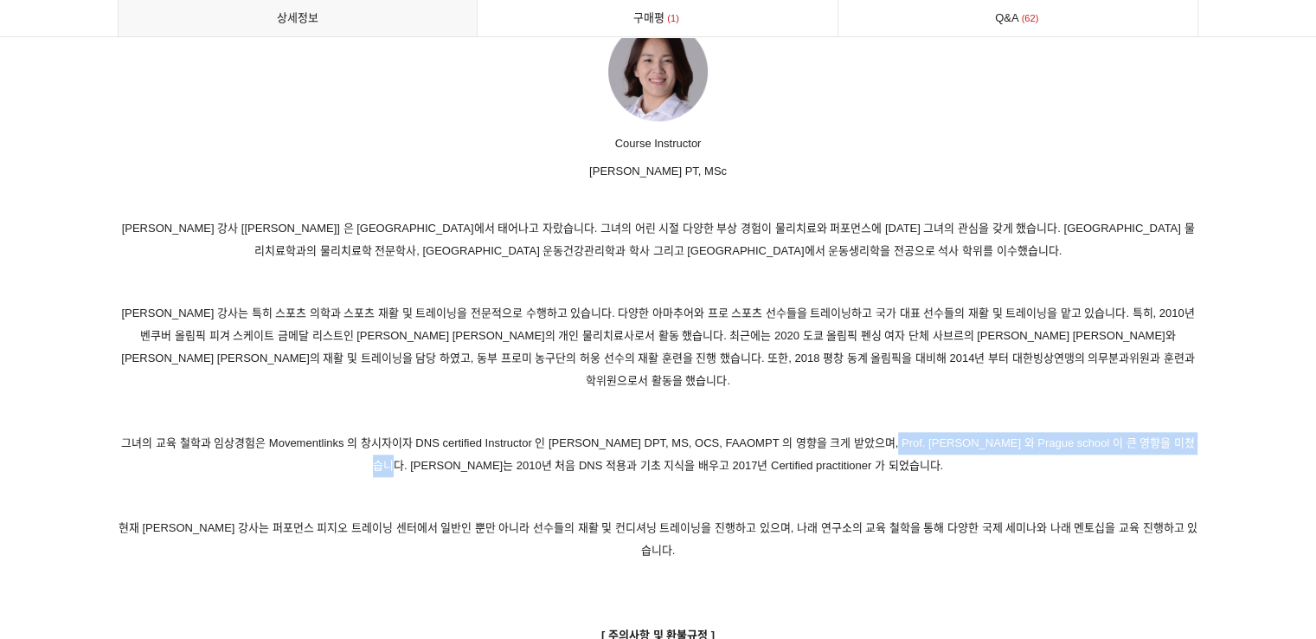
drag, startPoint x: 872, startPoint y: 401, endPoint x: 1167, endPoint y: 410, distance: 294.4
click at [1167, 432] on p "그녀의 교육 철학과 임상경험은 Movementlinks 의 창시자이자 DNS certified Instructor 인 Clare Frank. …" at bounding box center [659, 454] width 1082 height 45
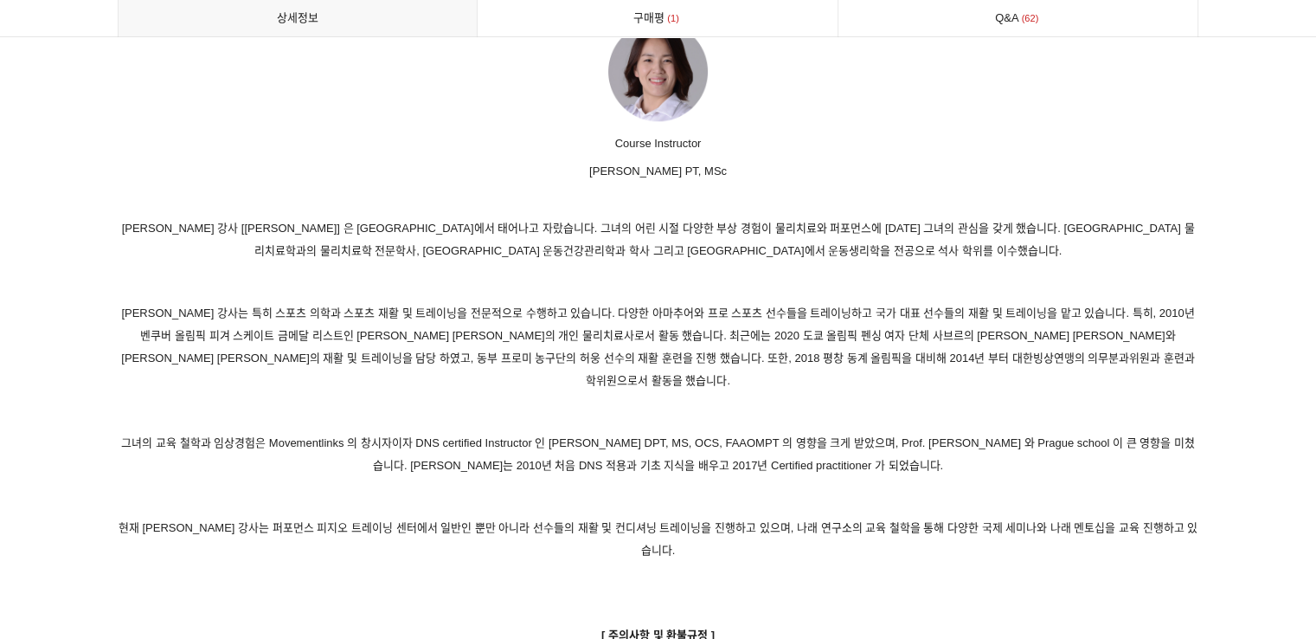
click at [790, 432] on p "그녀의 교육 철학과 임상경험은 Movementlinks 의 창시자이자 DNS certified Instructor 인 Clare Frank. …" at bounding box center [659, 454] width 1082 height 45
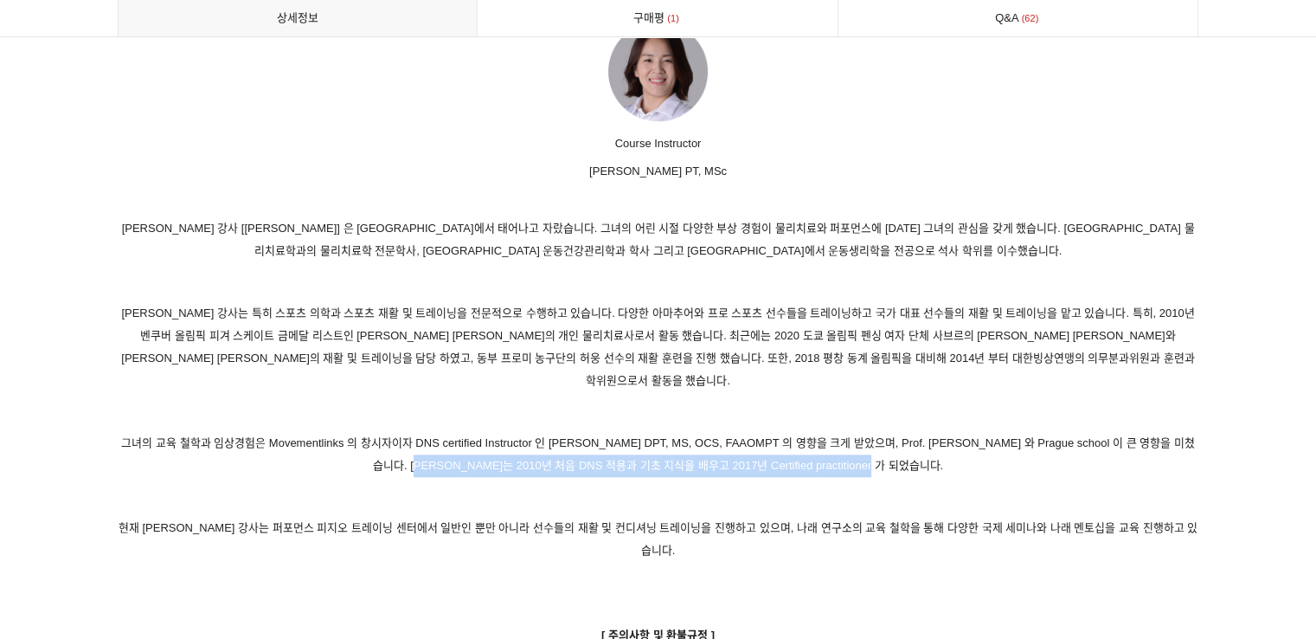
drag, startPoint x: 419, startPoint y: 423, endPoint x: 944, endPoint y: 430, distance: 525.4
click at [944, 432] on p "그녀의 교육 철학과 임상경험은 Movementlinks 의 창시자이자 DNS certified Instructor 인 Clare Frank. …" at bounding box center [659, 454] width 1082 height 45
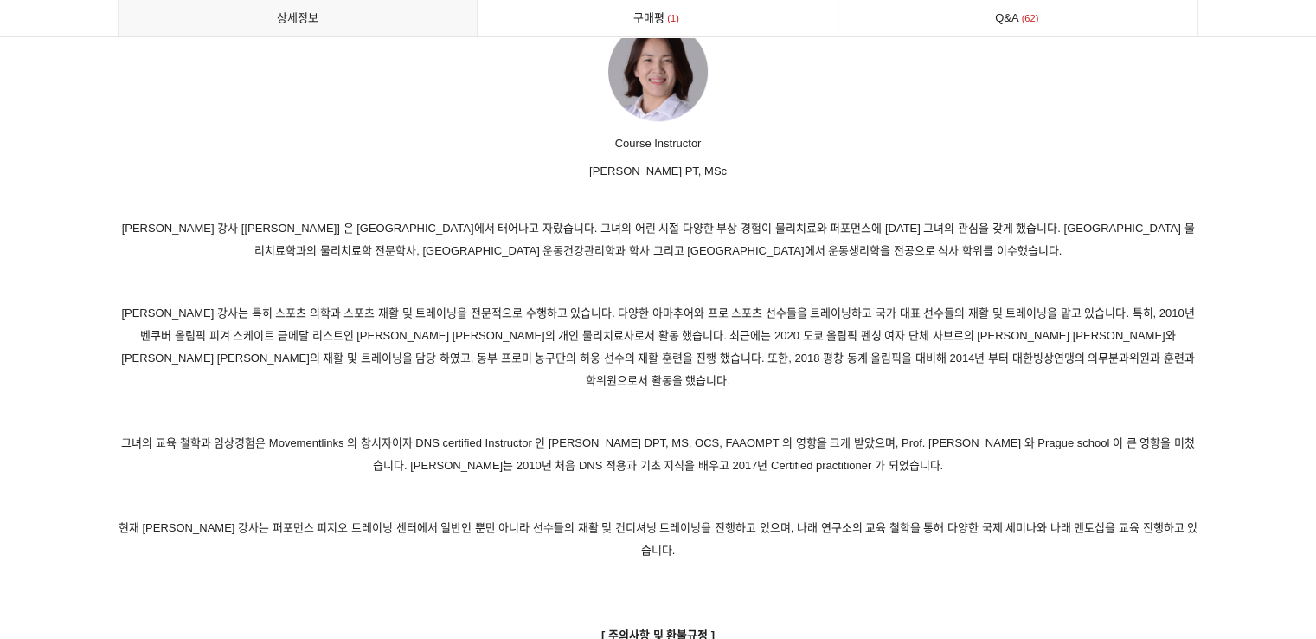
click at [927, 486] on p at bounding box center [659, 497] width 1082 height 23
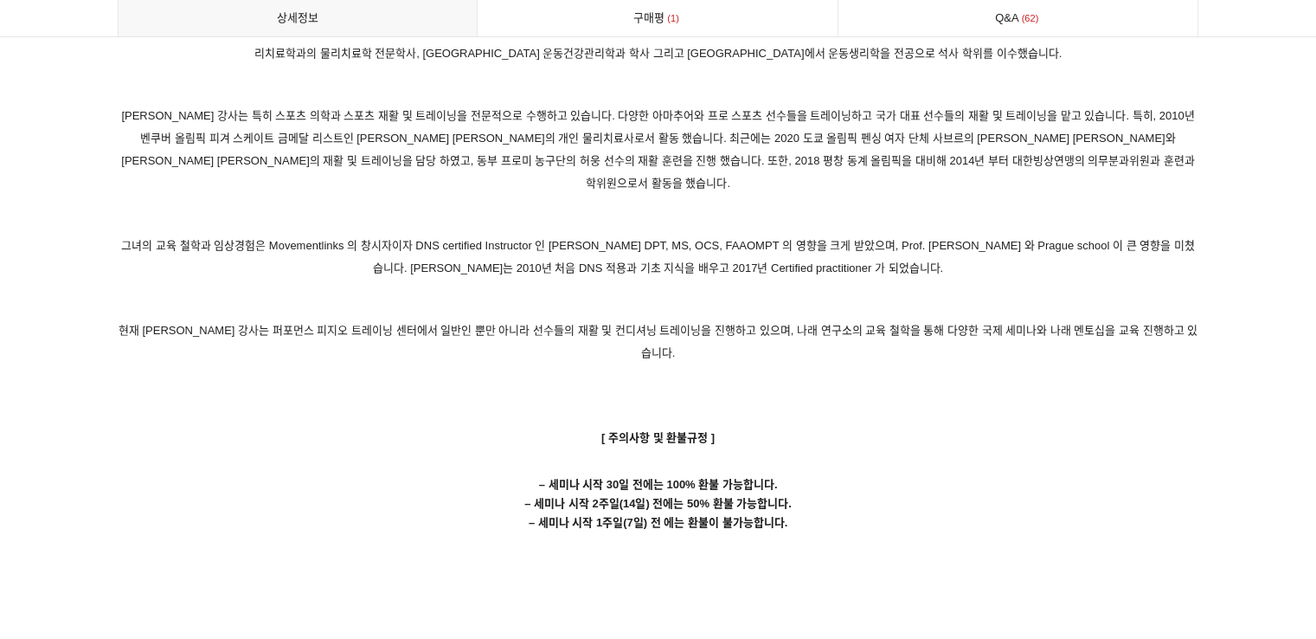
scroll to position [8655, 0]
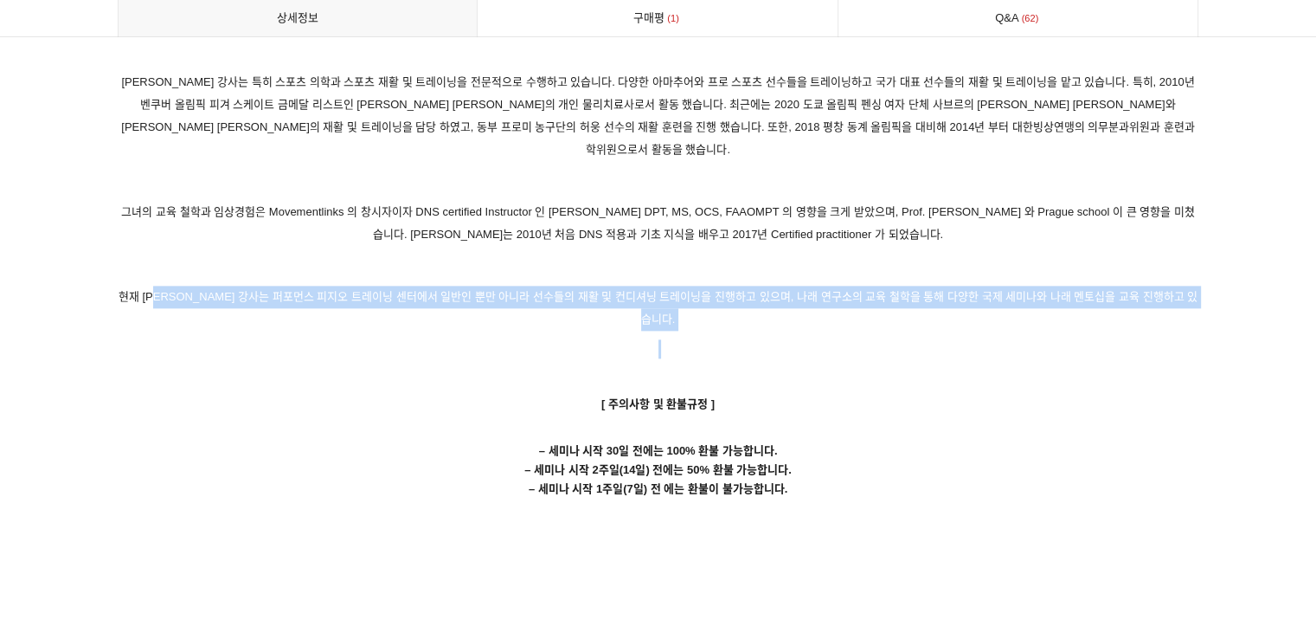
drag, startPoint x: 175, startPoint y: 256, endPoint x: 922, endPoint y: 280, distance: 747.3
click at [922, 339] on p at bounding box center [659, 348] width 1082 height 19
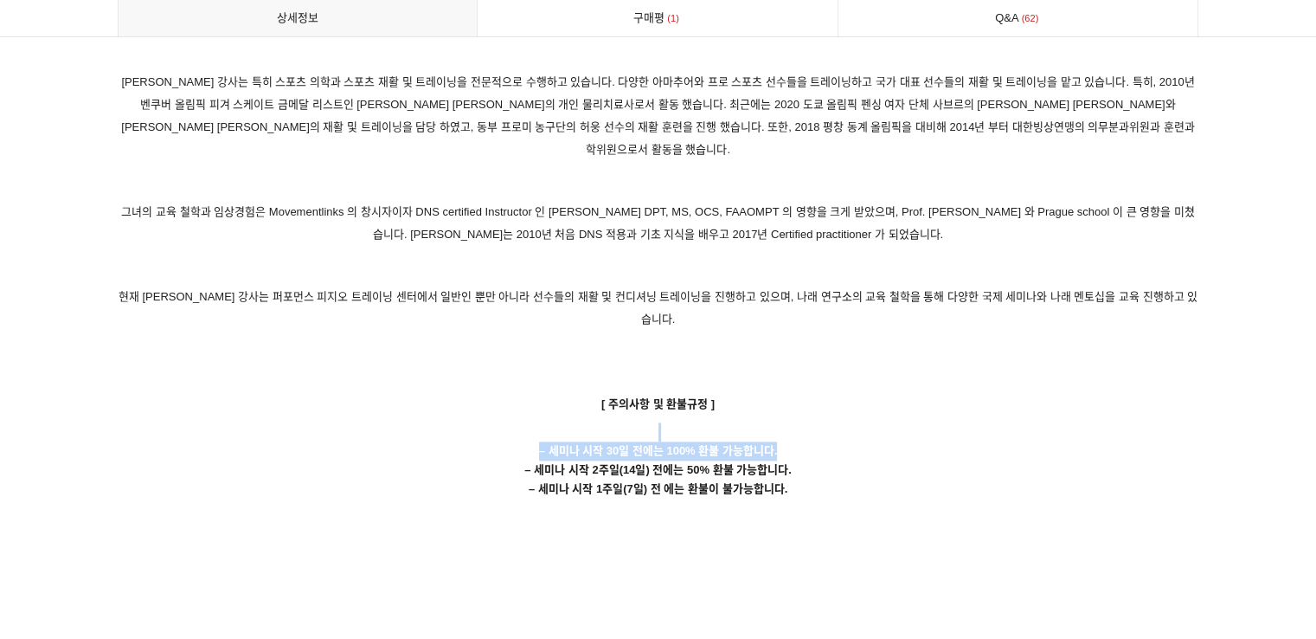
drag, startPoint x: 627, startPoint y: 376, endPoint x: 803, endPoint y: 380, distance: 175.7
click at [803, 422] on p "– 세미나 시작 30일 전에는 100% 환불 가능합니다. – 세미나 시작 2주일(14일) 전에는 50% 환불 가능합니다. – 세미나 시작 1주…" at bounding box center [659, 460] width 1082 height 76
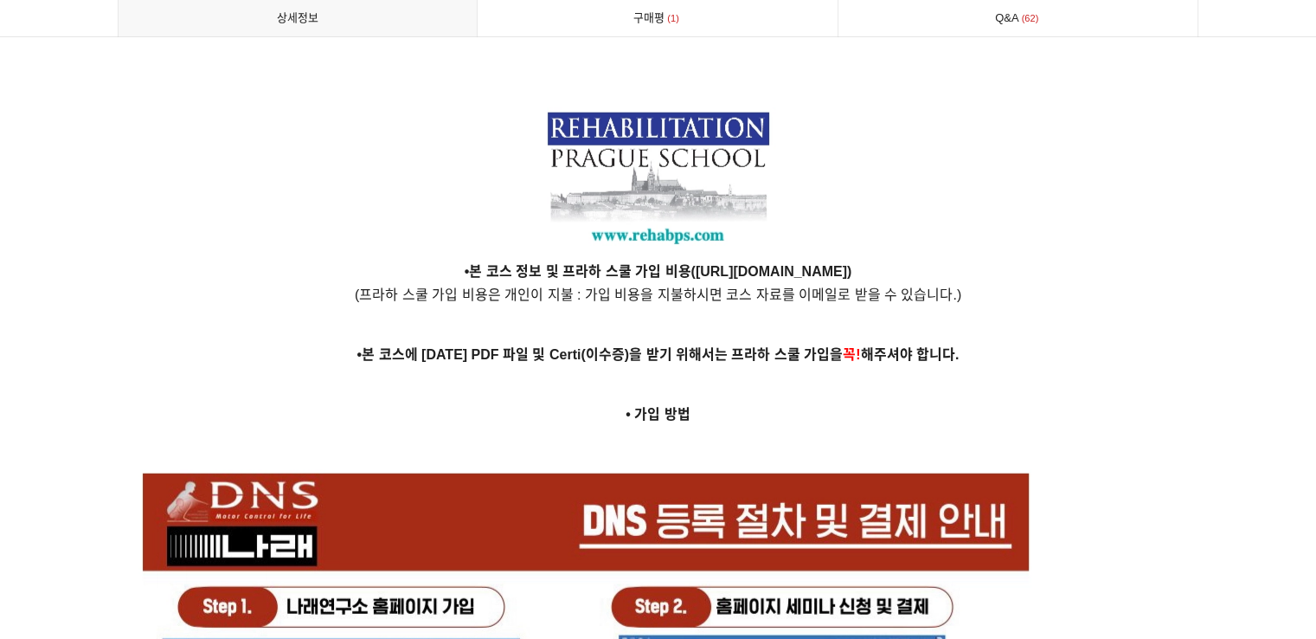
scroll to position [4500, 0]
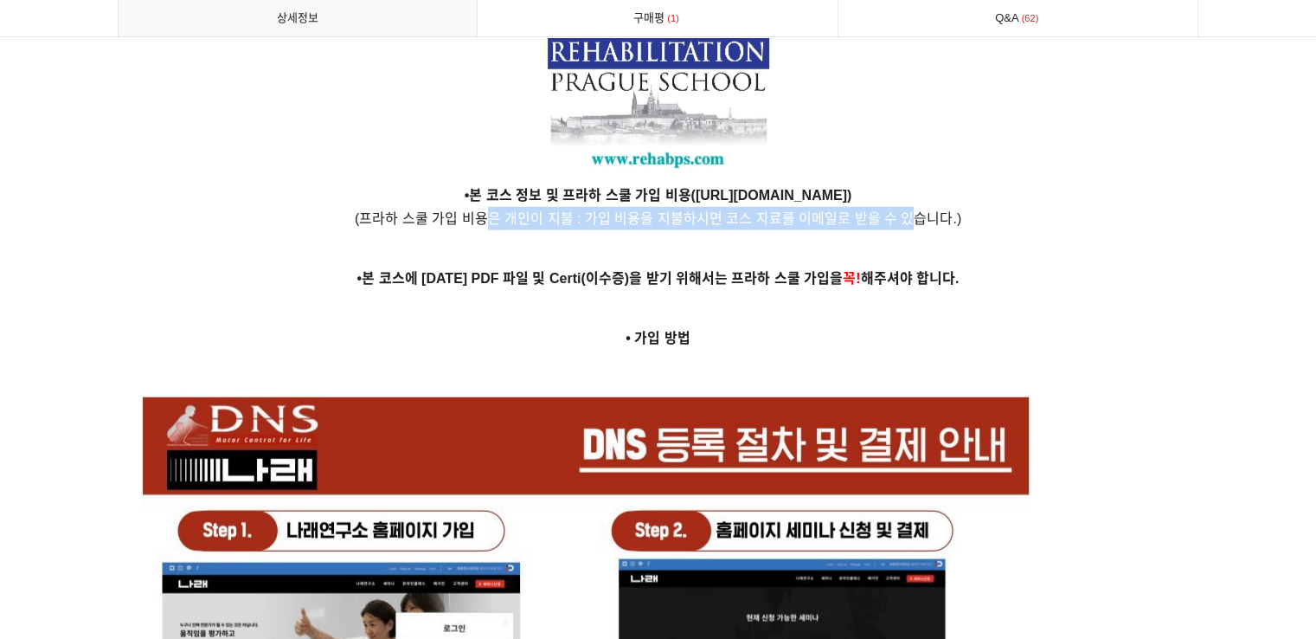
drag, startPoint x: 496, startPoint y: 201, endPoint x: 905, endPoint y: 201, distance: 409.4
click at [904, 211] on span "(프라하 스쿨 가입 비용은 개인이 지불 : 가입 비용을 지불하시면 코스 자료를 이메일로 받을 수 있습니다.)" at bounding box center [658, 218] width 607 height 15
click at [905, 211] on span "(프라하 스쿨 가입 비용은 개인이 지불 : 가입 비용을 지불하시면 코스 자료를 이메일로 받을 수 있습니다.)" at bounding box center [658, 218] width 607 height 15
drag, startPoint x: 403, startPoint y: 198, endPoint x: 954, endPoint y: 213, distance: 550.6
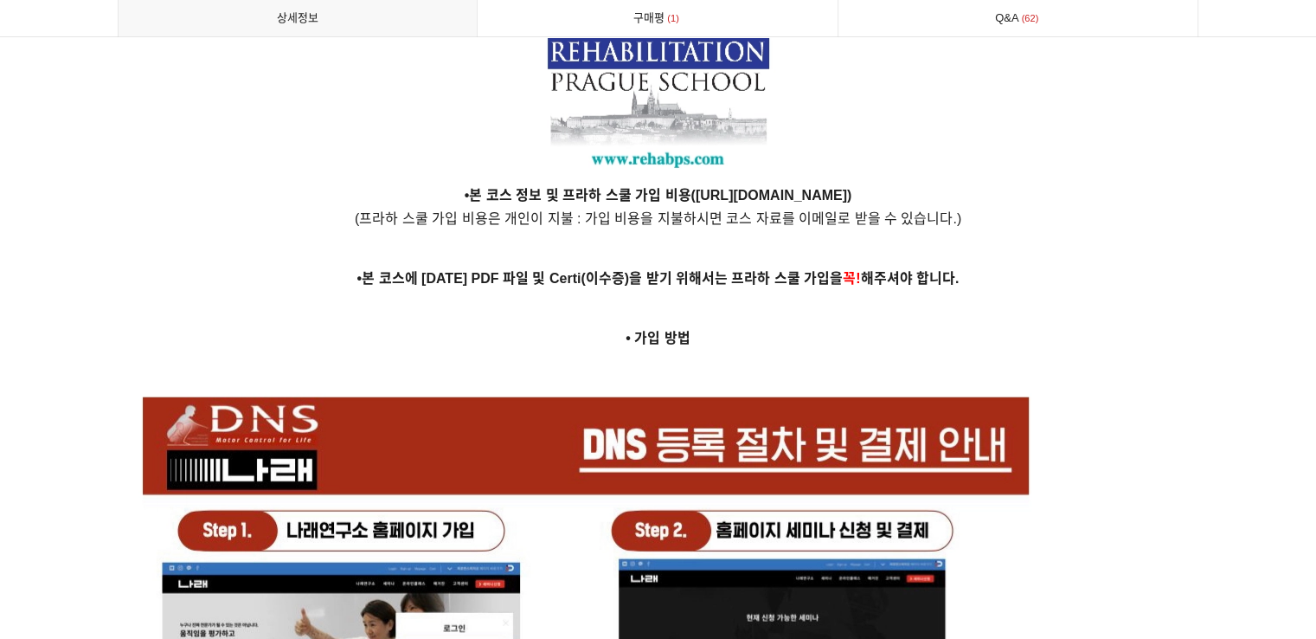
click at [632, 271] on strong "•본 코스에 대한 PDF 파일 및 Certi(이수증)을 받기 위해서는 프라하 스쿨 가입을 꼭! 해주셔야 합니다." at bounding box center [658, 278] width 602 height 15
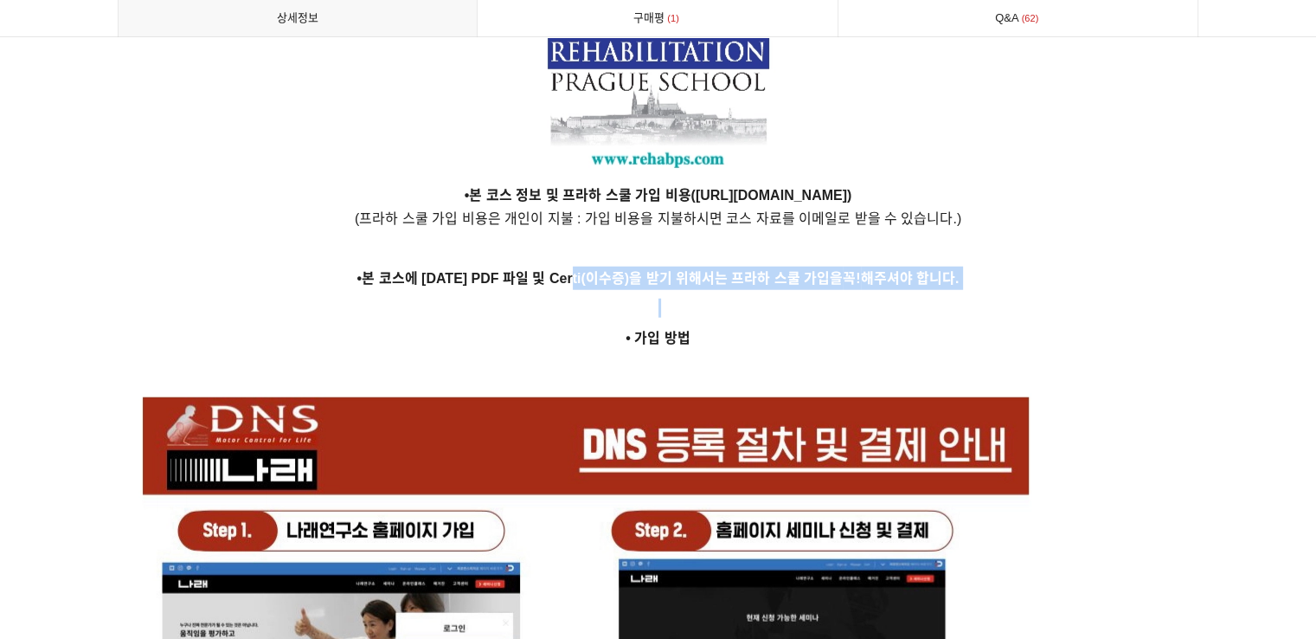
drag, startPoint x: 588, startPoint y: 261, endPoint x: 975, endPoint y: 280, distance: 388.2
click at [900, 299] on p at bounding box center [659, 308] width 1082 height 19
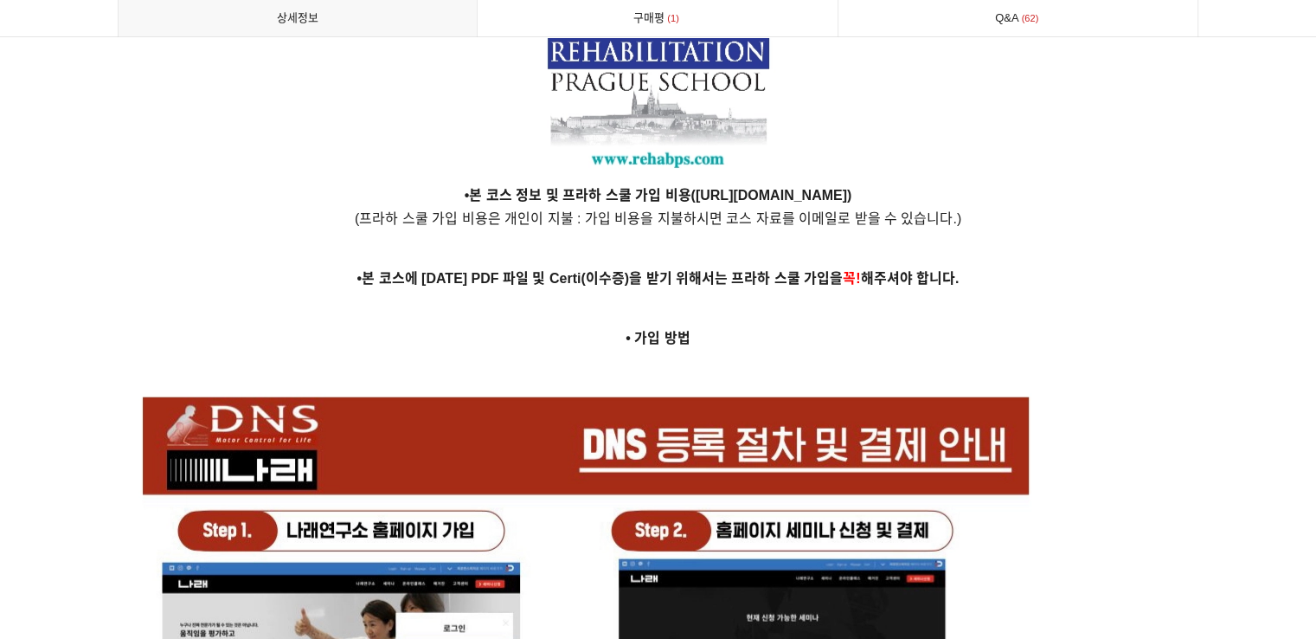
drag, startPoint x: 372, startPoint y: 255, endPoint x: 952, endPoint y: 247, distance: 579.9
click at [917, 299] on p at bounding box center [659, 308] width 1082 height 19
click at [339, 4] on link "상세정보" at bounding box center [298, 18] width 359 height 36
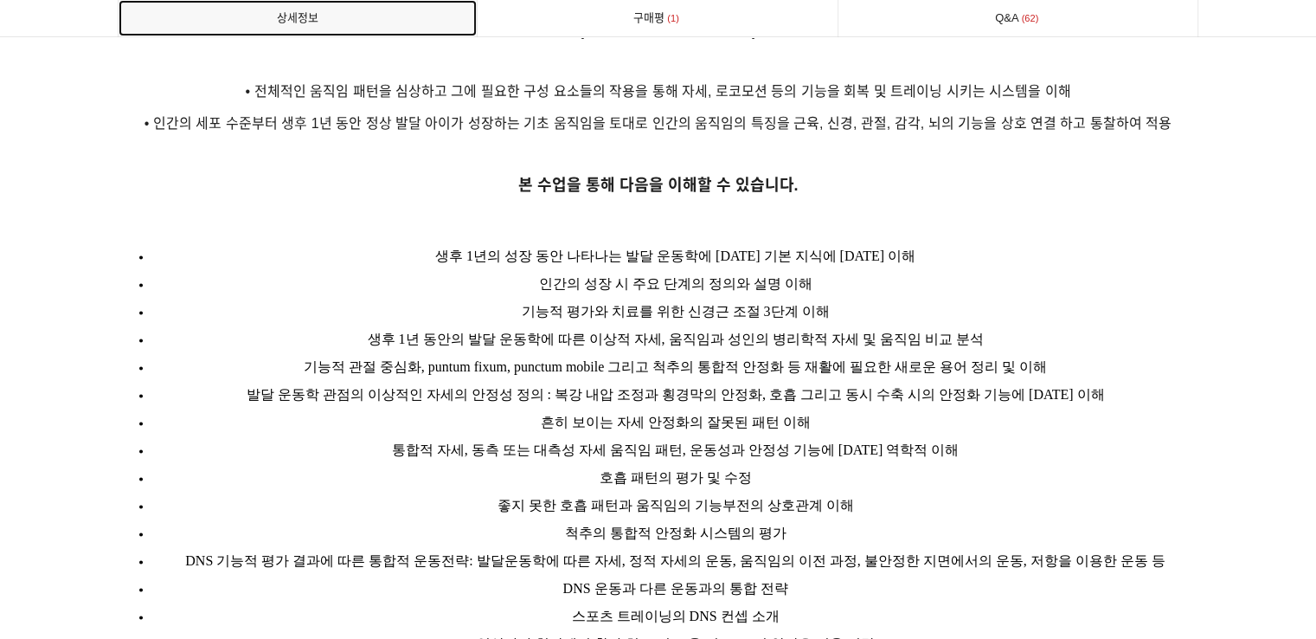
scroll to position [2324, 0]
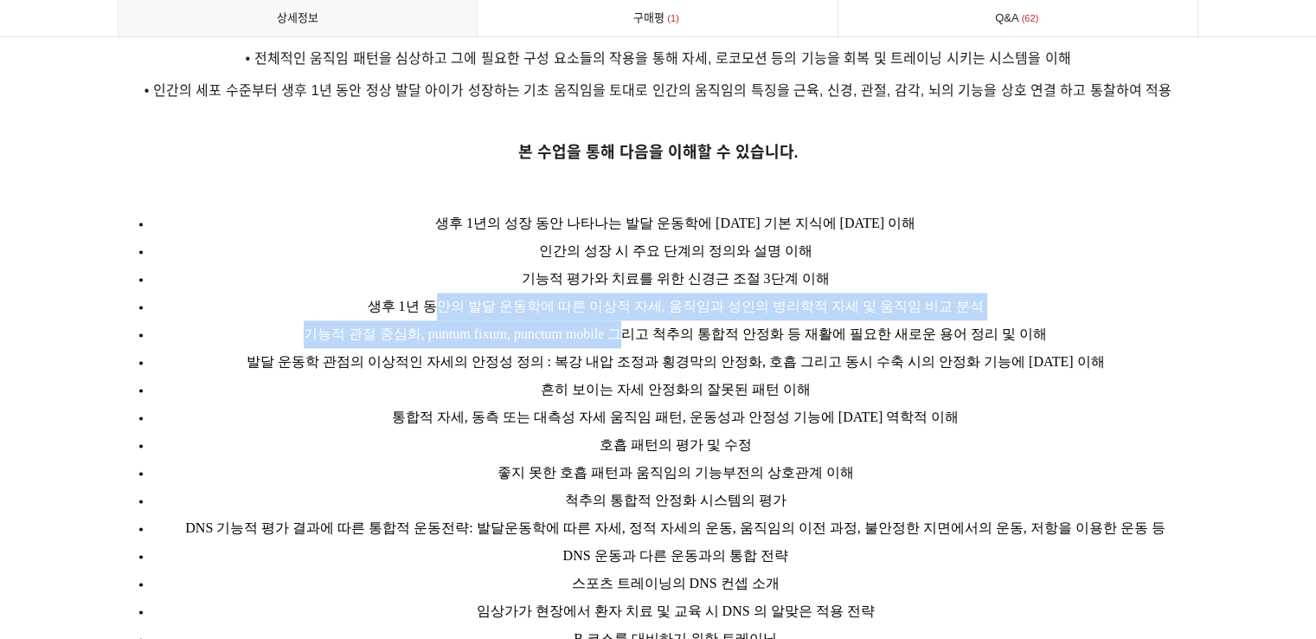
drag, startPoint x: 453, startPoint y: 288, endPoint x: 654, endPoint y: 306, distance: 202.4
click at [654, 306] on ul "생후 1년의 성장 동안 나타나는 발달 운동학에 대한 기본 지식에 대한 이해 인간의 성장 시 주요 단계의 정의와 설명 이해 기능적 평가와 치료를…" at bounding box center [659, 430] width 1082 height 443
click at [654, 326] on span "기능적 관절 중심화, puntum fixum, punctum mobile 그리고 척추의 통합적 안정화 등 재활에 필요한 새로운 용어 정리 및 …" at bounding box center [676, 333] width 744 height 15
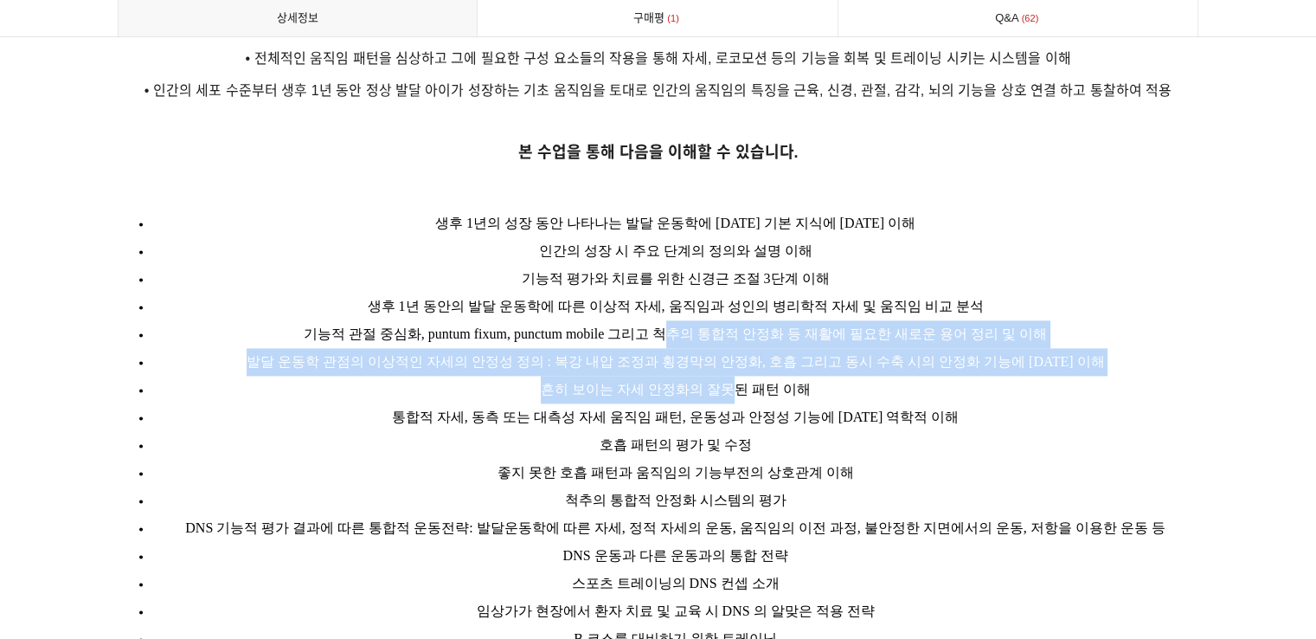
drag, startPoint x: 692, startPoint y: 306, endPoint x: 721, endPoint y: 359, distance: 60.8
click at [722, 357] on ul "생후 1년의 성장 동안 나타나는 발달 운동학에 대한 기본 지식에 대한 이해 인간의 성장 시 주요 단계의 정의와 설명 이해 기능적 평가와 치료를…" at bounding box center [659, 430] width 1082 height 443
click at [715, 382] on span "흔히 보이는 자세 안정화의 잘못된 패턴 이해" at bounding box center [676, 389] width 270 height 15
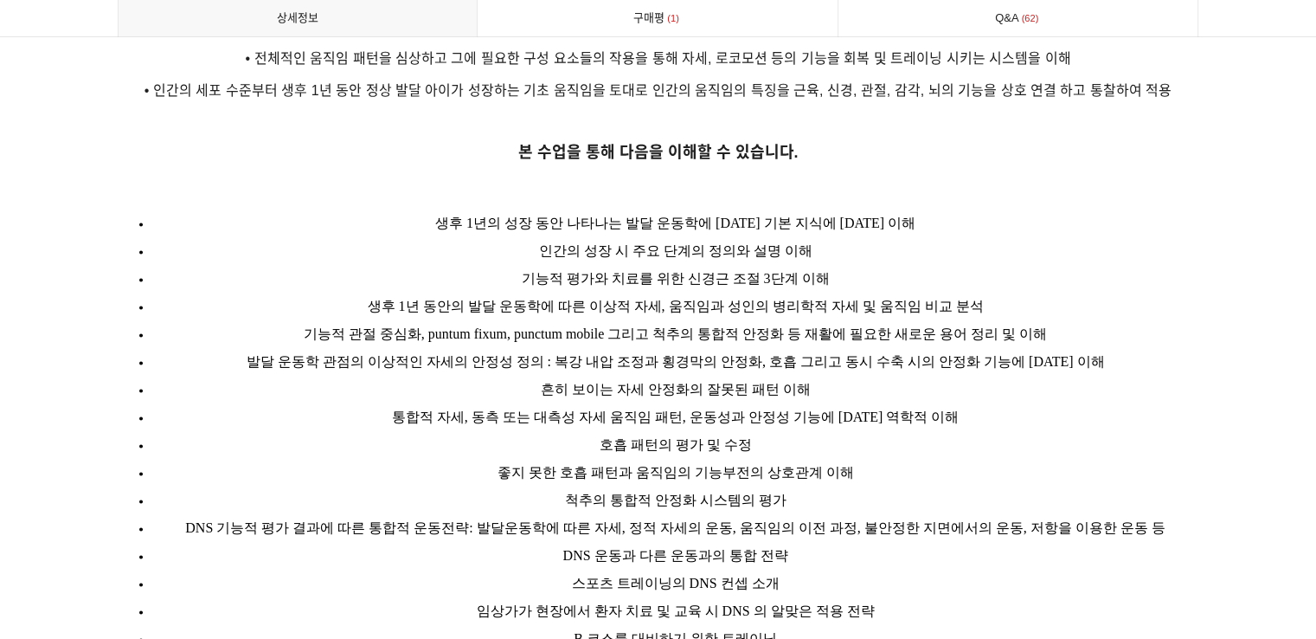
click at [504, 409] on span "통합적 자세, 동측 또는 대측성 자세 움직임 패턴, 운동성과 안정성 기능에 대한 역학적 이해" at bounding box center [676, 416] width 568 height 15
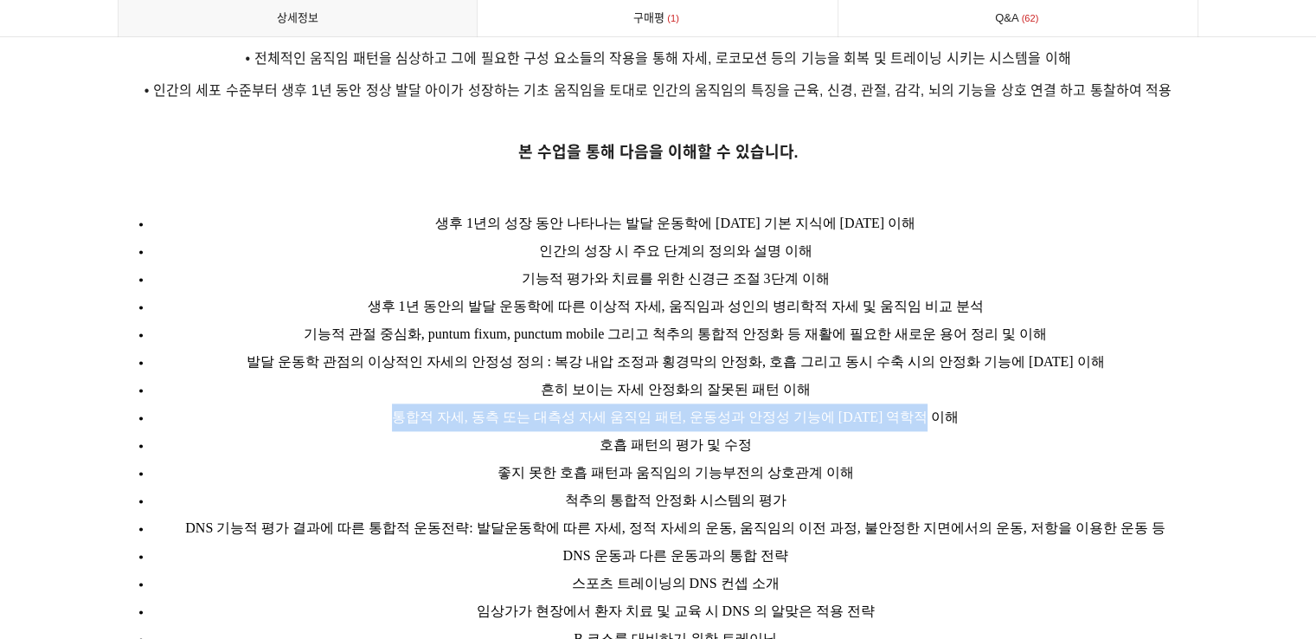
drag, startPoint x: 415, startPoint y: 389, endPoint x: 987, endPoint y: 386, distance: 572.1
click at [987, 403] on li "통합적 자세, 동측 또는 대측성 자세 움직임 패턴, 운동성과 안정성 기능에 대한 역학적 이해" at bounding box center [675, 417] width 1047 height 28
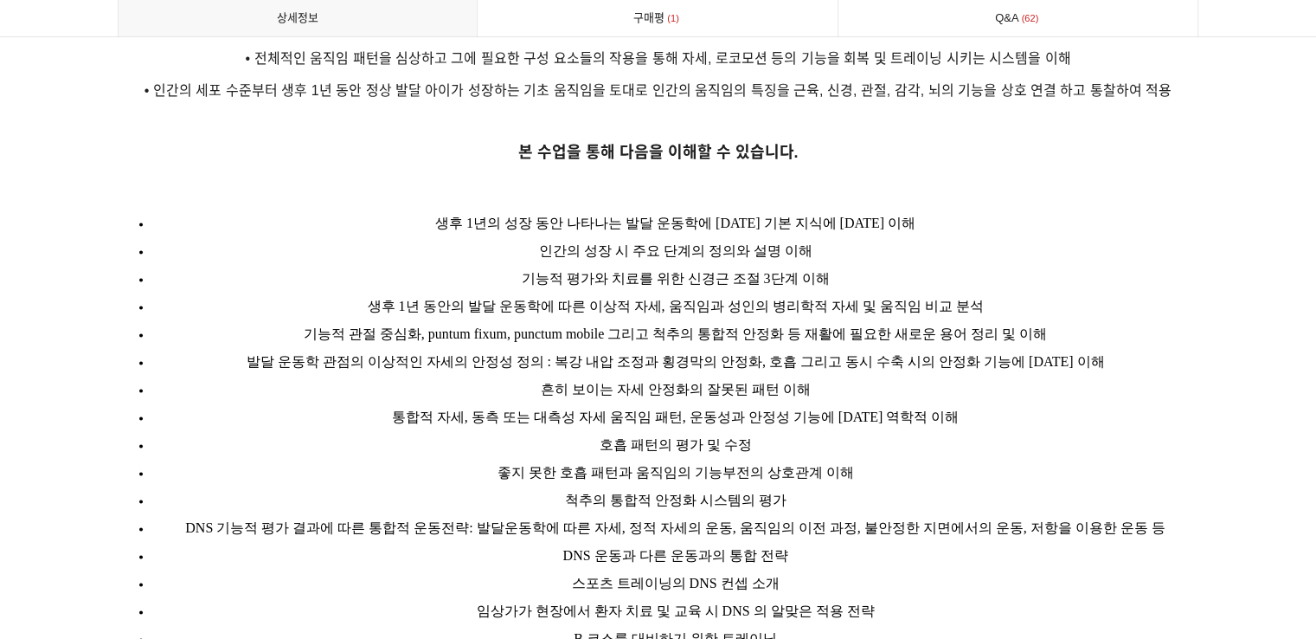
click at [857, 459] on li "좋지 못한 호흡 패턴과 움직임의 기능부전의 상호관계 이해" at bounding box center [675, 473] width 1047 height 28
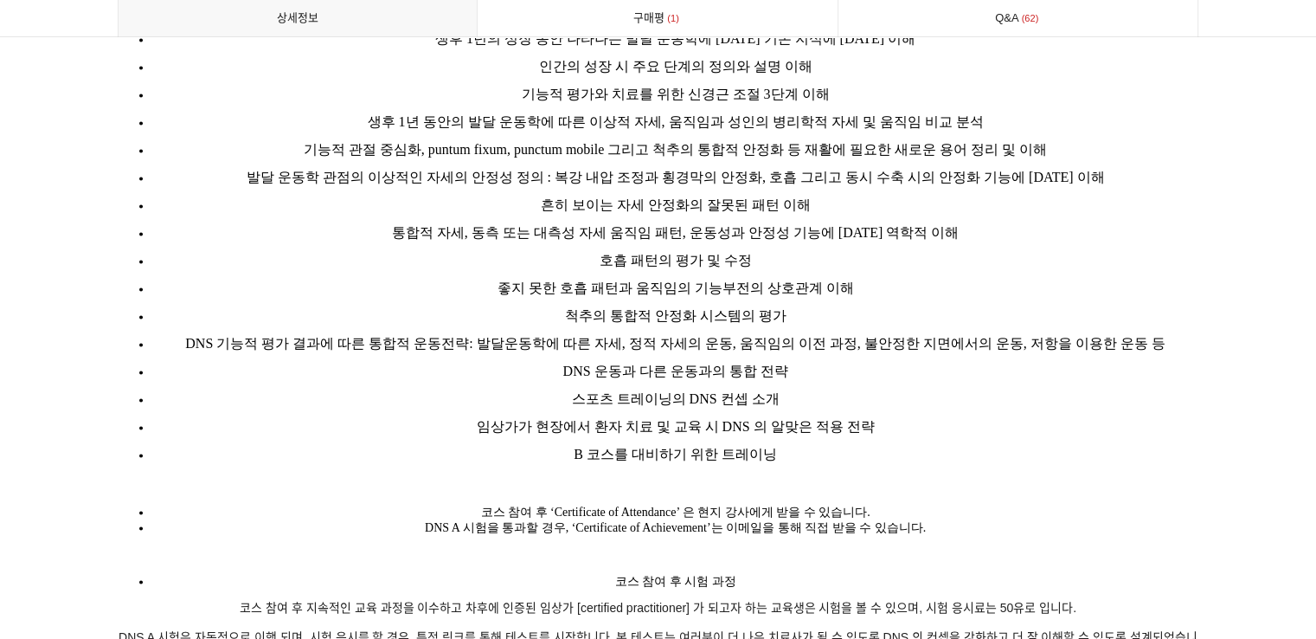
scroll to position [2555, 0]
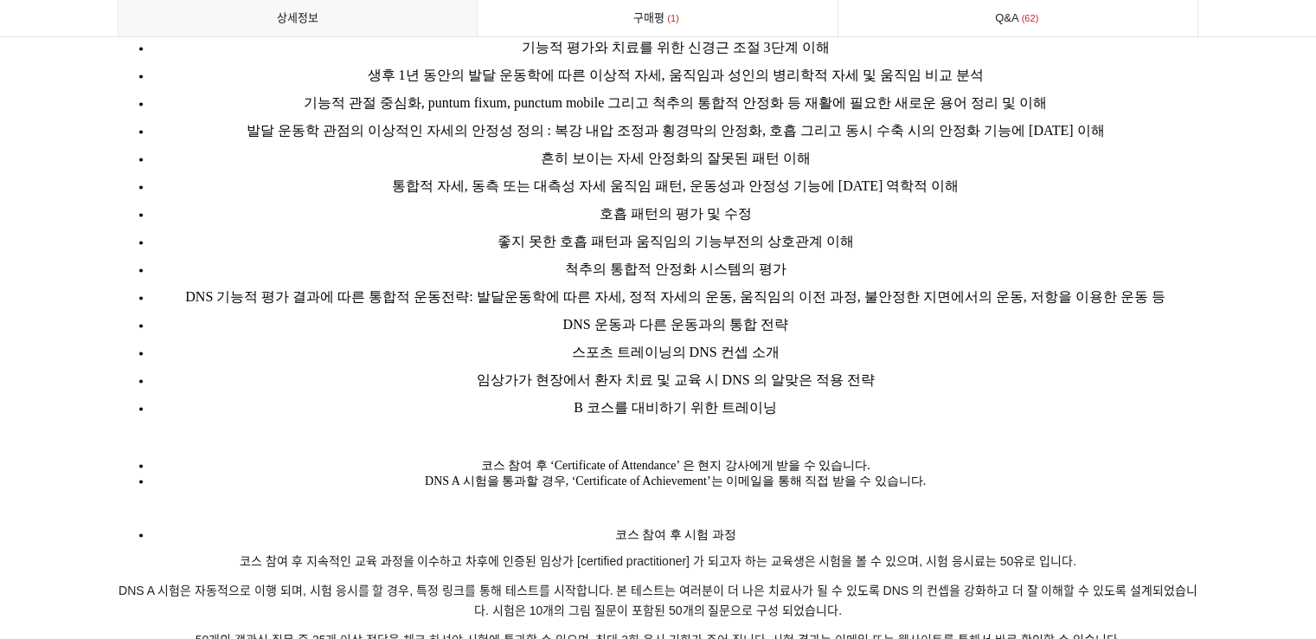
click at [604, 261] on span "척추의 통합적 안정화 시스템의 평가" at bounding box center [676, 268] width 222 height 15
click at [644, 261] on span "척추의 통합적 안정화 시스템의 평가" at bounding box center [676, 268] width 222 height 15
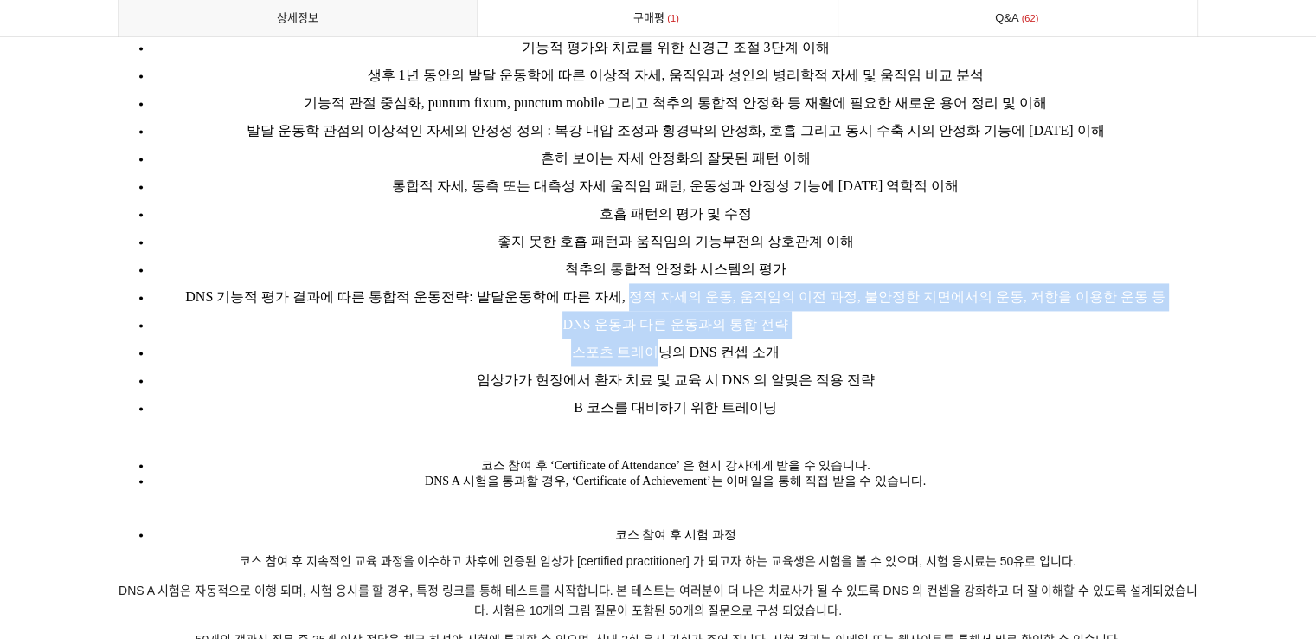
drag, startPoint x: 635, startPoint y: 285, endPoint x: 659, endPoint y: 333, distance: 54.2
click at [659, 333] on ul "생후 1년의 성장 동안 나타나는 발달 운동학에 대한 기본 지식에 대한 이해 인간의 성장 시 주요 단계의 정의와 설명 이해 기능적 평가와 치료를…" at bounding box center [659, 199] width 1082 height 443
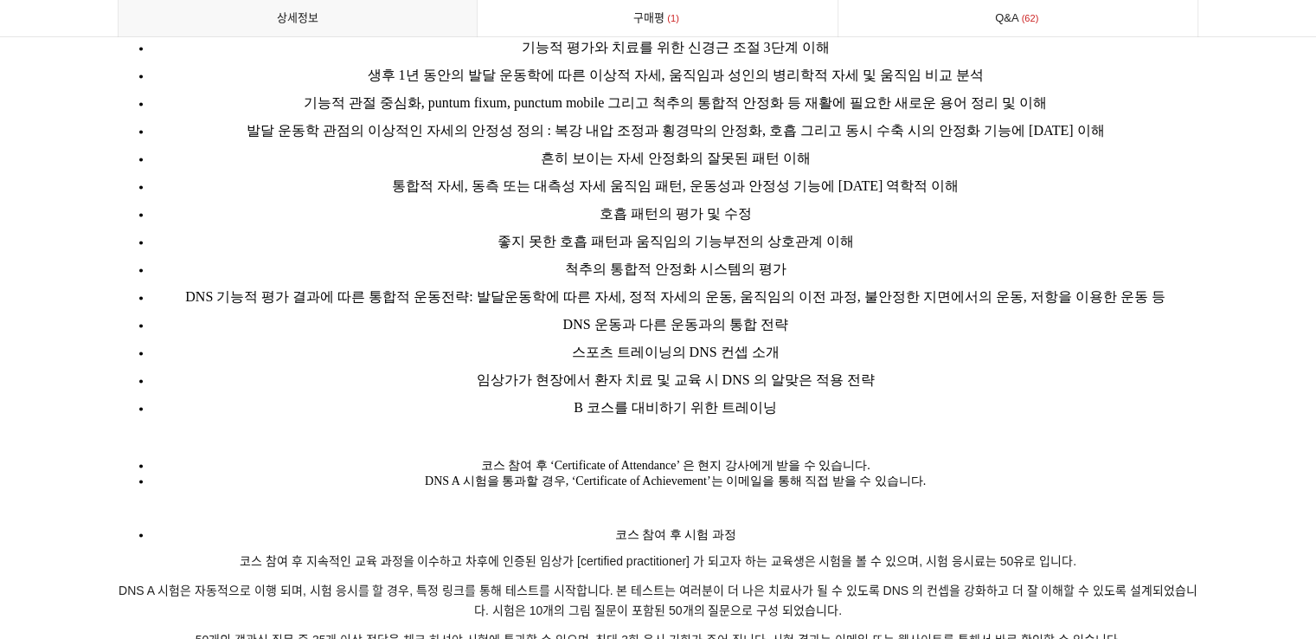
click at [665, 372] on span "임상가가 현장에서 환자 치료 및 교육 시 DNS 의 알맞은 적용 전략" at bounding box center [675, 379] width 398 height 15
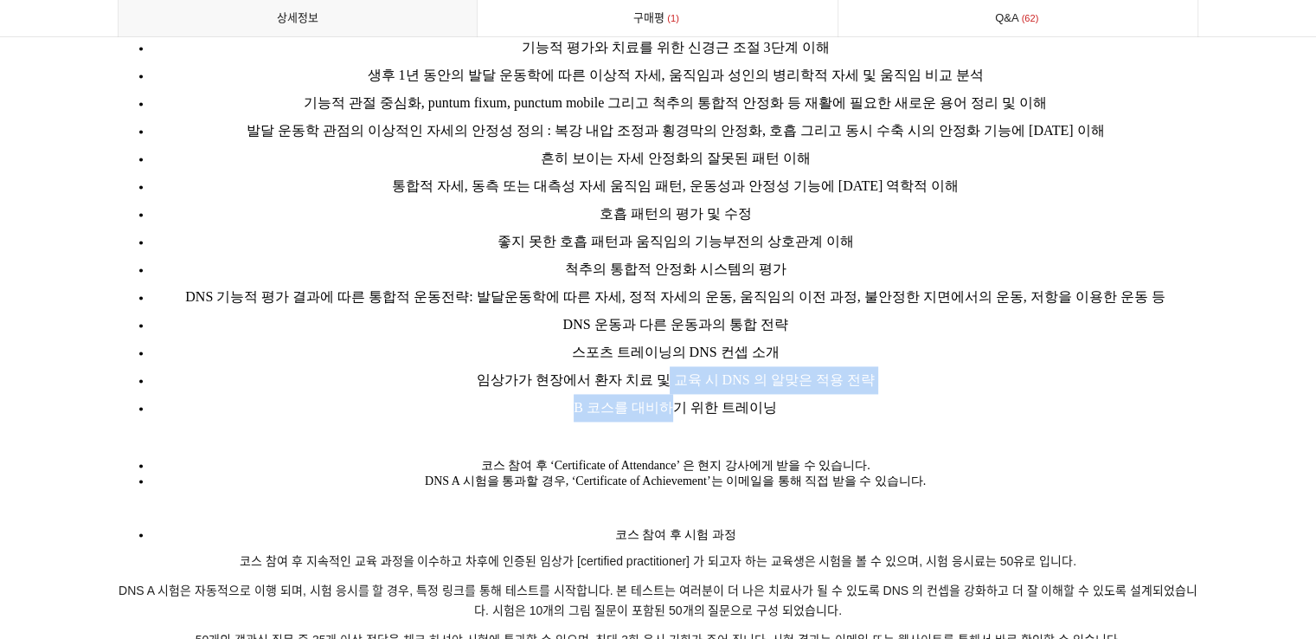
drag, startPoint x: 662, startPoint y: 367, endPoint x: 669, endPoint y: 390, distance: 24.4
click at [669, 390] on ul "생후 1년의 성장 동안 나타나는 발달 운동학에 대한 기본 지식에 대한 이해 인간의 성장 시 주요 단계의 정의와 설명 이해 기능적 평가와 치료를…" at bounding box center [659, 199] width 1082 height 443
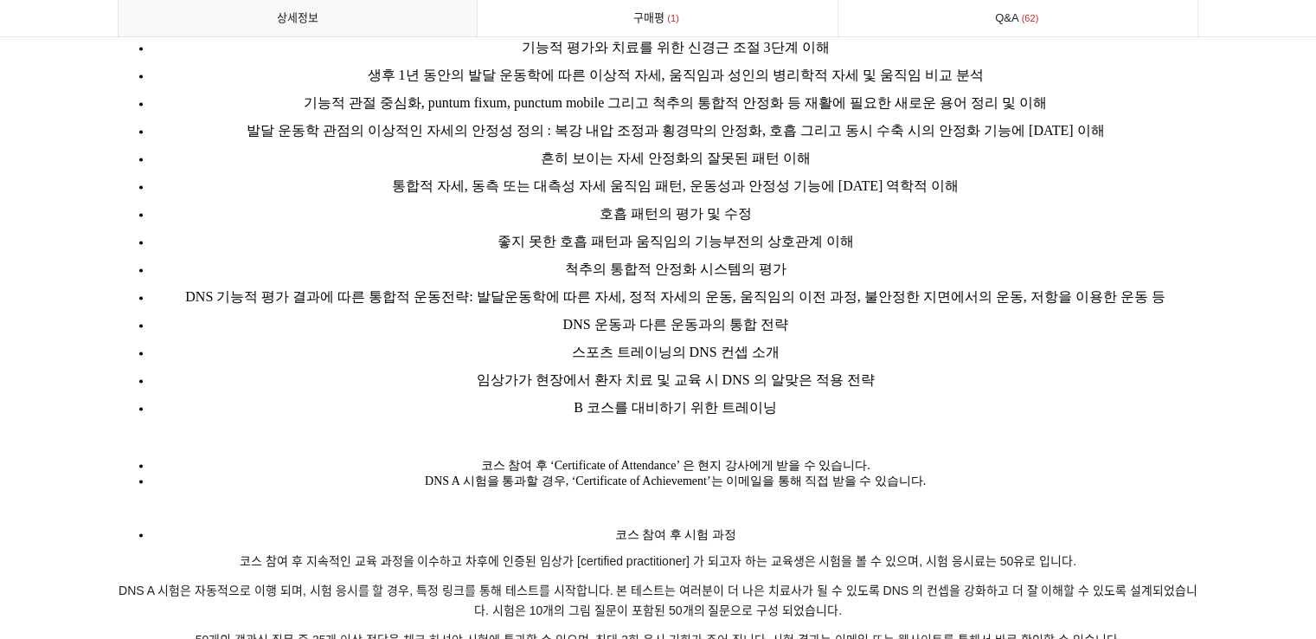
click at [683, 396] on li "B 코스를 대비하기 위한 트레이닝" at bounding box center [675, 408] width 1047 height 28
drag, startPoint x: 660, startPoint y: 383, endPoint x: 769, endPoint y: 385, distance: 108.2
click at [769, 400] on span "B 코스를 대비하기 위한 트레이닝" at bounding box center [675, 407] width 203 height 15
drag, startPoint x: 775, startPoint y: 385, endPoint x: 569, endPoint y: 385, distance: 206.0
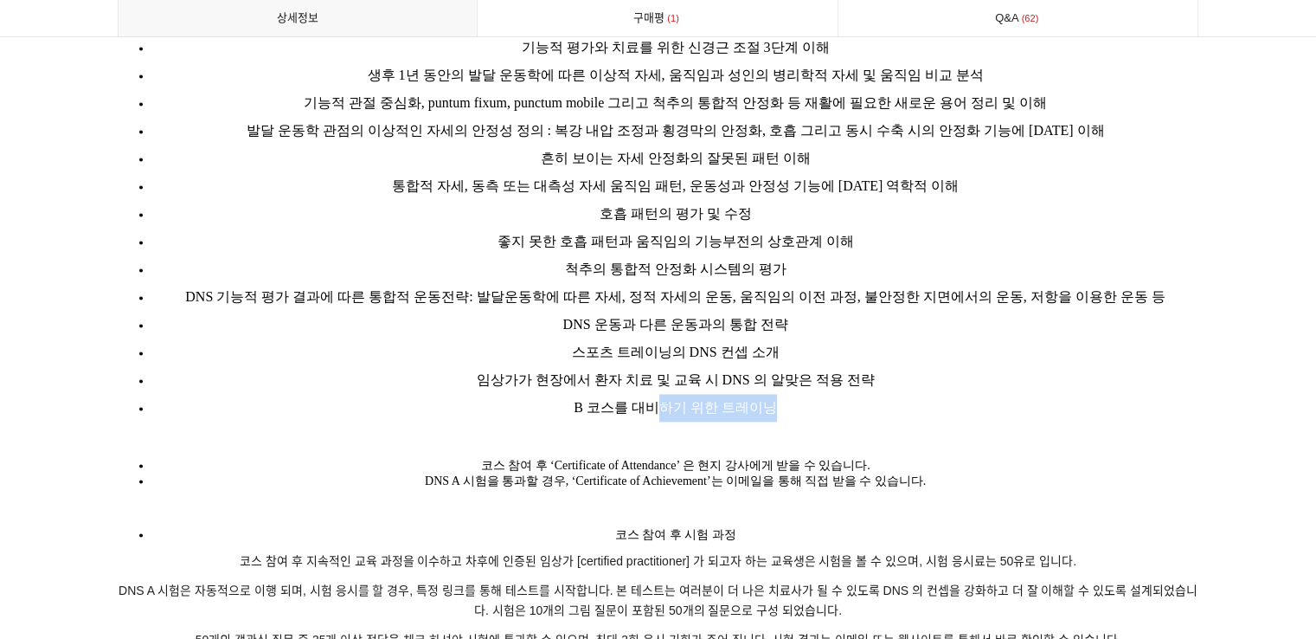
click at [569, 394] on li "B 코스를 대비하기 위한 트레이닝" at bounding box center [675, 408] width 1047 height 28
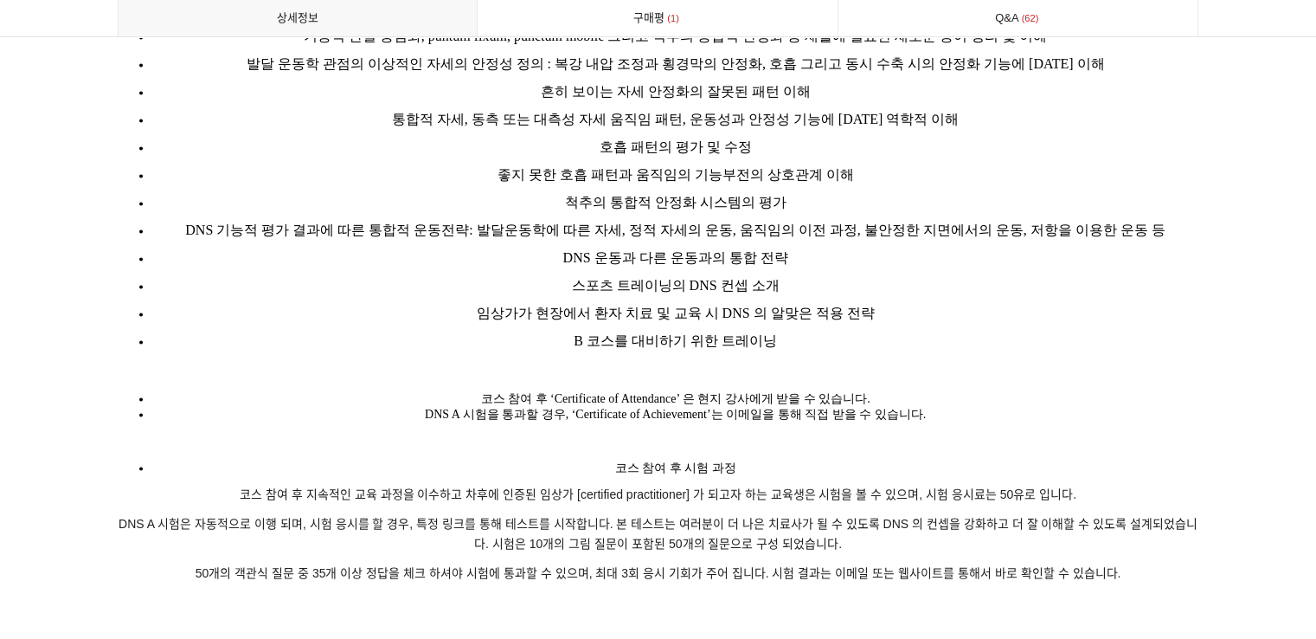
scroll to position [2670, 0]
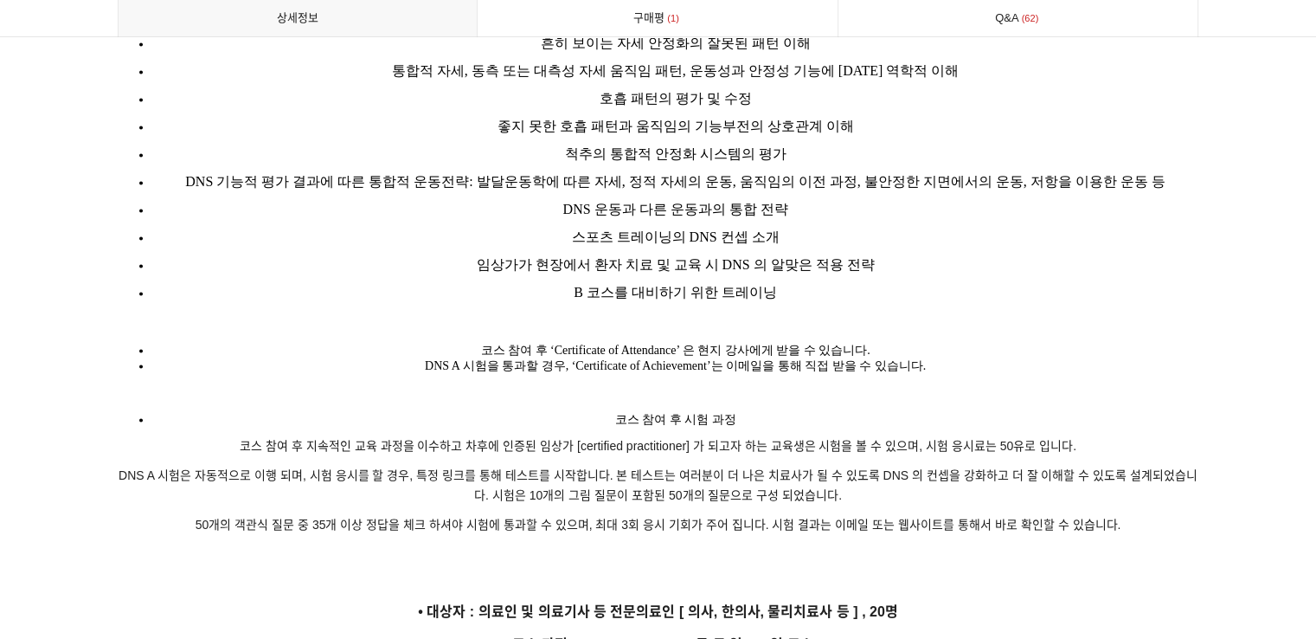
click at [584, 344] on span "코스 참여 후 ‘Certificate of Attendance’ 은 현지 강사에게 받을 수 있습니다." at bounding box center [675, 350] width 389 height 13
drag, startPoint x: 575, startPoint y: 338, endPoint x: 962, endPoint y: 347, distance: 387.8
click at [956, 358] on li "DNS A 시험을 통과할 경우, ‘Certificate of Achievement’는 이메일을 통해 직접 받을 수 있습니다." at bounding box center [675, 366] width 1047 height 16
click at [967, 358] on li "DNS A 시험을 통과할 경우, ‘Certificate of Achievement’는 이메일을 통해 직접 받을 수 있습니다." at bounding box center [675, 366] width 1047 height 16
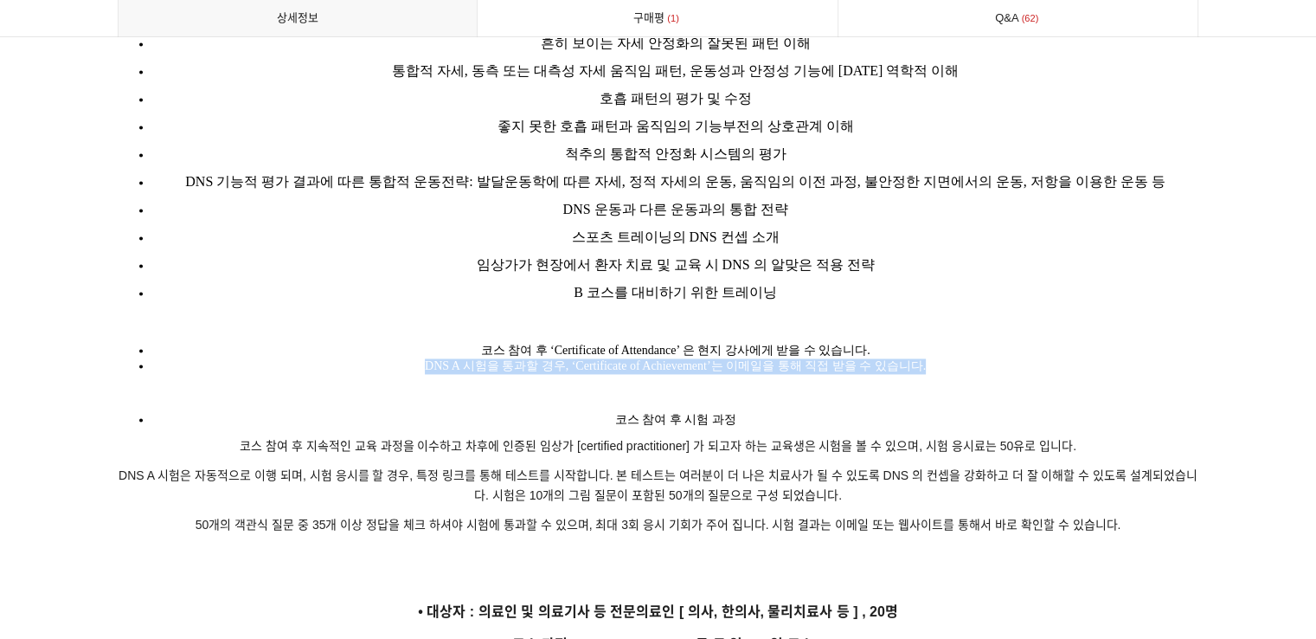
drag, startPoint x: 949, startPoint y: 355, endPoint x: 384, endPoint y: 344, distance: 564.4
click at [389, 358] on li "DNS A 시험을 통과할 경우, ‘Certificate of Achievement’는 이메일을 통해 직접 받을 수 있습니다." at bounding box center [675, 366] width 1047 height 16
drag, startPoint x: 242, startPoint y: 423, endPoint x: 1096, endPoint y: 418, distance: 853.4
click at [1096, 436] on p "코스 참여 후 지속적인 교육 과정을 이수하고 차후에 인증된 임상가 [certified practitioner] 가 되고자 하는 교육생은 시험을…" at bounding box center [659, 446] width 1082 height 21
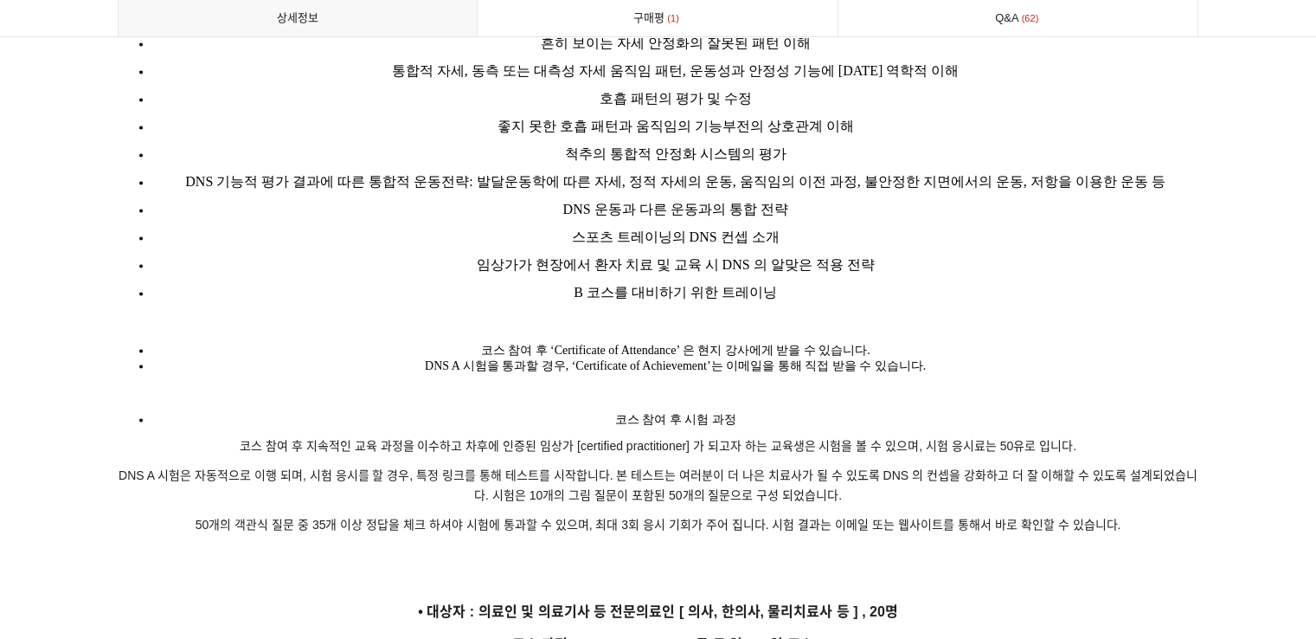
click at [1039, 383] on p at bounding box center [659, 393] width 1082 height 21
click at [575, 279] on li "B 코스를 대비하기 위한 트레이닝" at bounding box center [675, 293] width 1047 height 28
click at [706, 468] on span "DNS A 시험은 자동적으로 이행 되며, 시험 응시를 할 경우, 특정 링크를 통해 테스트를 시작합니다. 본 테스트는 여러분이 더 나은 치료사가…" at bounding box center [658, 485] width 1079 height 35
click at [753, 439] on span "코스 참여 후 지속적인 교육 과정을 이수하고 차후에 인증된 임상가 [certified practitioner] 가 되고자 하는 교육생은 시험을…" at bounding box center [658, 446] width 837 height 14
click at [166, 468] on span "DNS A 시험은 자동적으로 이행 되며, 시험 응시를 할 경우, 특정 링크를 통해 테스트를 시작합니다. 본 테스트는 여러분이 더 나은 치료사가…" at bounding box center [658, 485] width 1079 height 35
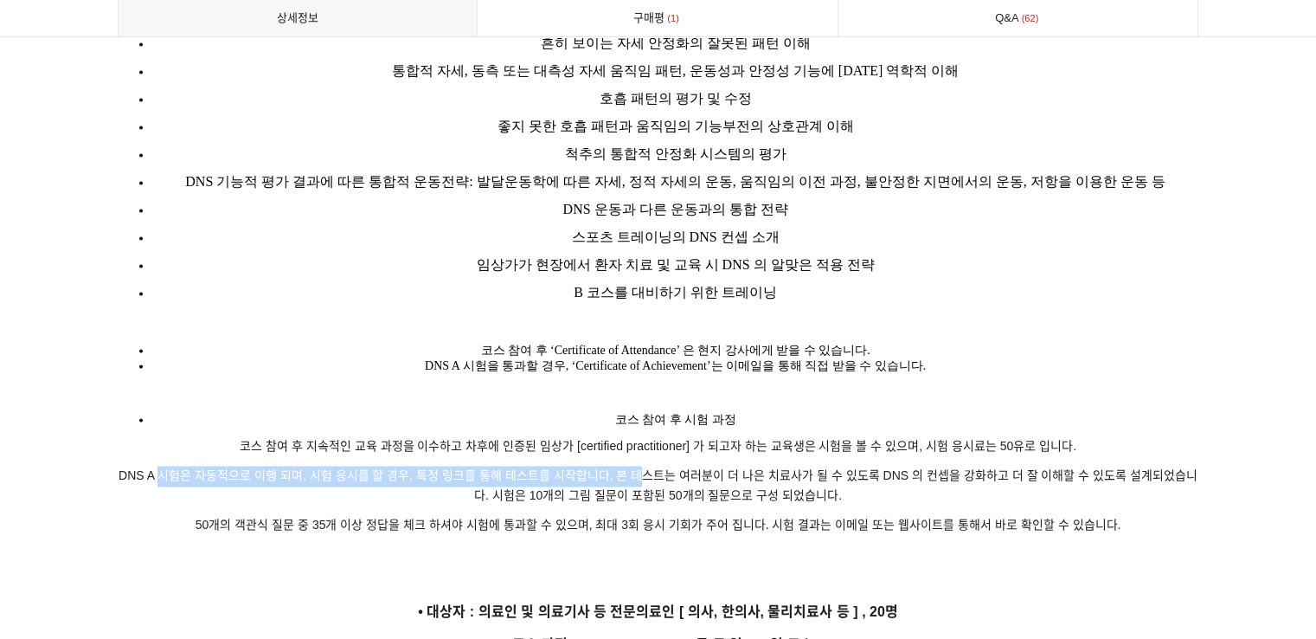
drag, startPoint x: 166, startPoint y: 459, endPoint x: 640, endPoint y: 461, distance: 474.3
click at [640, 468] on span "DNS A 시험은 자동적으로 이행 되며, 시험 응시를 할 경우, 특정 링크를 통해 테스트를 시작합니다. 본 테스트는 여러분이 더 나은 치료사가…" at bounding box center [658, 485] width 1079 height 35
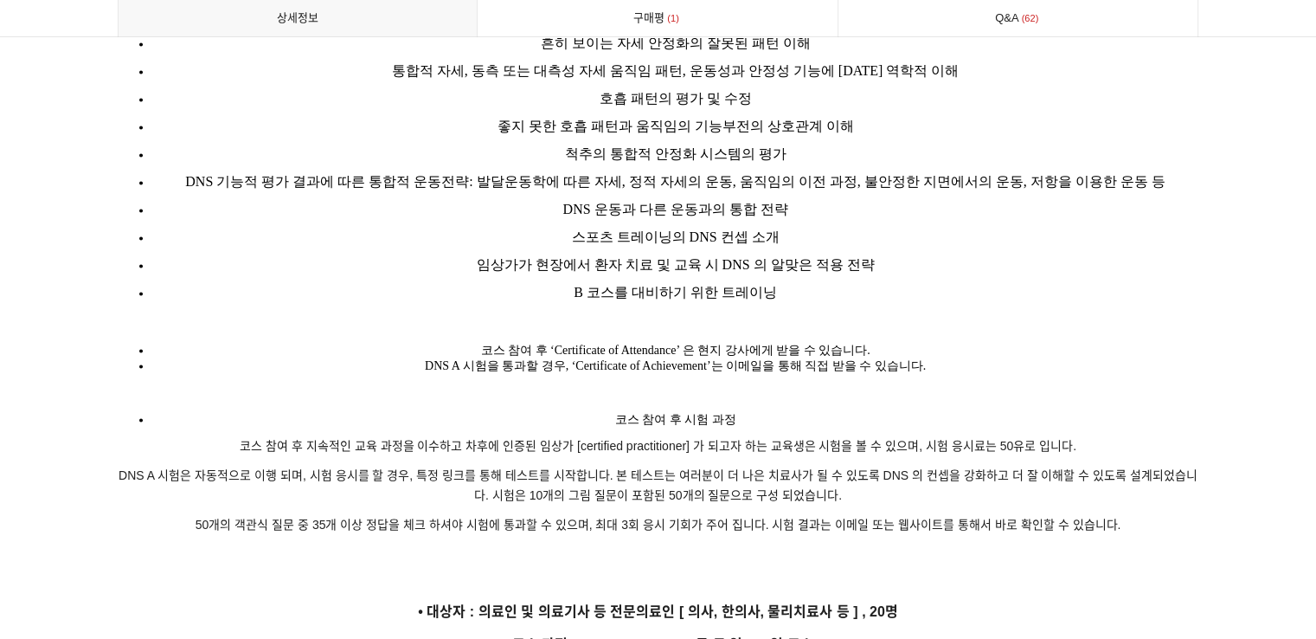
click at [652, 468] on span "DNS A 시험은 자동적으로 이행 되며, 시험 응시를 할 경우, 특정 링크를 통해 테스트를 시작합니다. 본 테스트는 여러분이 더 나은 치료사가…" at bounding box center [658, 485] width 1079 height 35
click at [509, 466] on p "DNS A 시험은 자동적으로 이행 되며, 시험 응시를 할 경우, 특정 링크를 통해 테스트를 시작합니다. 본 테스트는 여러분이 더 나은 치료사가…" at bounding box center [659, 487] width 1082 height 42
drag, startPoint x: 239, startPoint y: 461, endPoint x: 417, endPoint y: 462, distance: 178.3
click at [417, 468] on span "DNS A 시험은 자동적으로 이행 되며, 시험 응시를 할 경우, 특정 링크를 통해 테스트를 시작합니다. 본 테스트는 여러분이 더 나은 치료사가…" at bounding box center [658, 485] width 1079 height 35
click at [425, 472] on p "DNS A 시험은 자동적으로 이행 되며, 시험 응시를 할 경우, 특정 링크를 통해 테스트를 시작합니다. 본 테스트는 여러분이 더 나은 치료사가…" at bounding box center [659, 487] width 1082 height 42
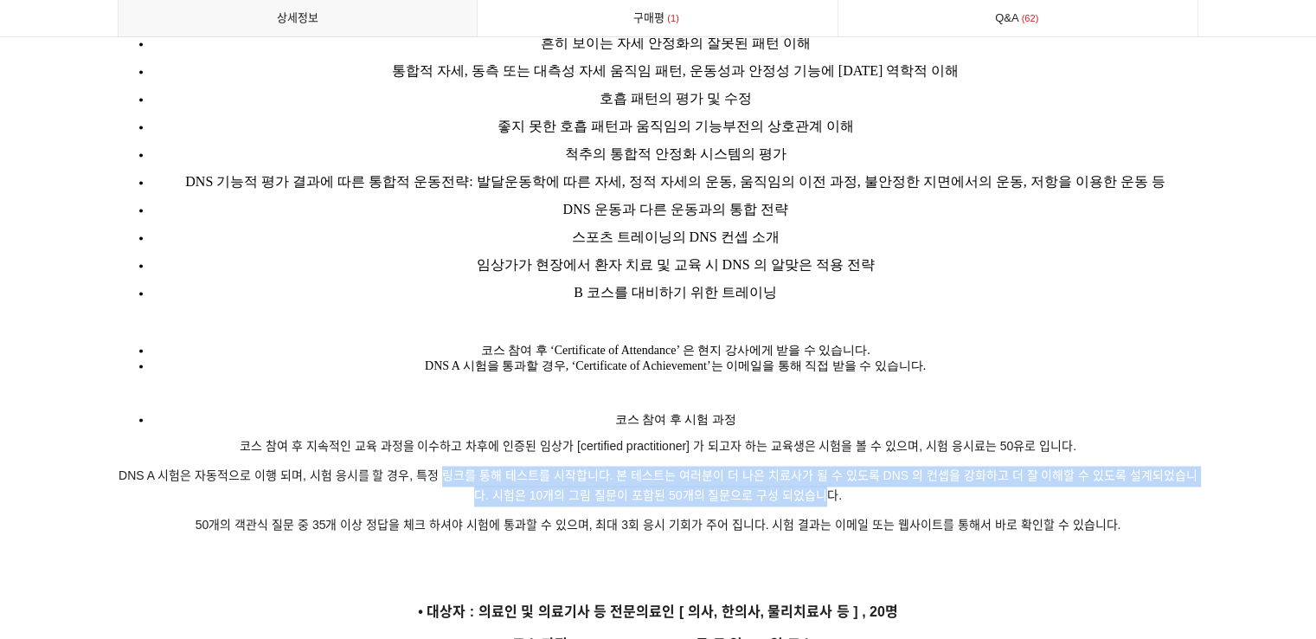
drag, startPoint x: 446, startPoint y: 457, endPoint x: 821, endPoint y: 473, distance: 375.9
click at [821, 473] on span "DNS A 시험은 자동적으로 이행 되며, 시험 응시를 할 경우, 특정 링크를 통해 테스트를 시작합니다. 본 테스트는 여러분이 더 나은 치료사가…" at bounding box center [658, 485] width 1079 height 35
click at [823, 473] on span "DNS A 시험은 자동적으로 이행 되며, 시험 응시를 할 경우, 특정 링크를 통해 테스트를 시작합니다. 본 테스트는 여러분이 더 나은 치료사가…" at bounding box center [658, 485] width 1079 height 35
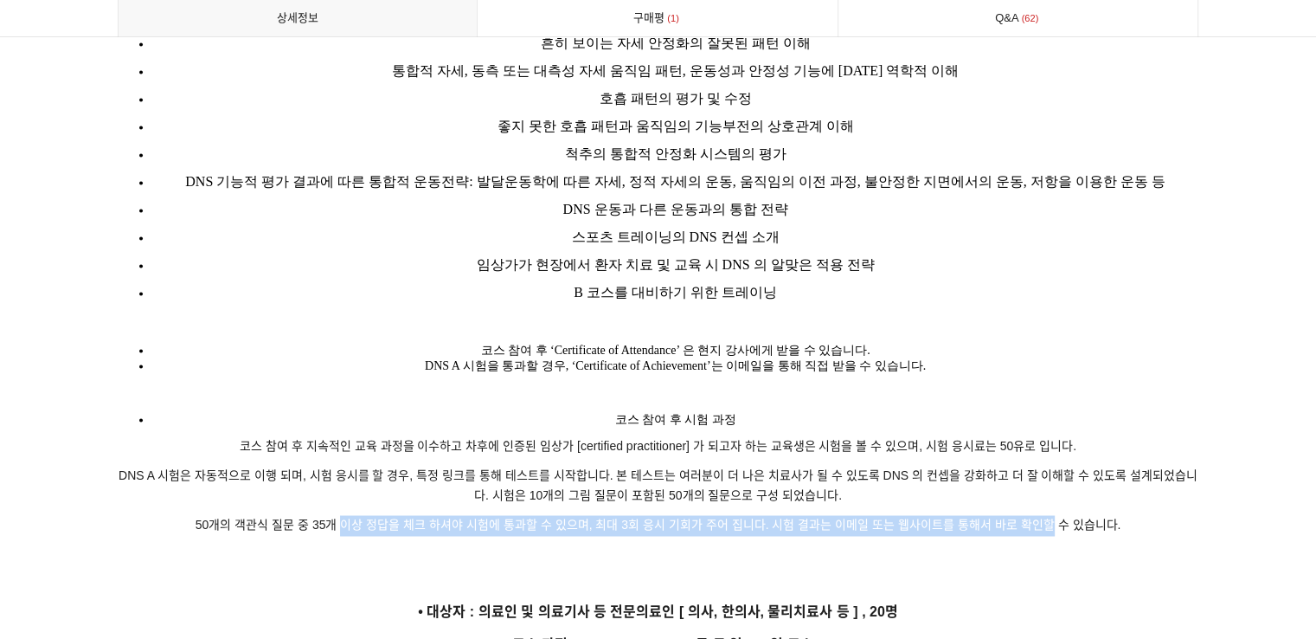
drag, startPoint x: 339, startPoint y: 511, endPoint x: 1051, endPoint y: 498, distance: 711.5
click at [1051, 518] on span "50개의 객관식 질문 중 35개 이상 정답을 체크 하셔야 시험에 통과할 수 있으며, 최대 3회 응시 기회가 주어 집니다. 시험 결과는 이메일 …" at bounding box center [659, 525] width 926 height 14
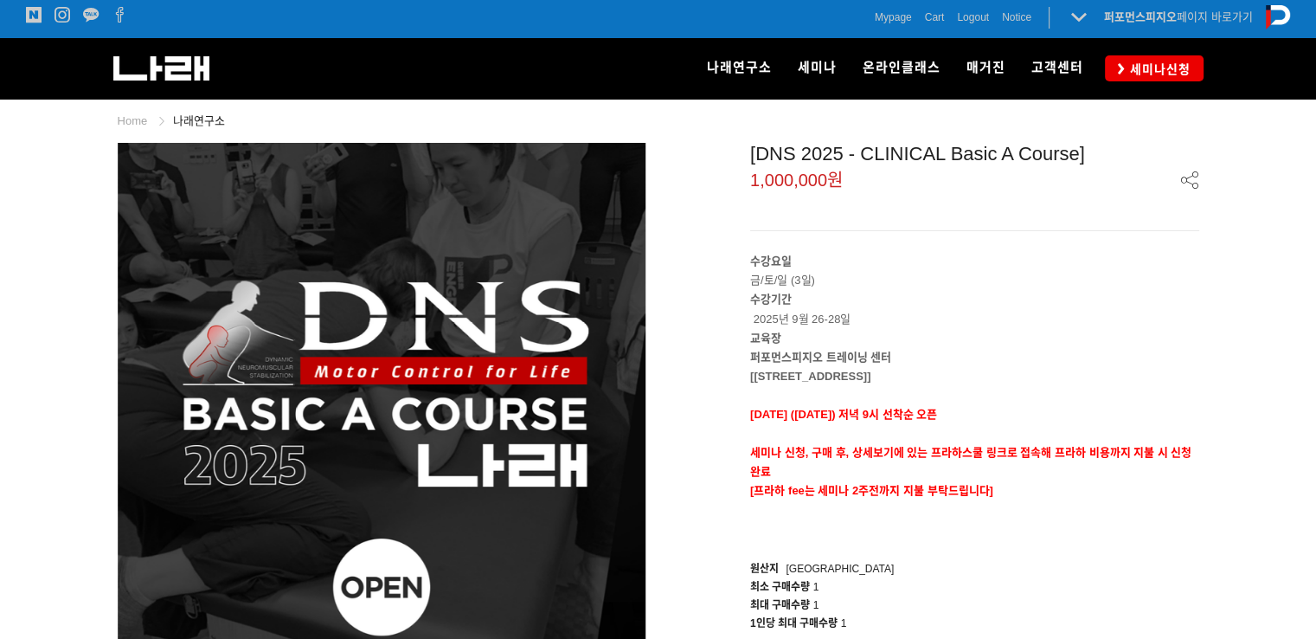
scroll to position [0, 0]
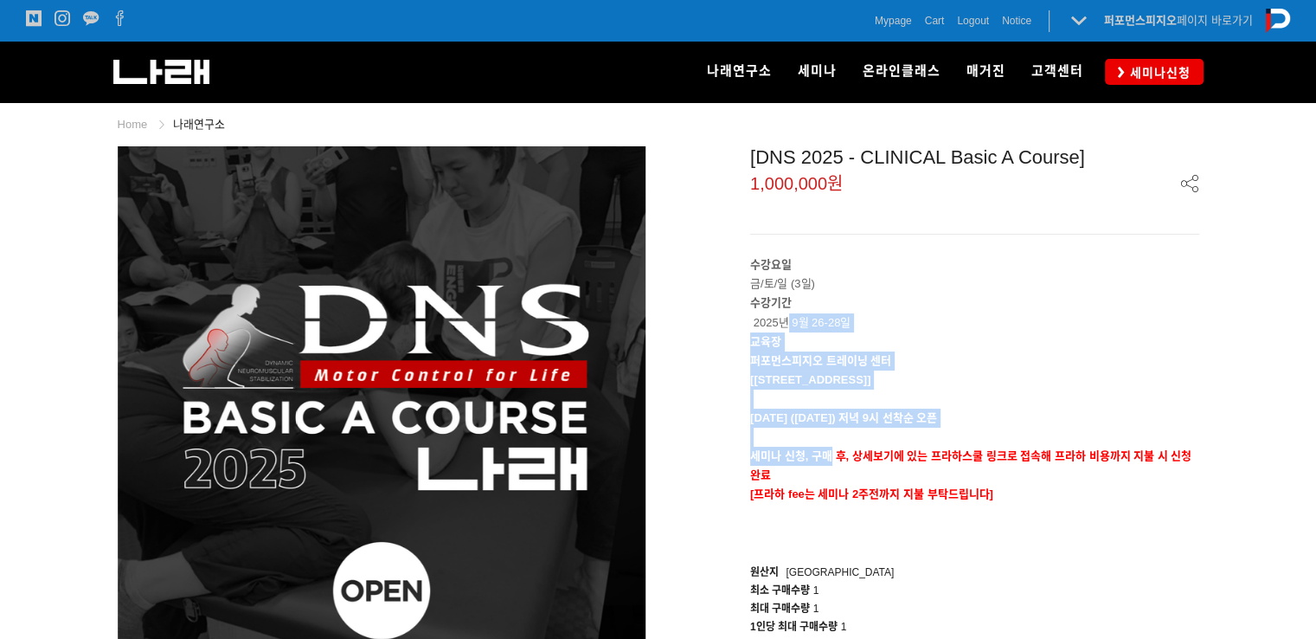
drag, startPoint x: 788, startPoint y: 324, endPoint x: 831, endPoint y: 454, distance: 137.4
click at [831, 454] on div "수강요일 금/토/일 (3일) 수강기간 2025년 9월 26-28일 교육장 퍼포먼스피지오 트레이닝 센터 [서울 송파구 법원로 128 SKV1 메…" at bounding box center [974, 398] width 449 height 286
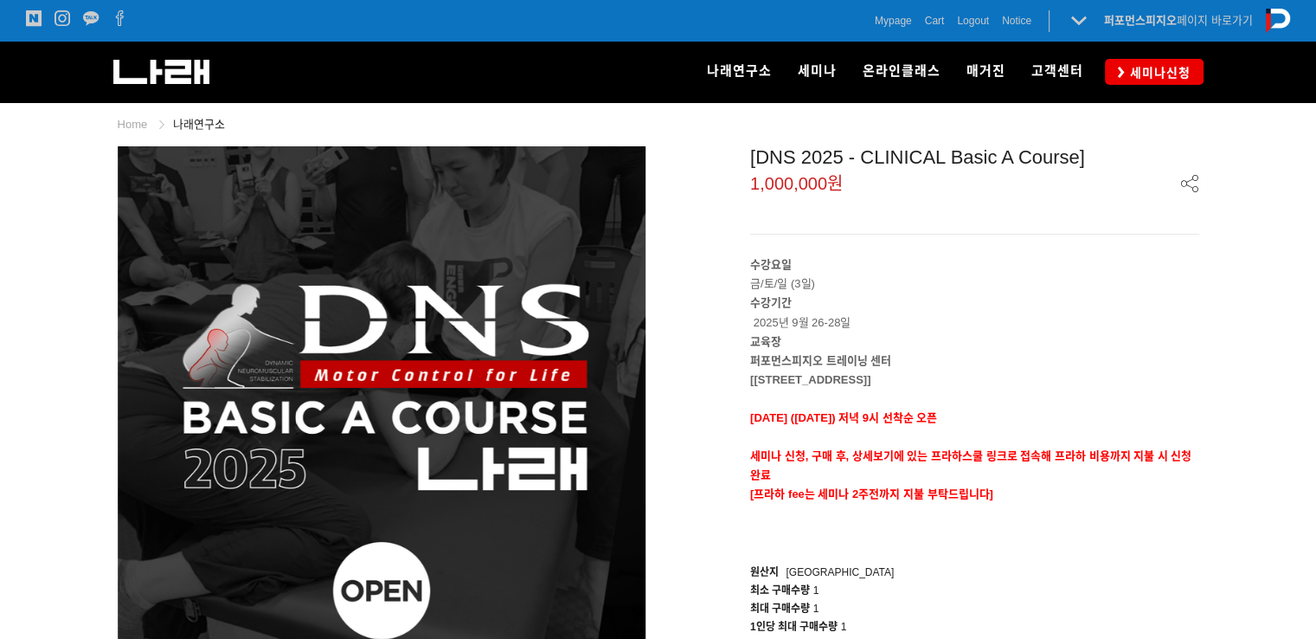
click at [968, 464] on p "세미나 신청, 구매 후, 상세보기에 있는 프라하스쿨 링크로 접속해 프라하 비용까지 지불 시 신청완료" at bounding box center [974, 466] width 449 height 38
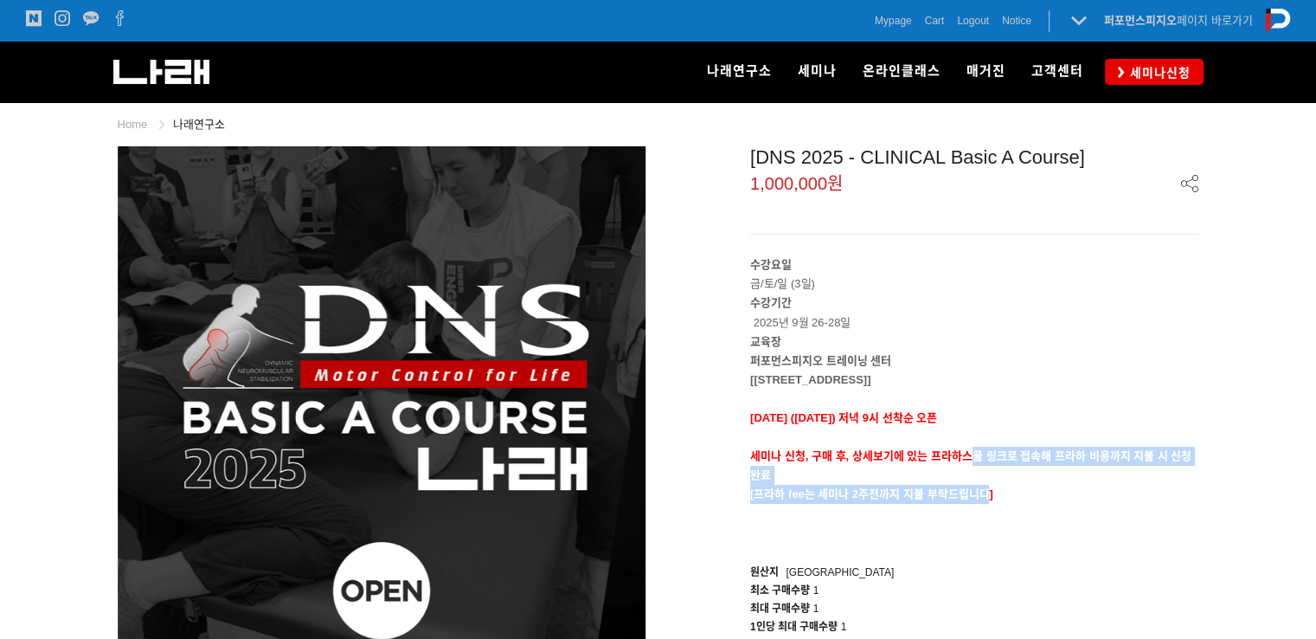
drag, startPoint x: 974, startPoint y: 454, endPoint x: 984, endPoint y: 503, distance: 50.4
click at [984, 503] on div "수강요일 금/토/일 (3일) 수강기간 2025년 9월 26-28일 교육장 퍼포먼스피지오 트레이닝 센터 [서울 송파구 법원로 128 SKV1 메…" at bounding box center [974, 398] width 449 height 286
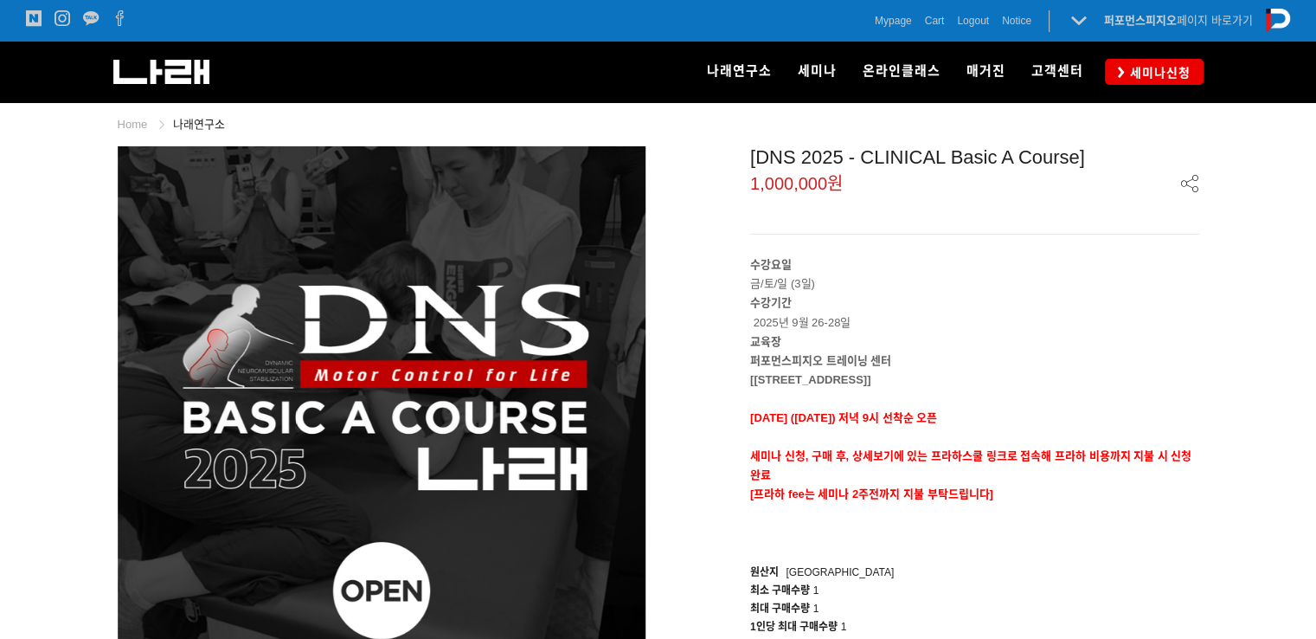
click at [990, 510] on p at bounding box center [974, 513] width 449 height 19
click at [1116, 67] on link "세미나신청" at bounding box center [1154, 71] width 99 height 25
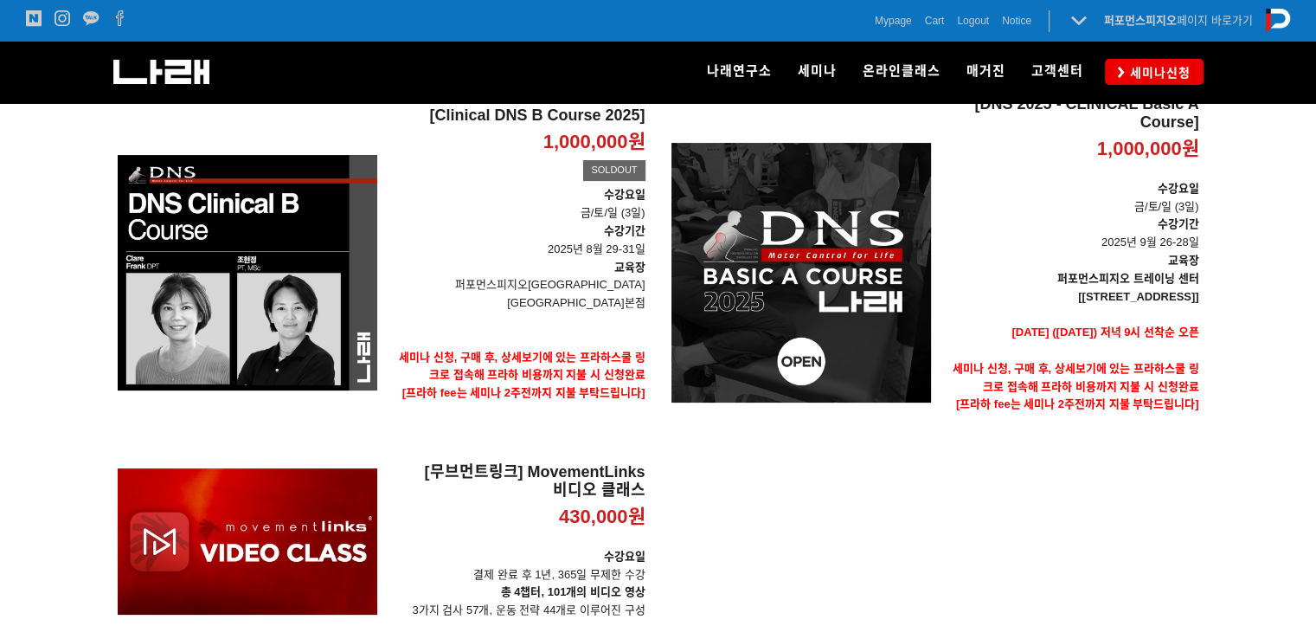
scroll to position [346, 0]
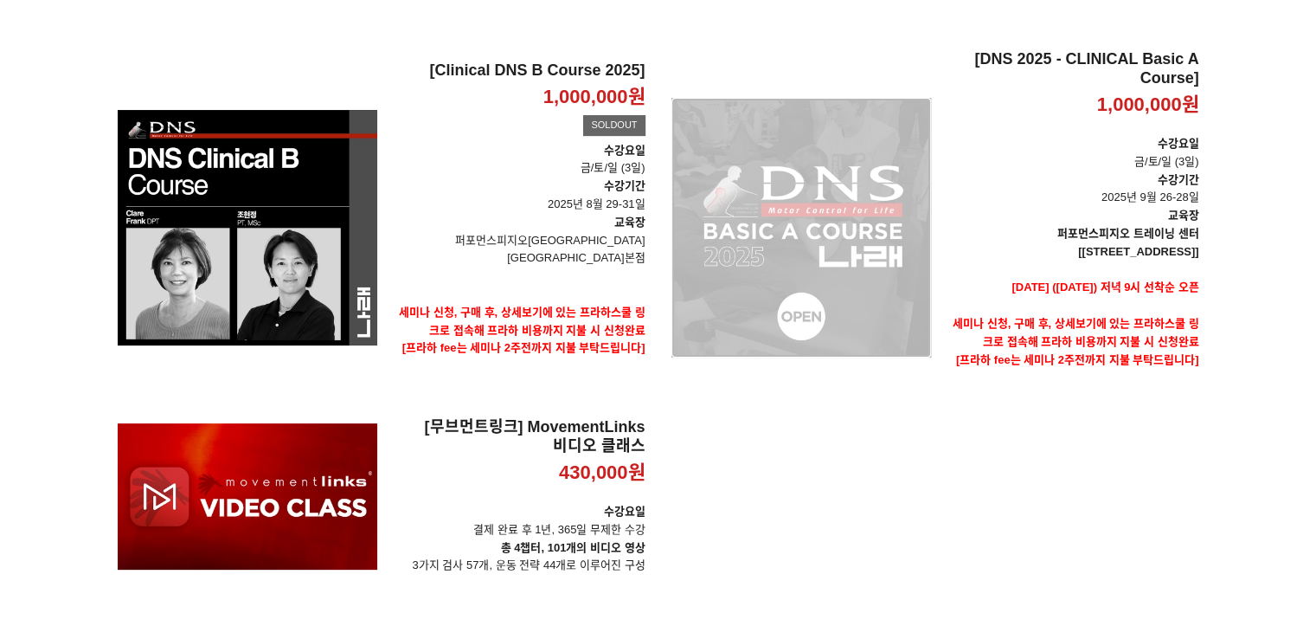
click at [881, 191] on div "[DNS 2025 - CLINICAL Basic A Course] 1,000,000원 TIME SALE" at bounding box center [802, 227] width 260 height 355
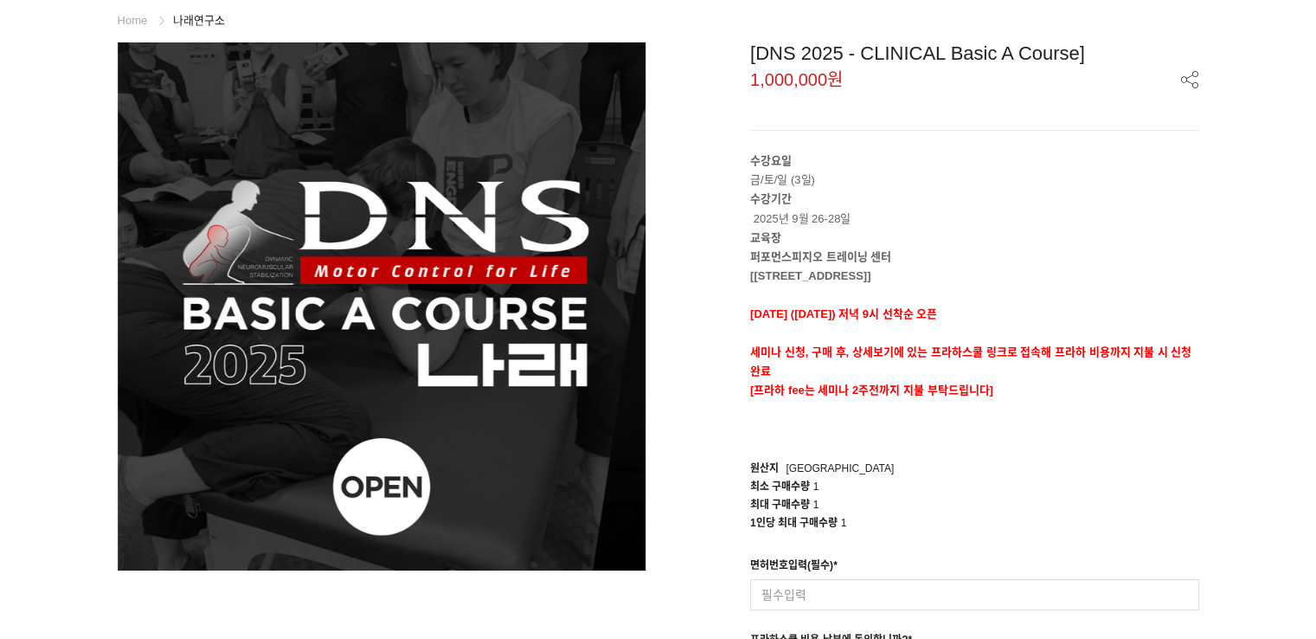
scroll to position [346, 0]
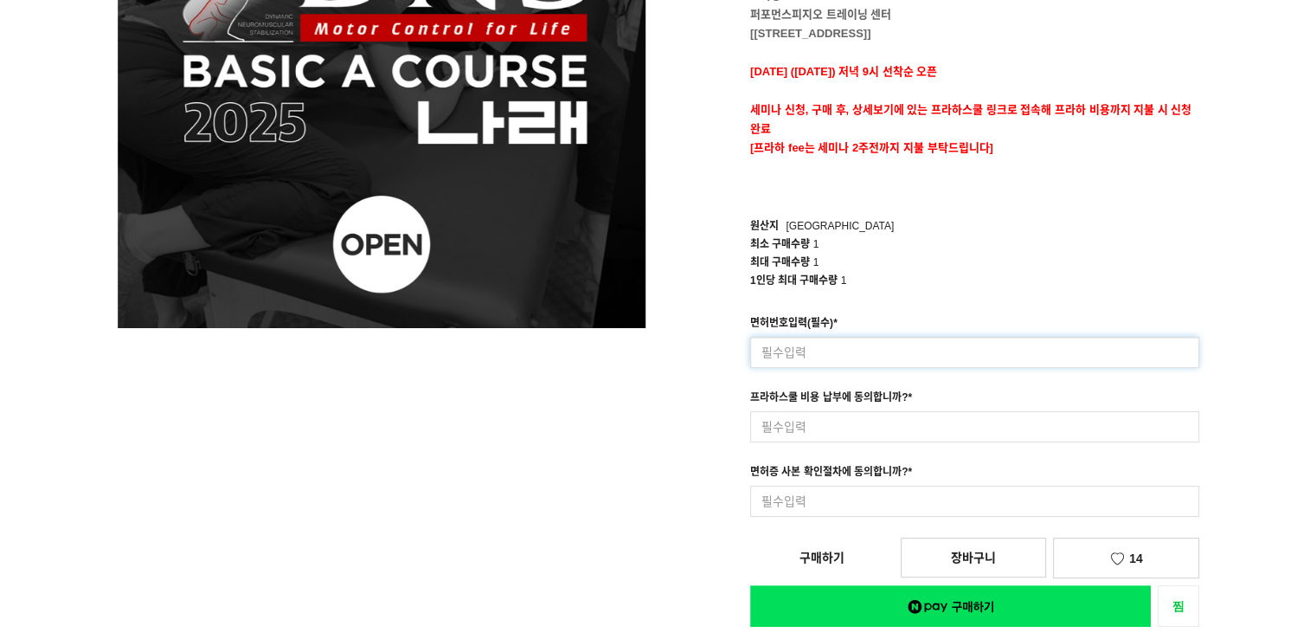
click at [945, 341] on input at bounding box center [974, 352] width 449 height 31
click at [959, 356] on input at bounding box center [974, 352] width 449 height 31
click at [961, 356] on input at bounding box center [974, 352] width 449 height 31
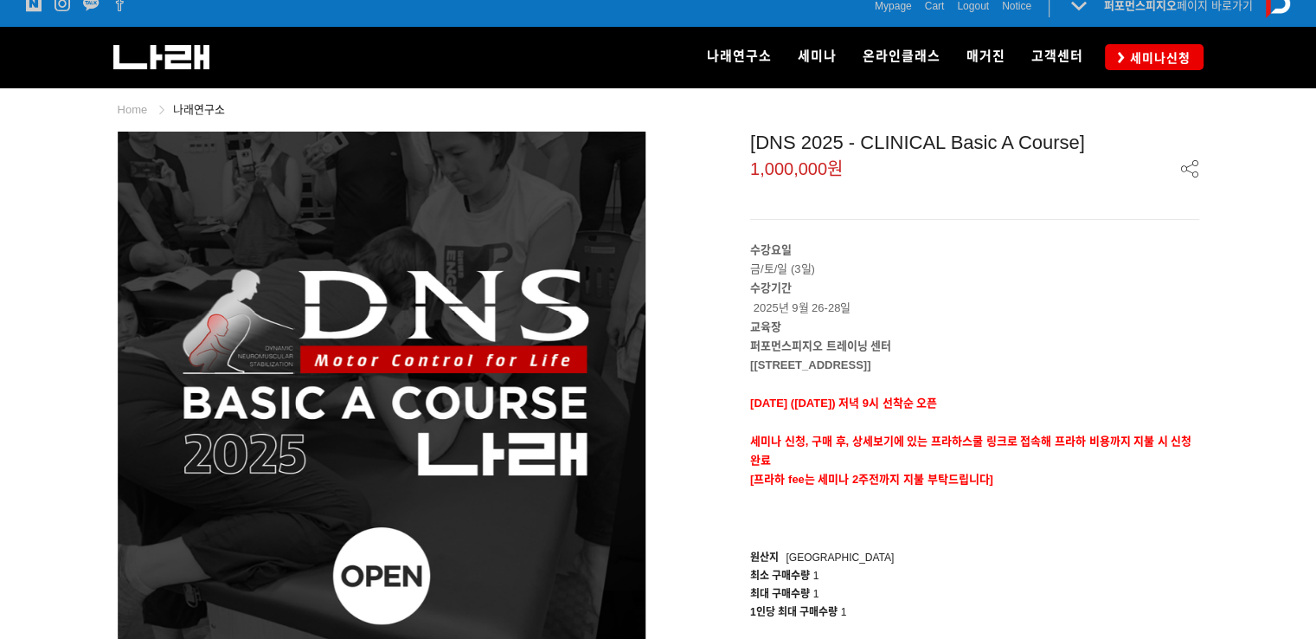
scroll to position [0, 0]
